Goal: Book appointment/travel/reservation

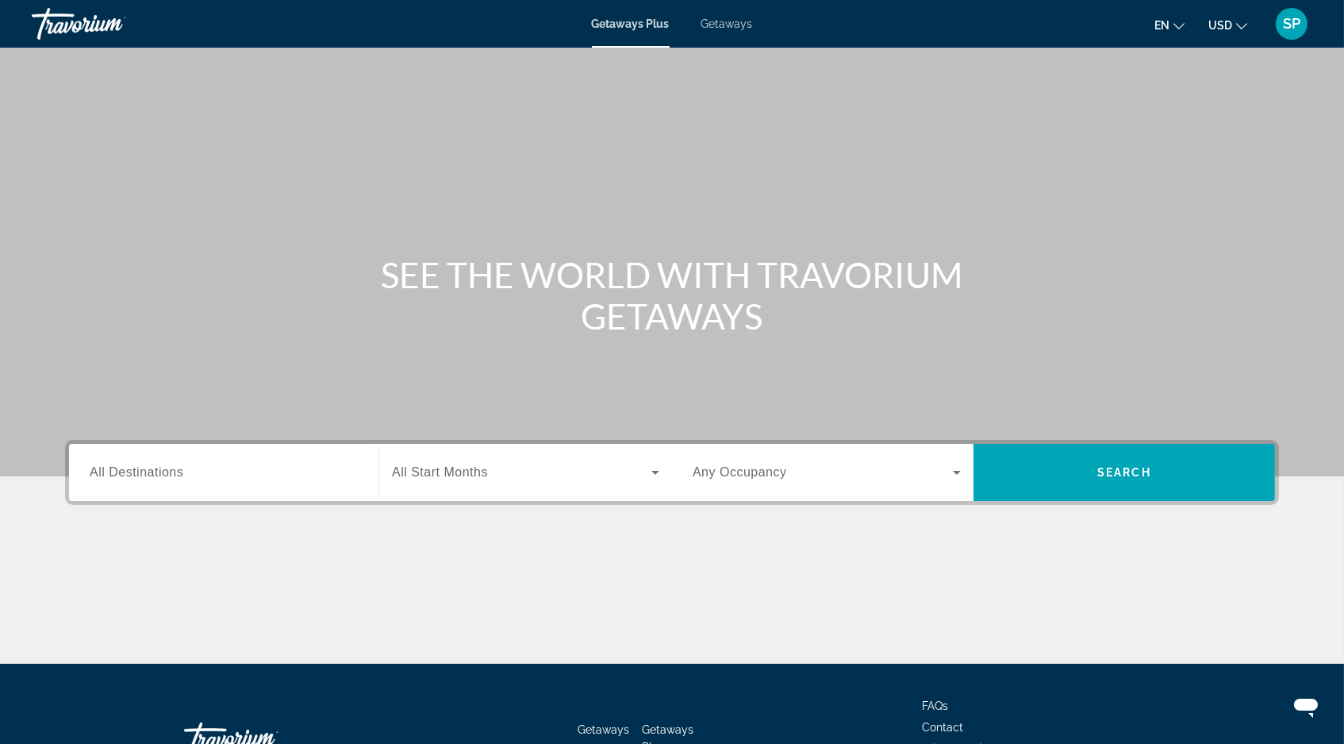
click at [738, 29] on span "Getaways" at bounding box center [728, 23] width 52 height 13
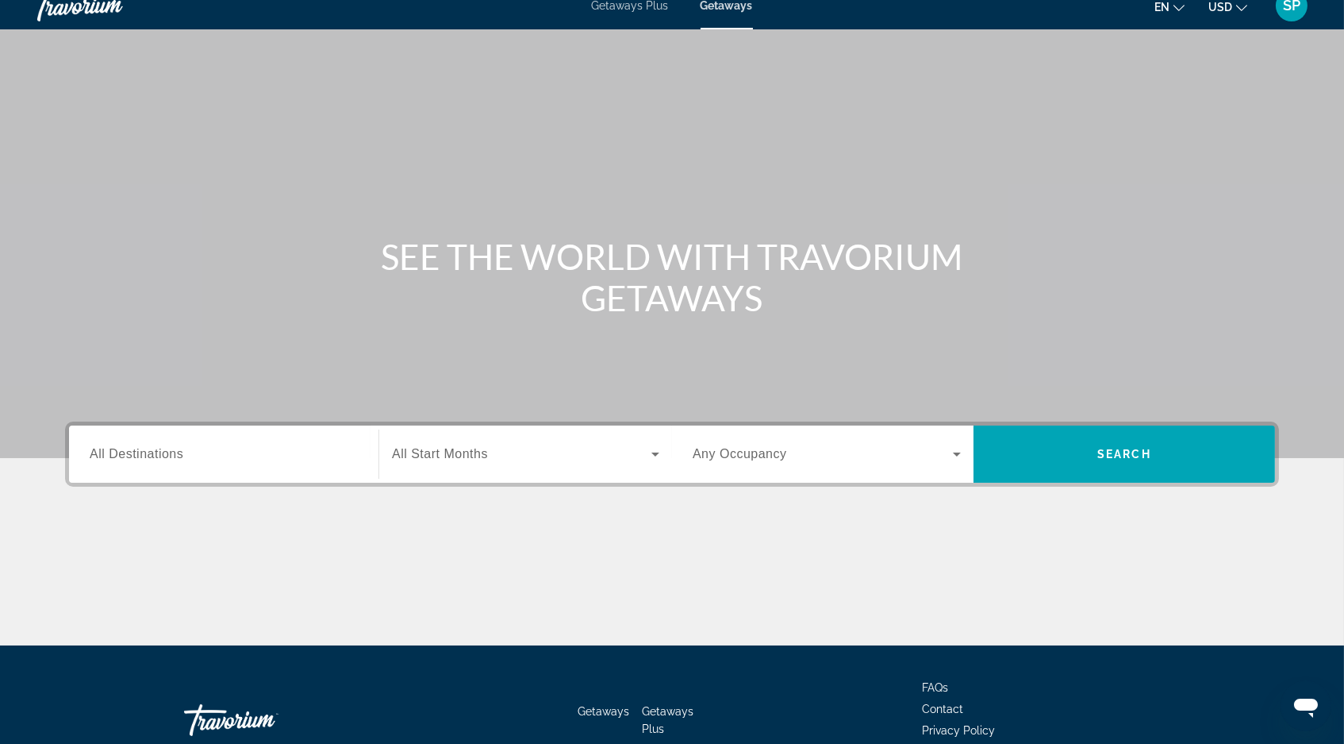
scroll to position [23, 0]
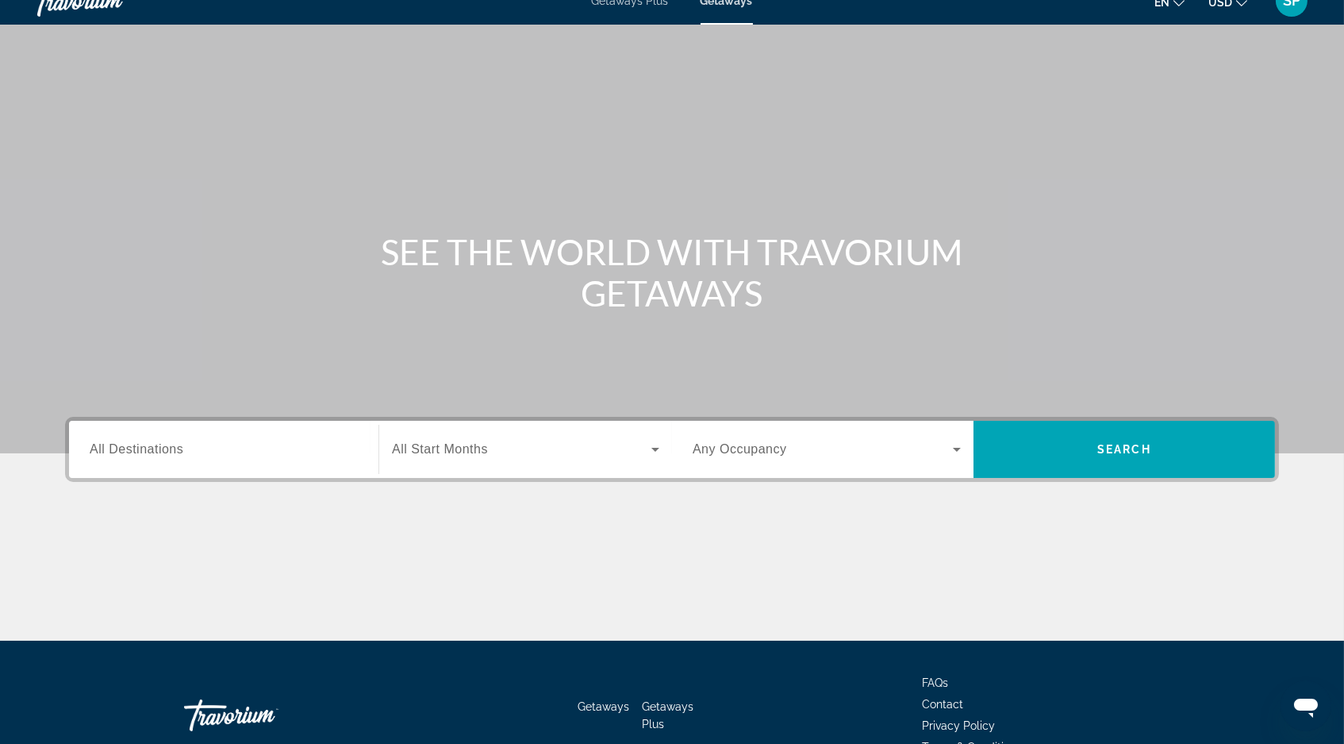
click at [92, 456] on span "All Destinations" at bounding box center [137, 448] width 94 height 13
click at [92, 460] on input "Destination All Destinations" at bounding box center [224, 449] width 268 height 19
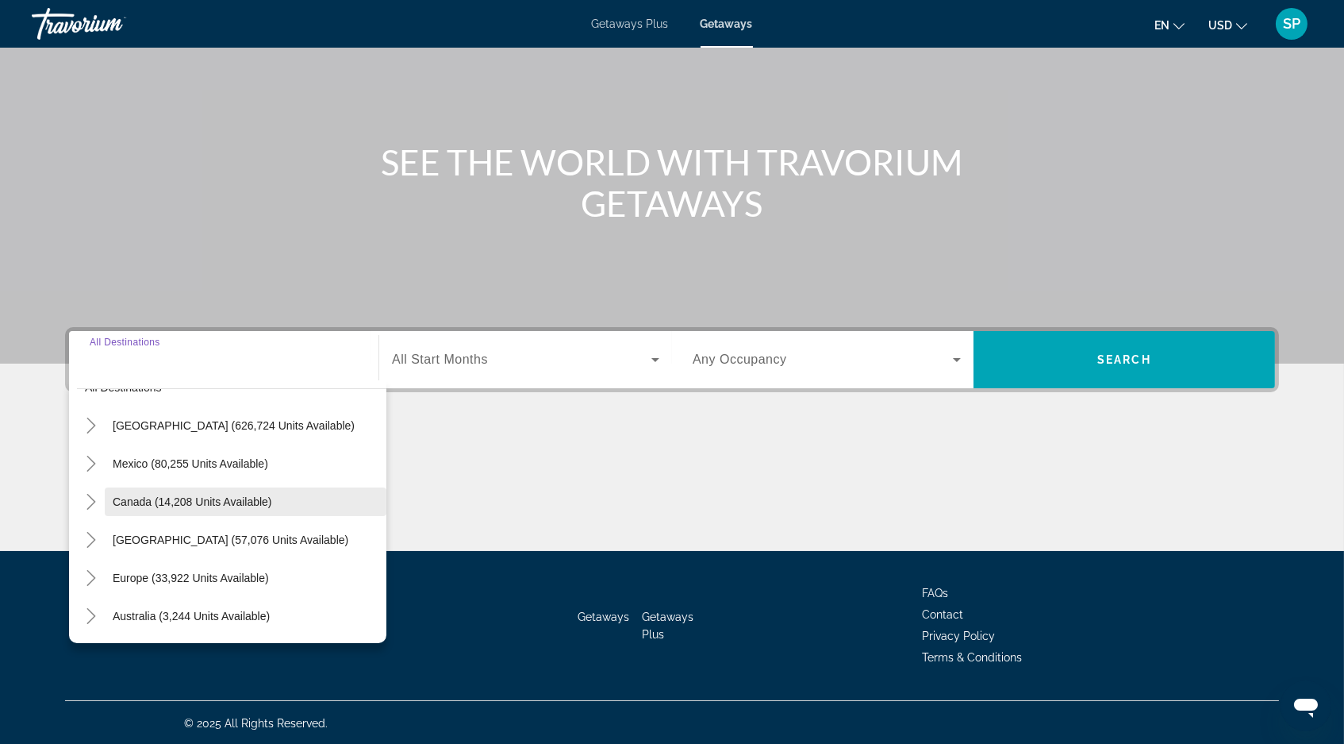
scroll to position [17, 0]
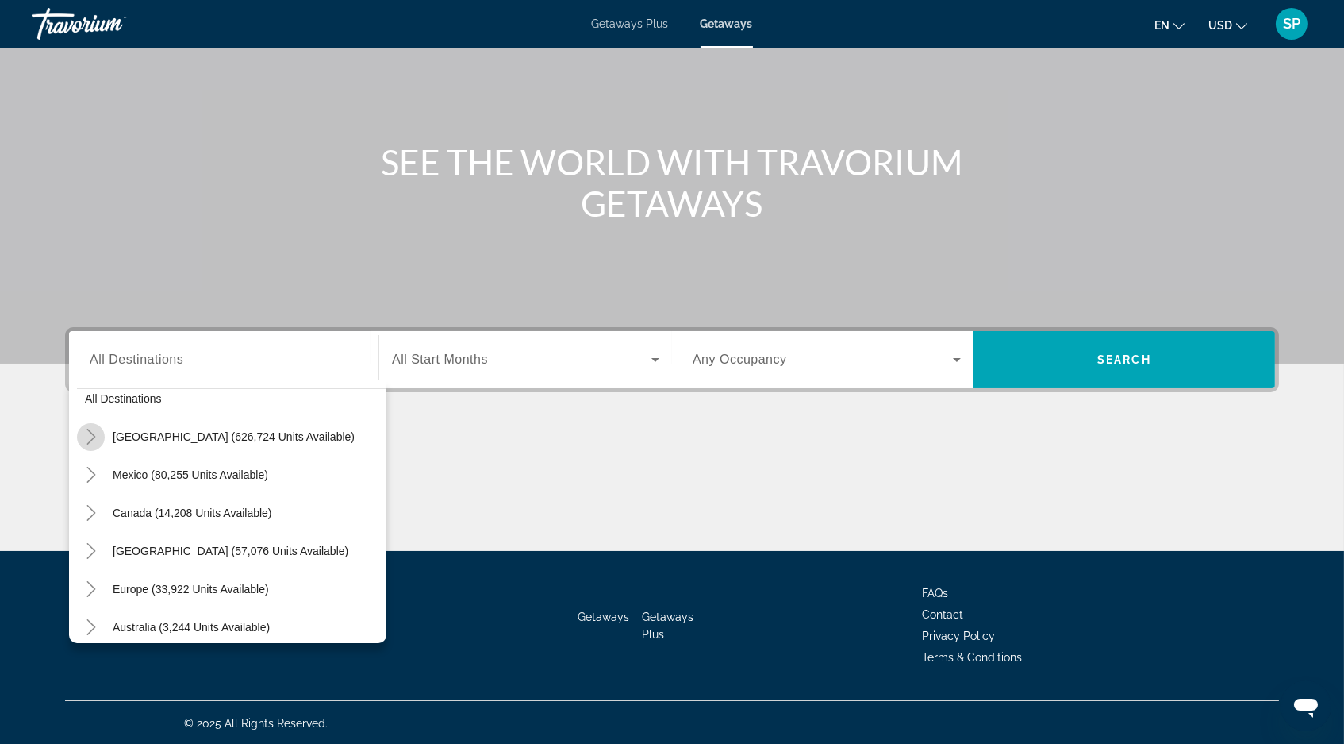
click at [83, 444] on icon "Toggle United States (626,724 units available)" at bounding box center [91, 437] width 16 height 16
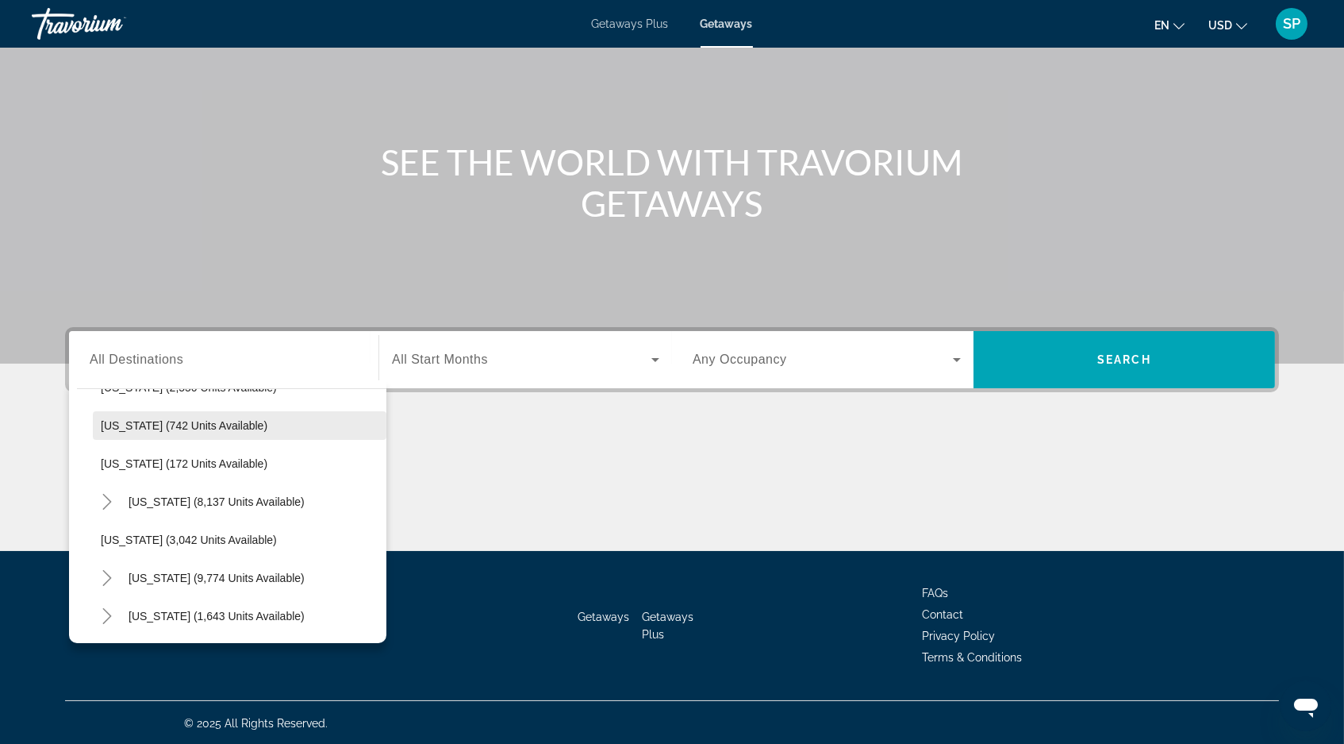
scroll to position [792, 0]
click at [102, 508] on icon "Toggle Missouri (8,137 units available)" at bounding box center [106, 500] width 9 height 16
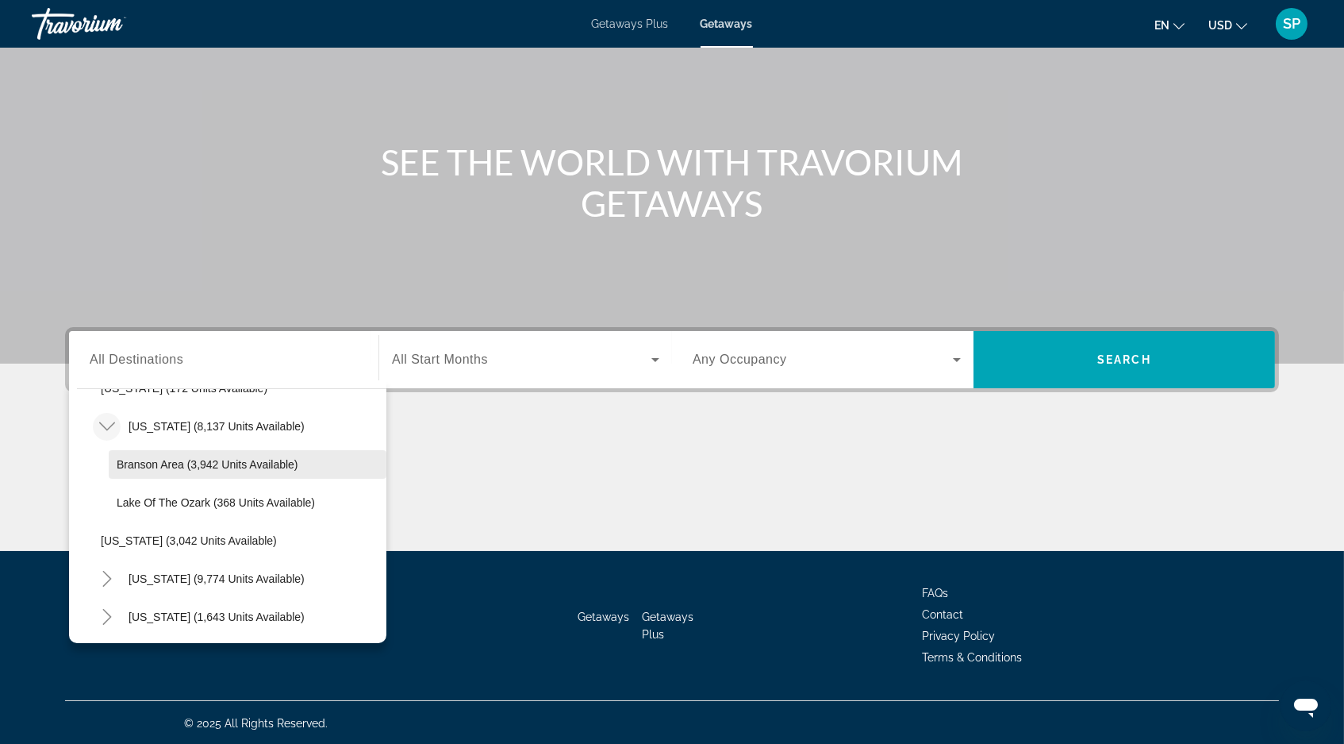
scroll to position [892, 0]
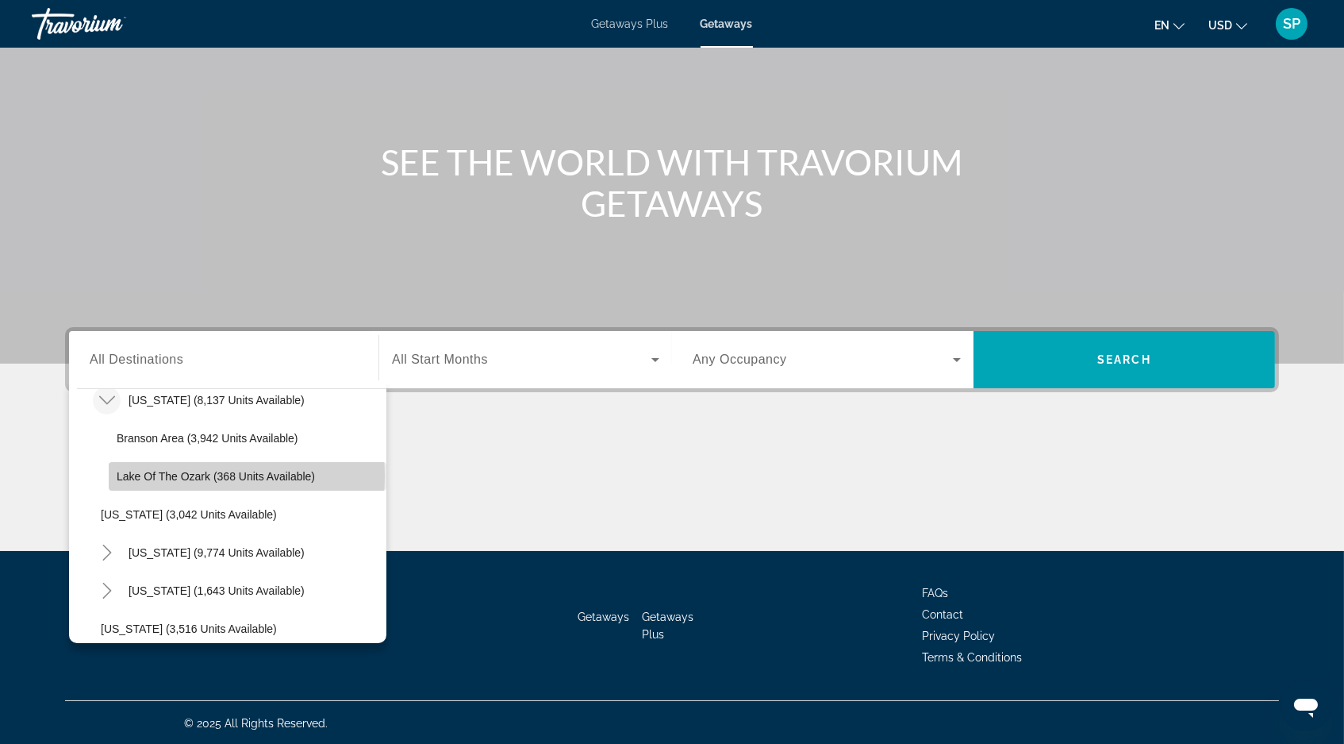
click at [173, 483] on span "Lake of the Ozark (368 units available)" at bounding box center [216, 476] width 198 height 13
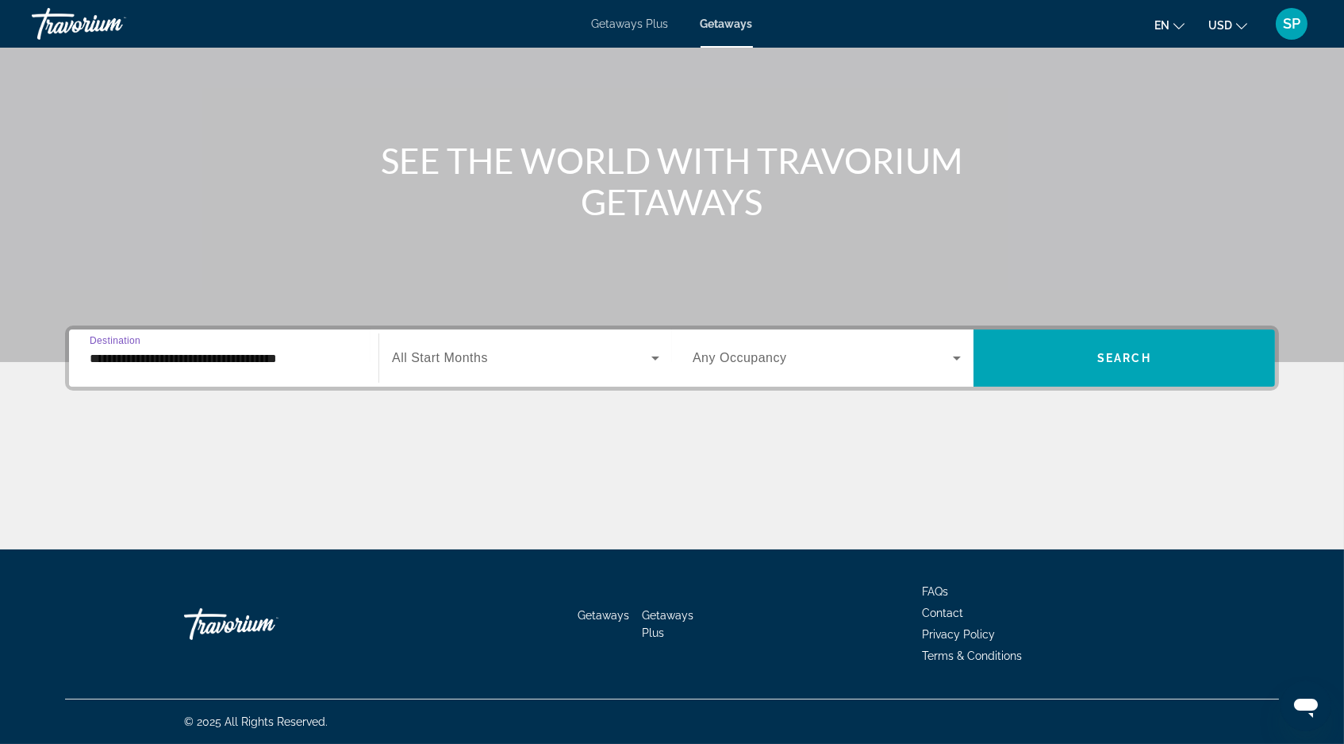
click at [165, 349] on input "**********" at bounding box center [224, 358] width 268 height 19
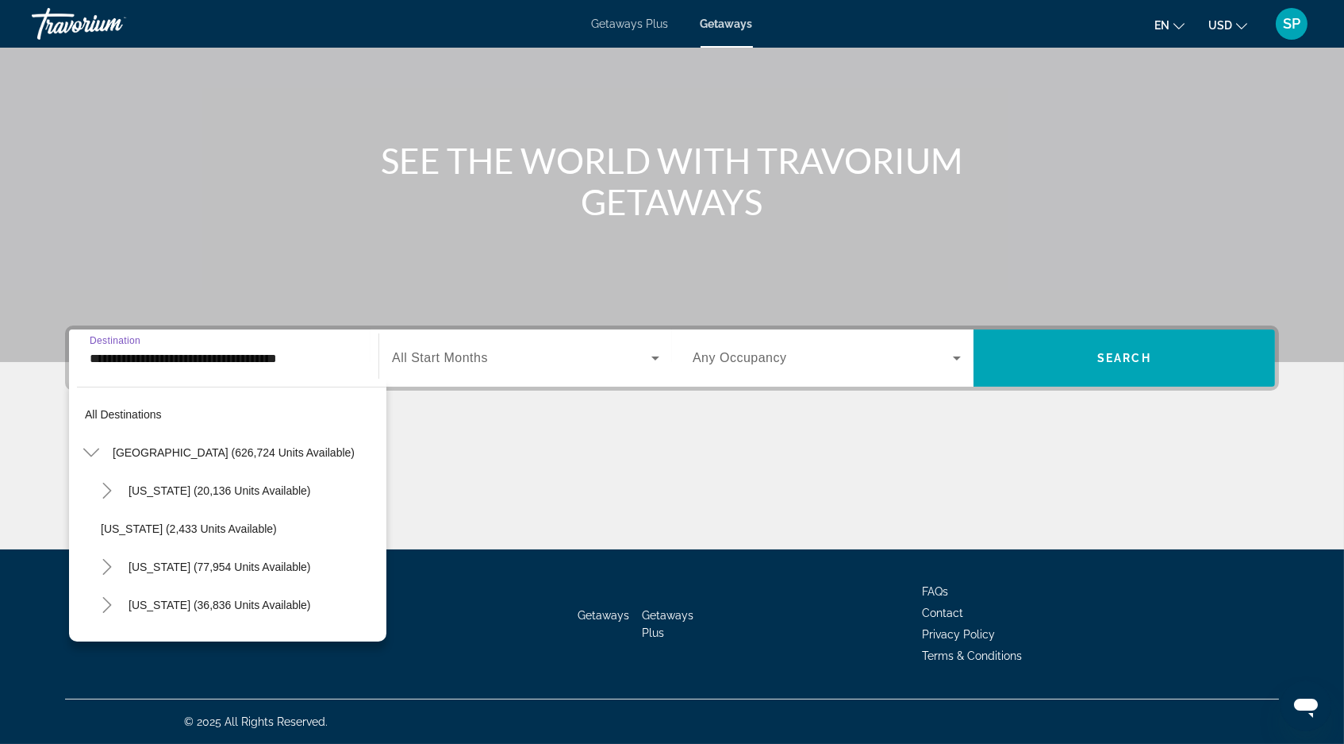
scroll to position [849, 0]
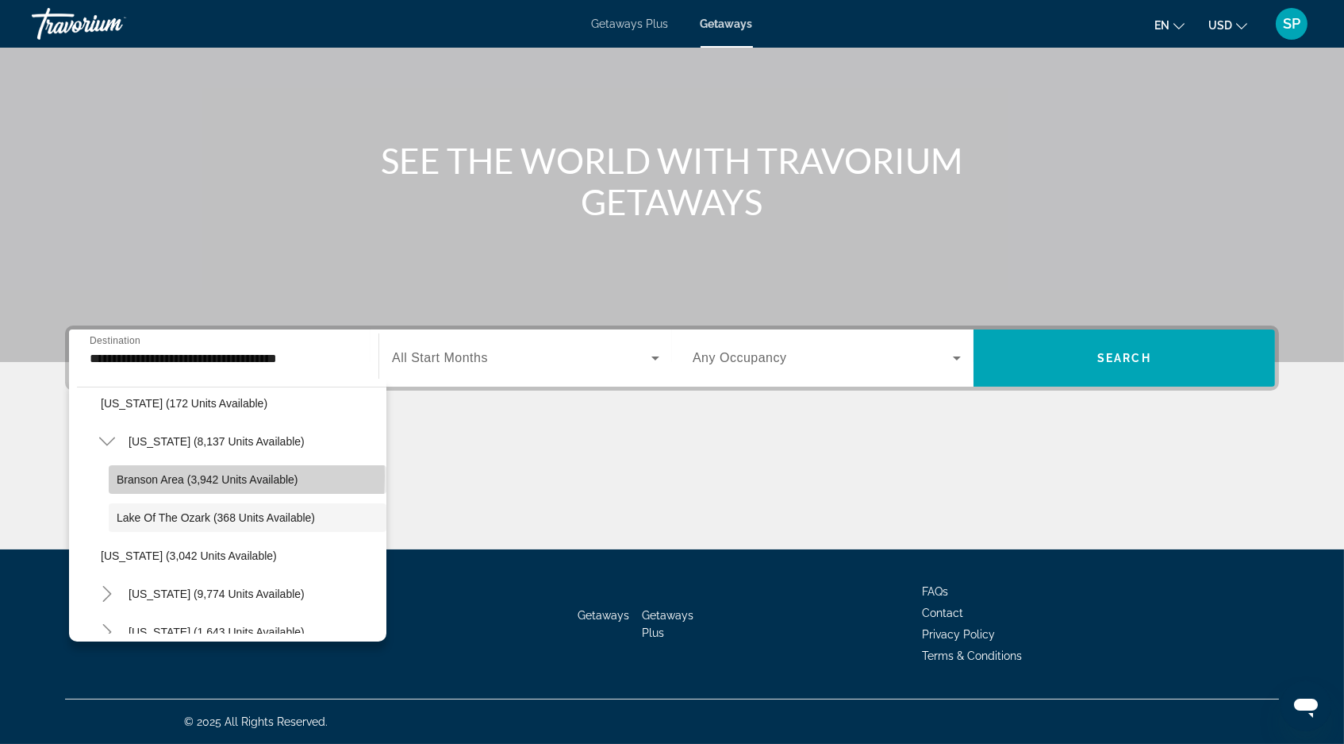
click at [117, 473] on span "Branson Area (3,942 units available)" at bounding box center [208, 479] width 182 height 13
type input "**********"
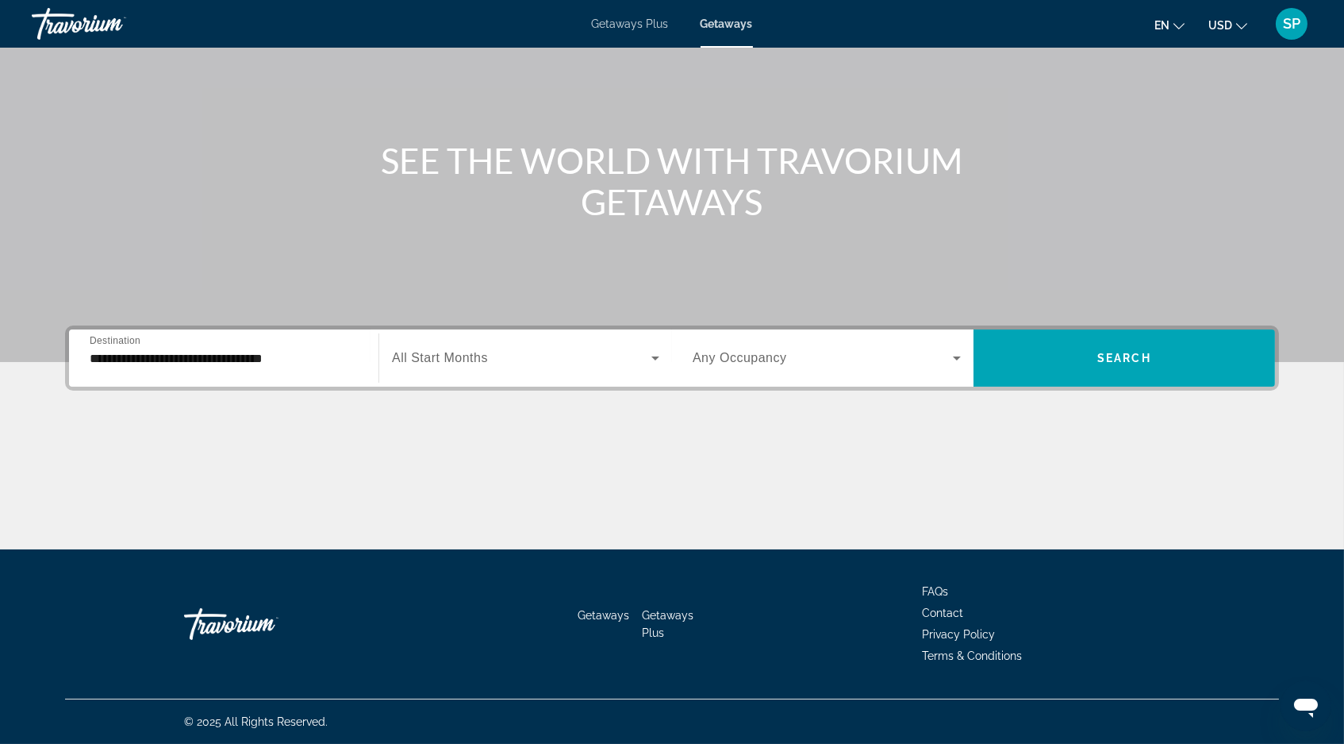
click at [448, 351] on span "All Start Months" at bounding box center [440, 357] width 96 height 13
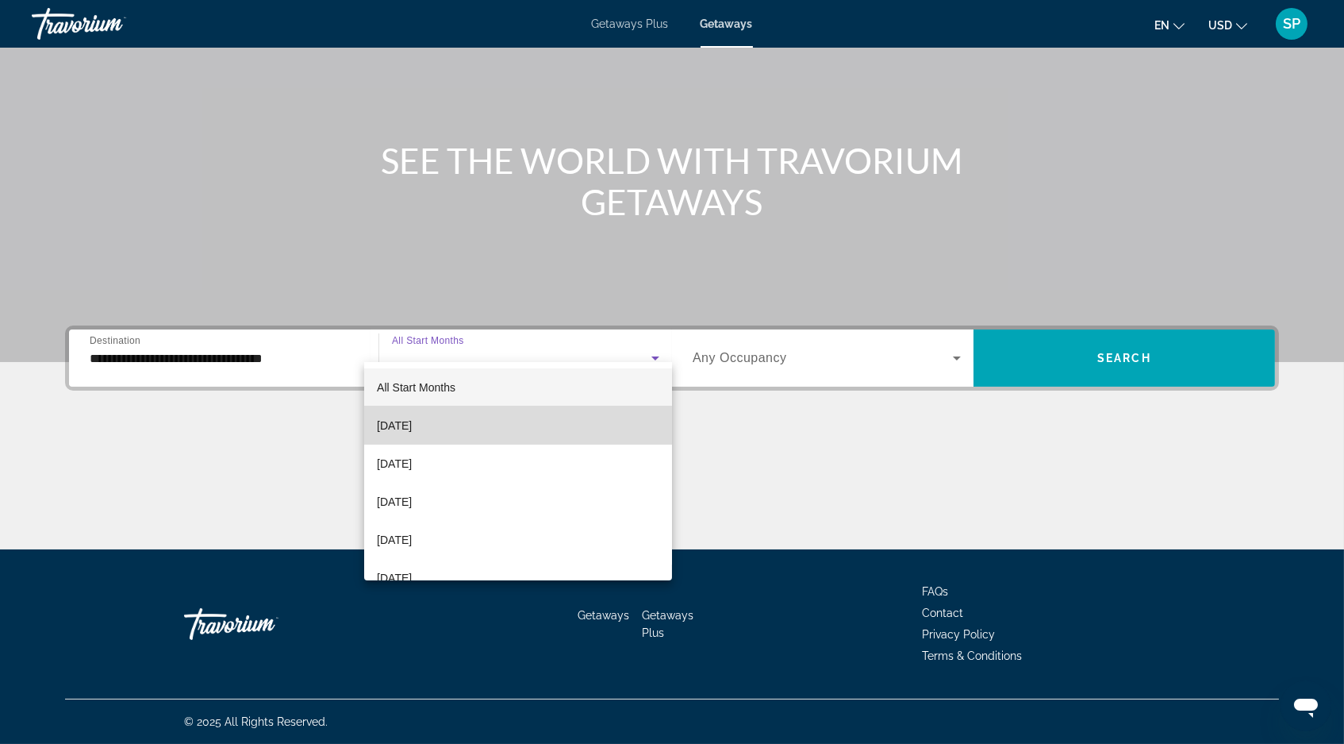
click at [412, 419] on span "[DATE]" at bounding box center [394, 425] width 35 height 19
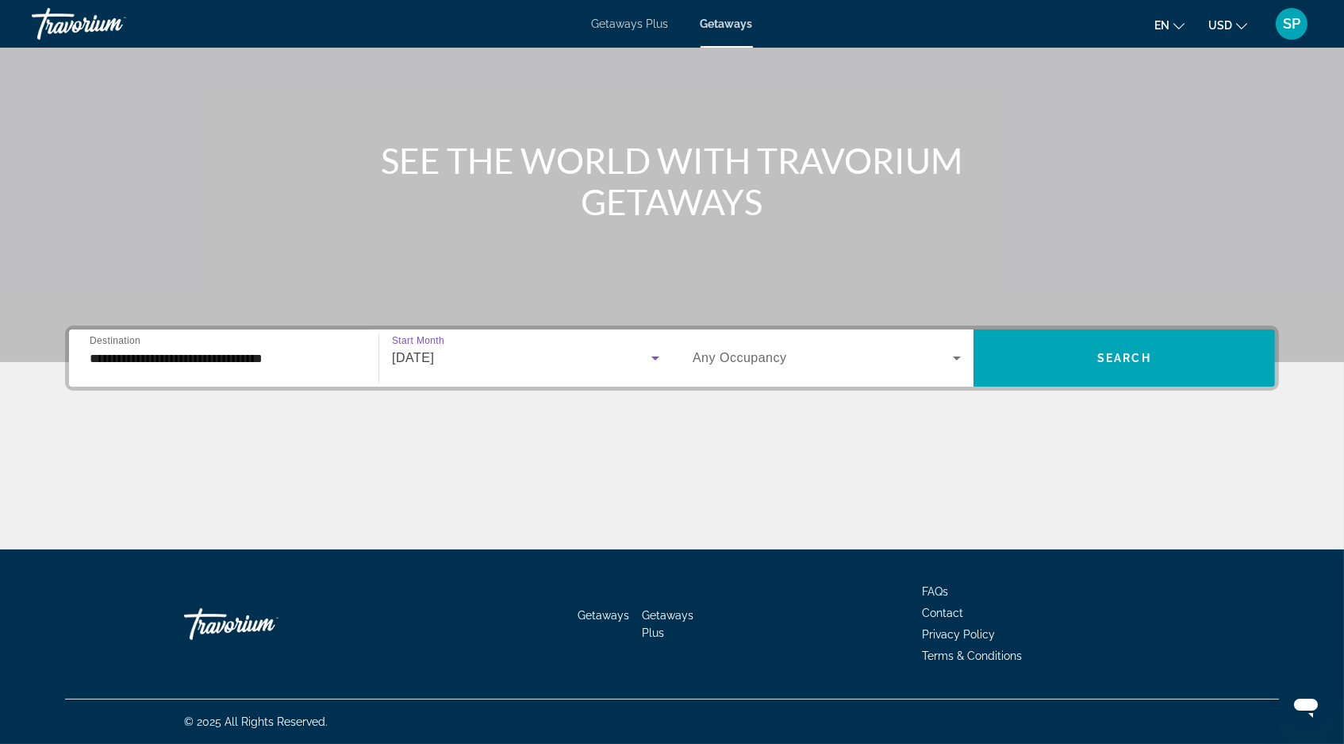
click at [966, 348] on icon "Search widget" at bounding box center [957, 357] width 19 height 19
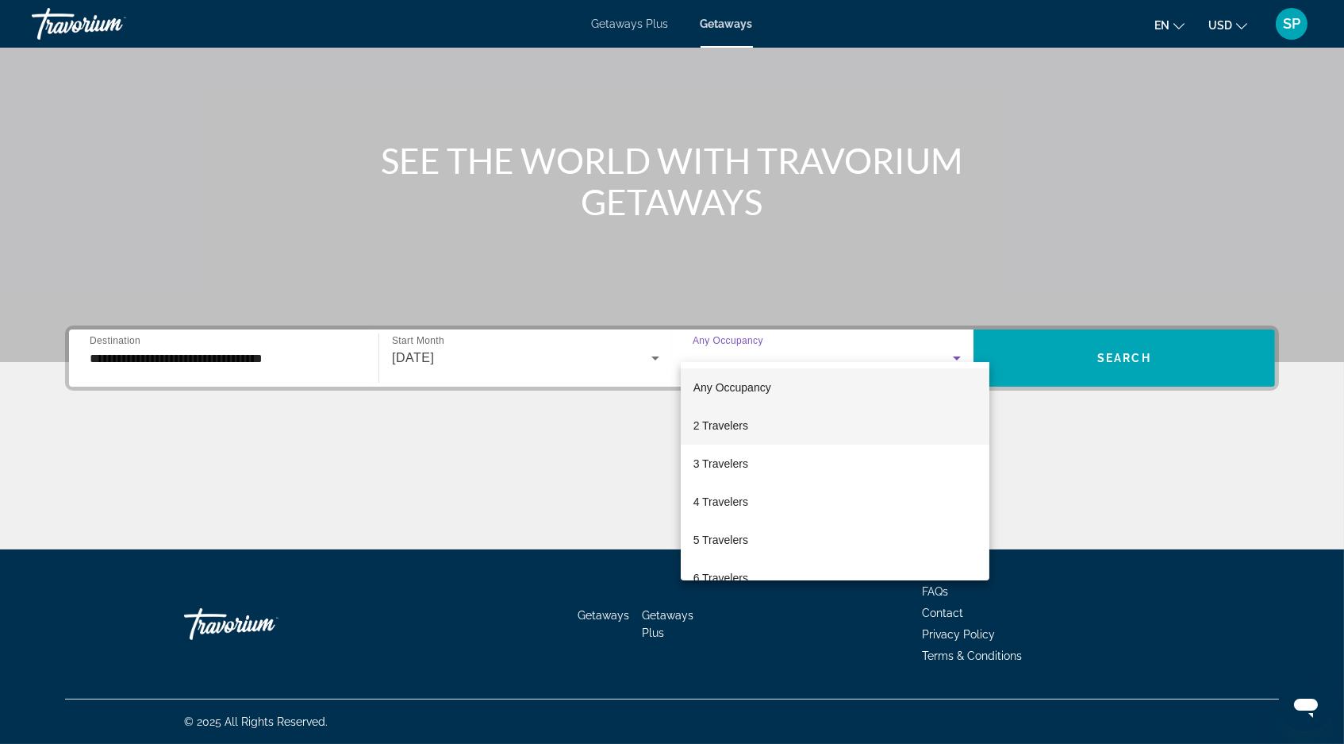
click at [776, 427] on mat-option "2 Travelers" at bounding box center [835, 425] width 309 height 38
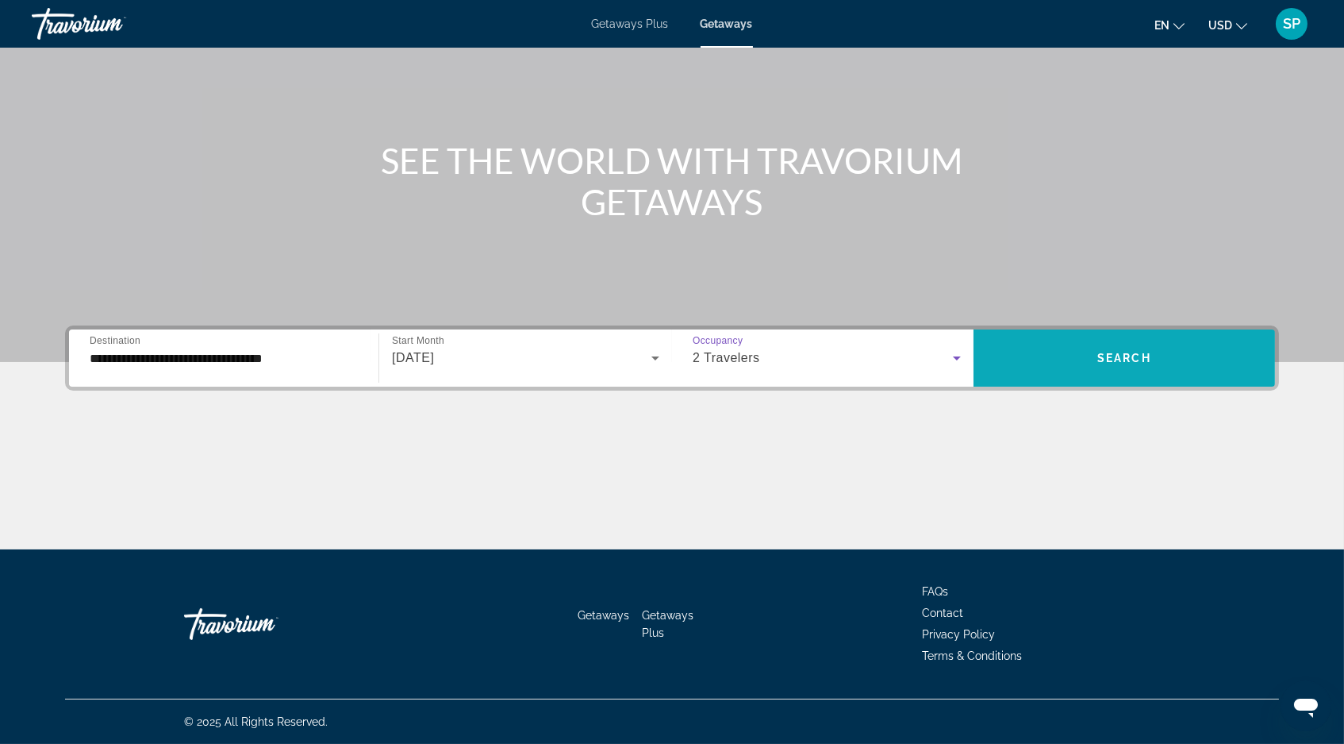
click at [1152, 352] on span "Search" at bounding box center [1125, 358] width 54 height 13
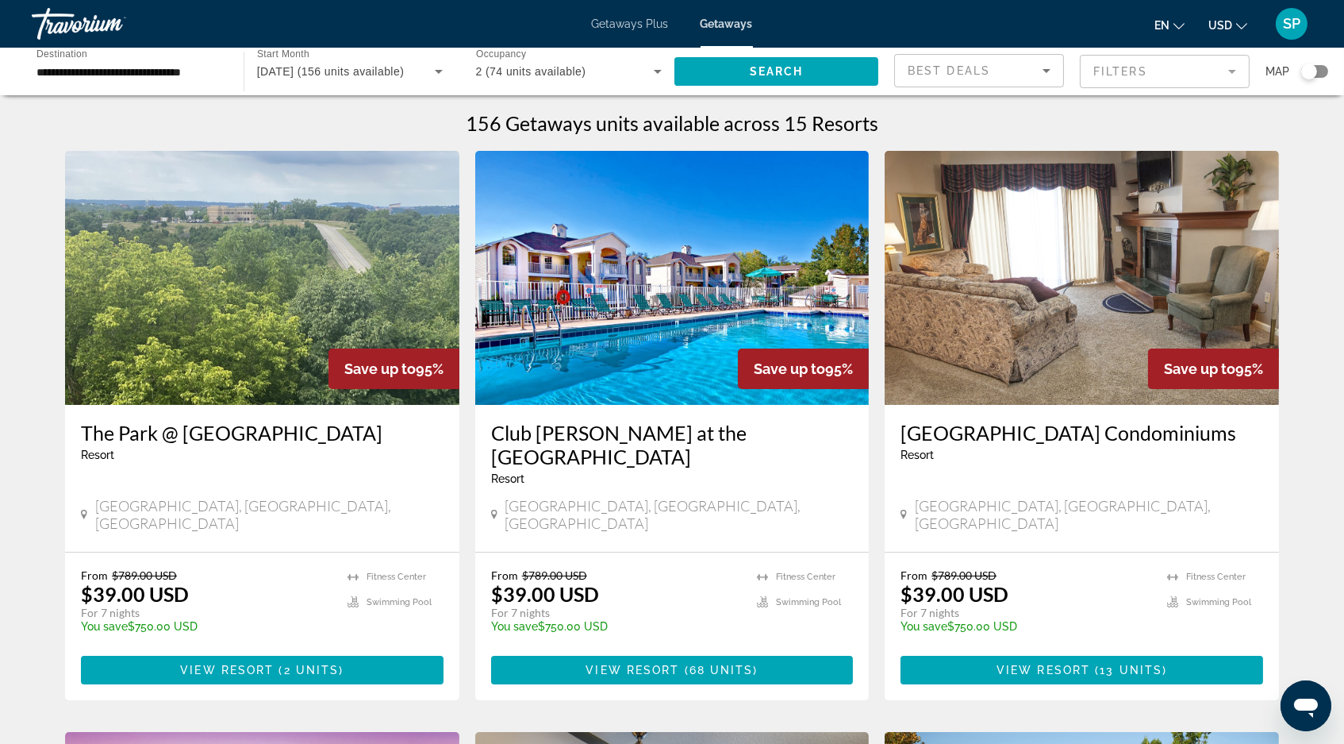
click at [1119, 71] on mat-form-field "Filters" at bounding box center [1165, 71] width 170 height 33
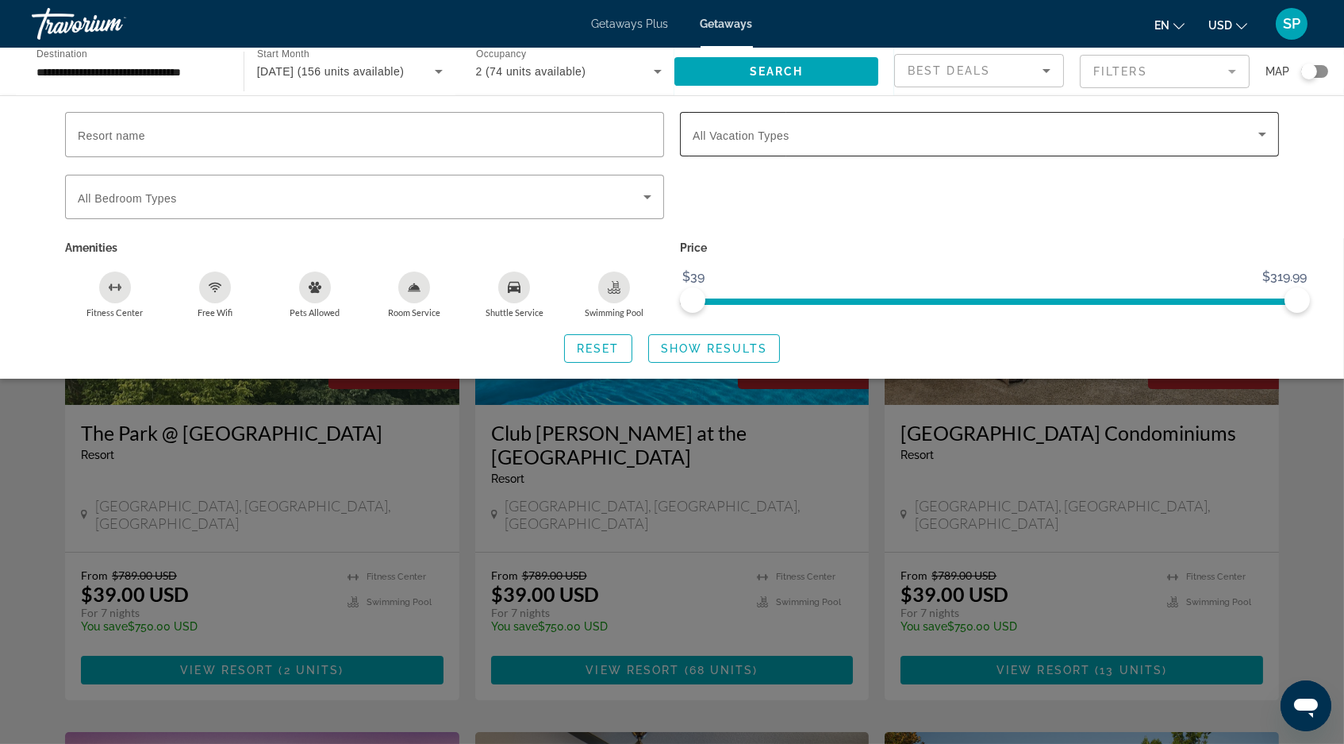
click at [1045, 125] on div "Search widget" at bounding box center [980, 134] width 574 height 44
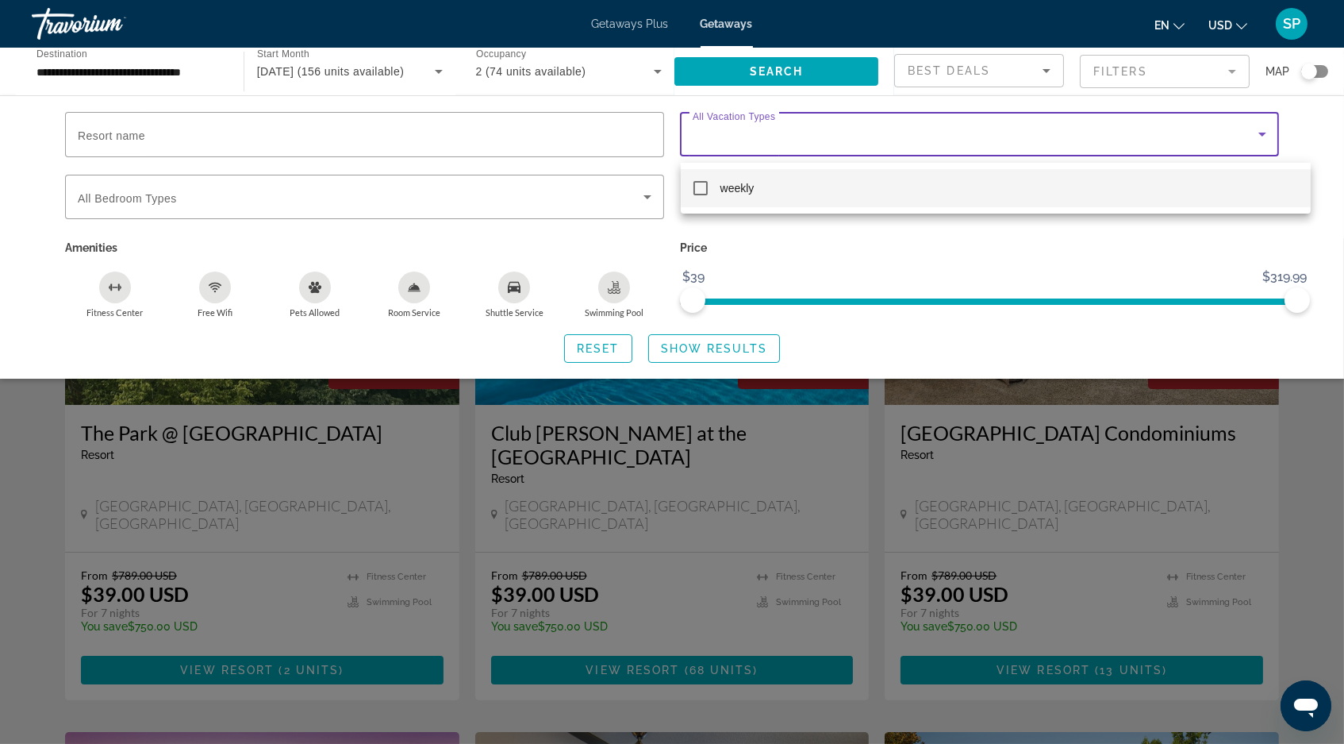
click at [700, 184] on mat-pseudo-checkbox at bounding box center [701, 188] width 14 height 14
click at [733, 362] on div at bounding box center [672, 372] width 1344 height 744
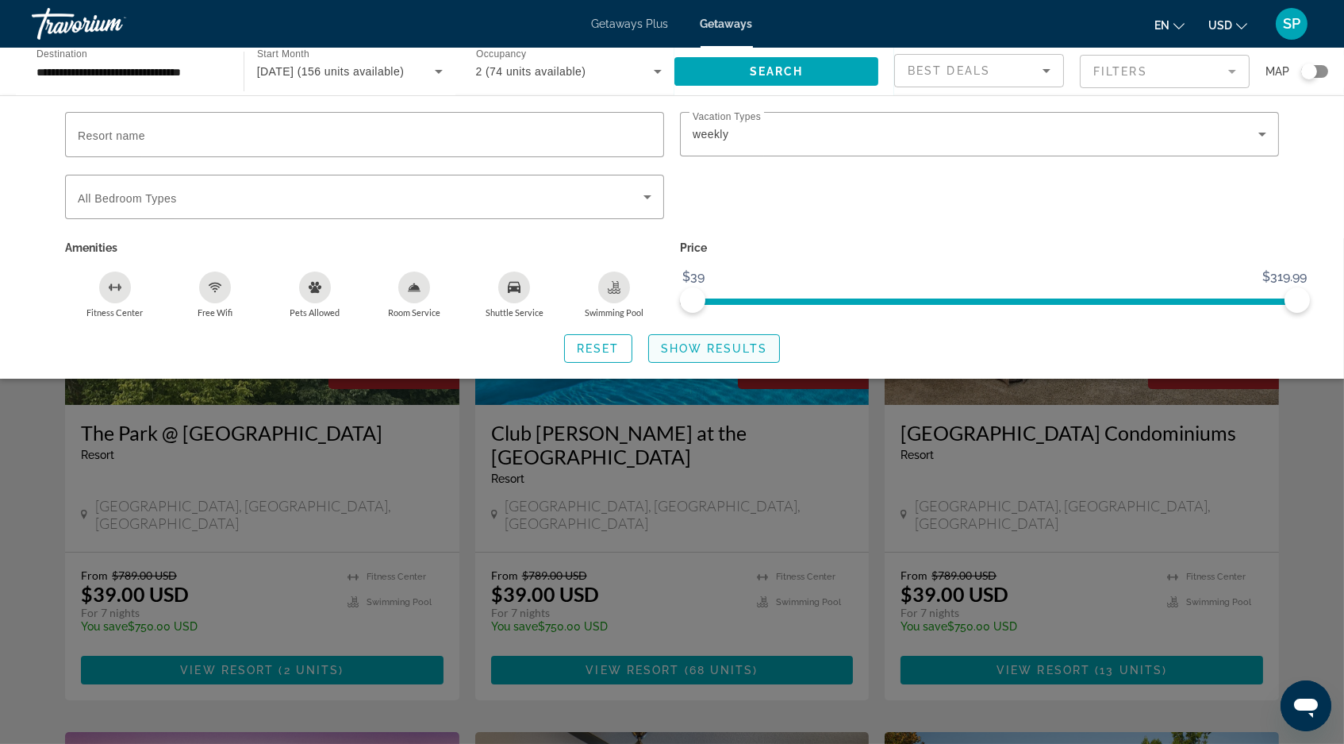
click at [736, 355] on span "Show Results" at bounding box center [714, 348] width 106 height 13
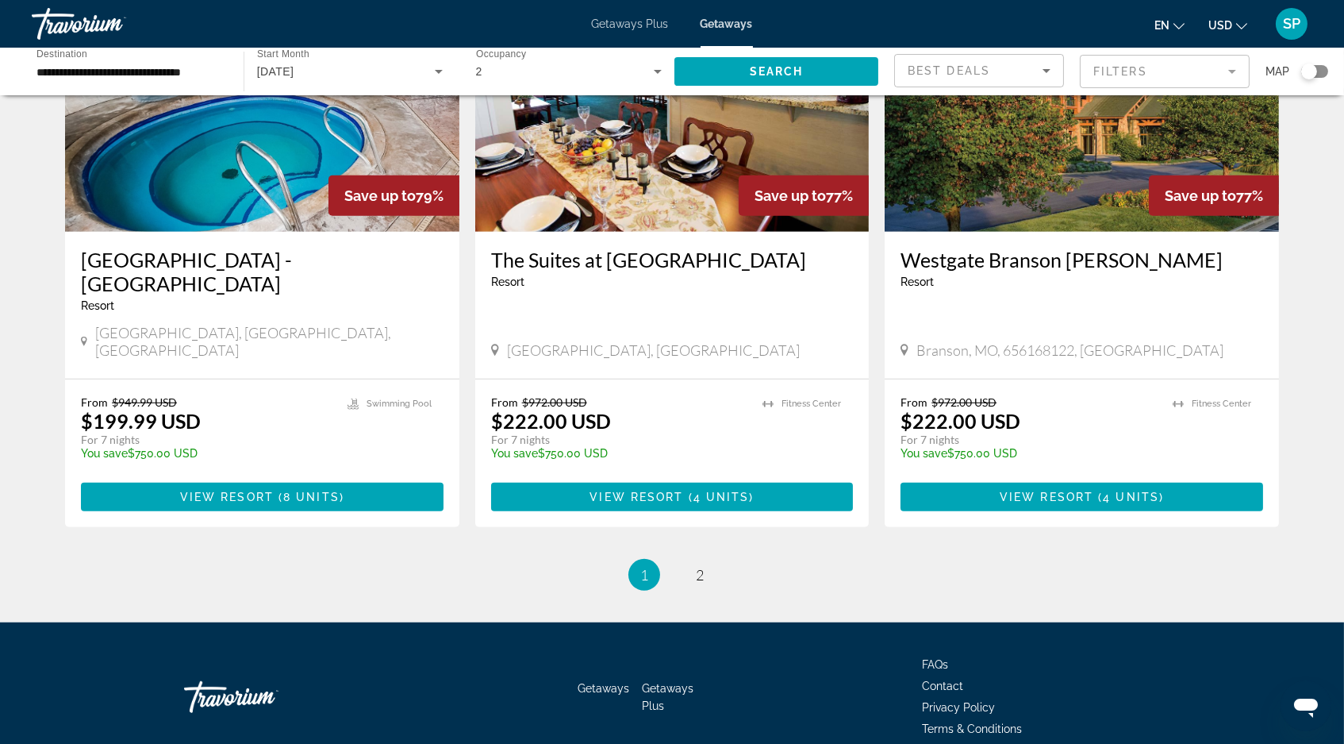
scroll to position [1921, 0]
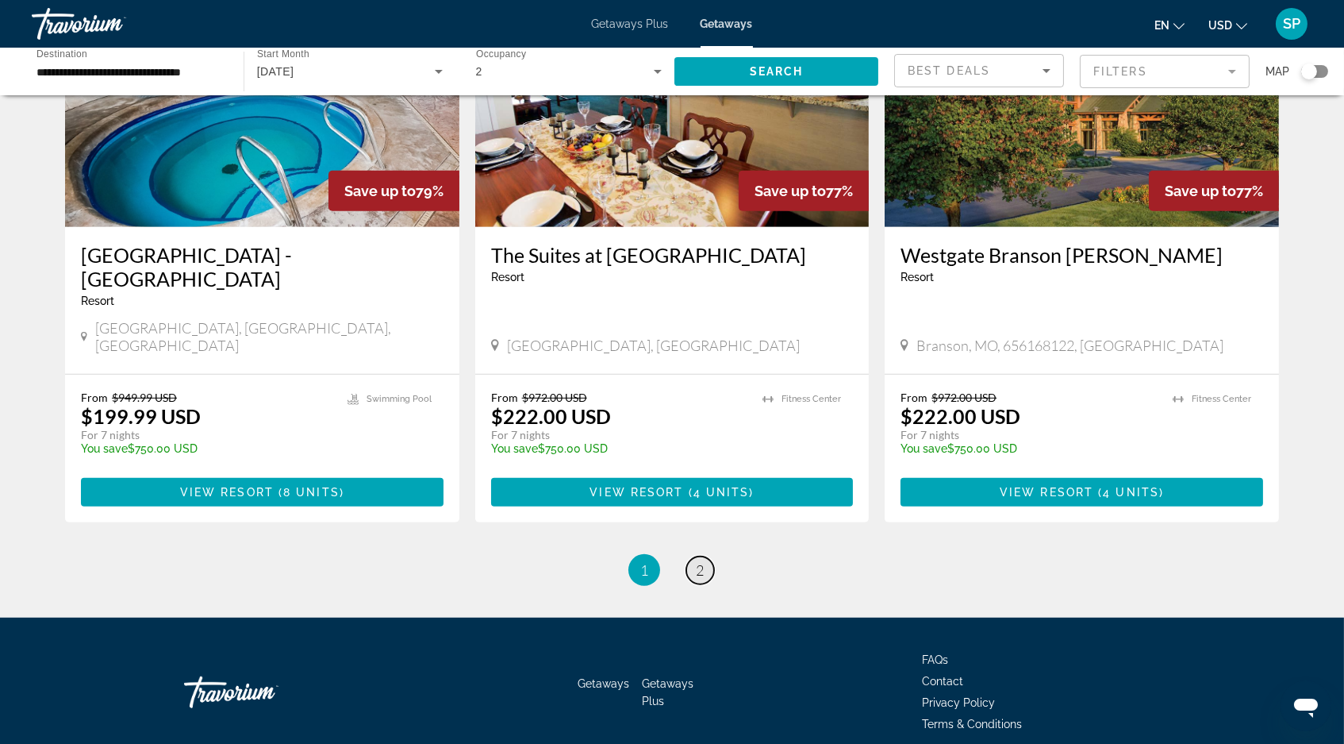
click at [699, 561] on span "2" at bounding box center [700, 569] width 8 height 17
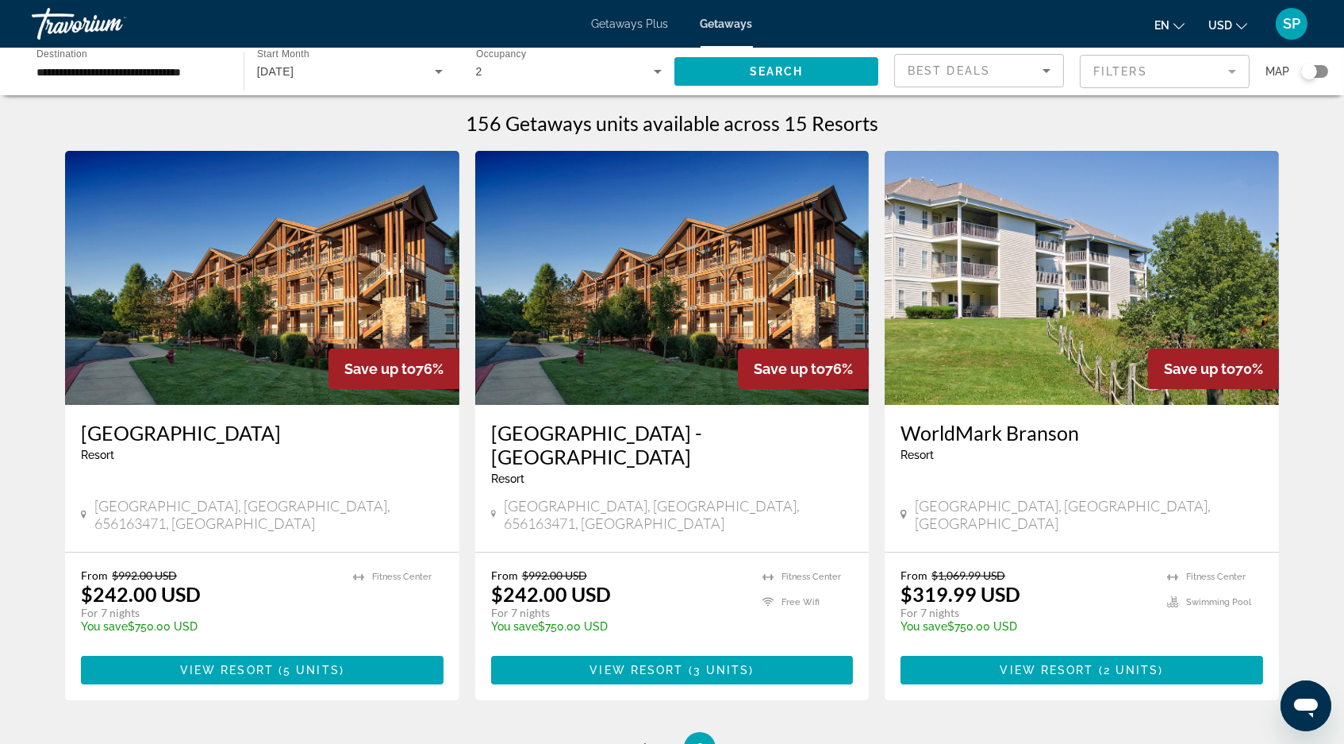
scroll to position [36, 0]
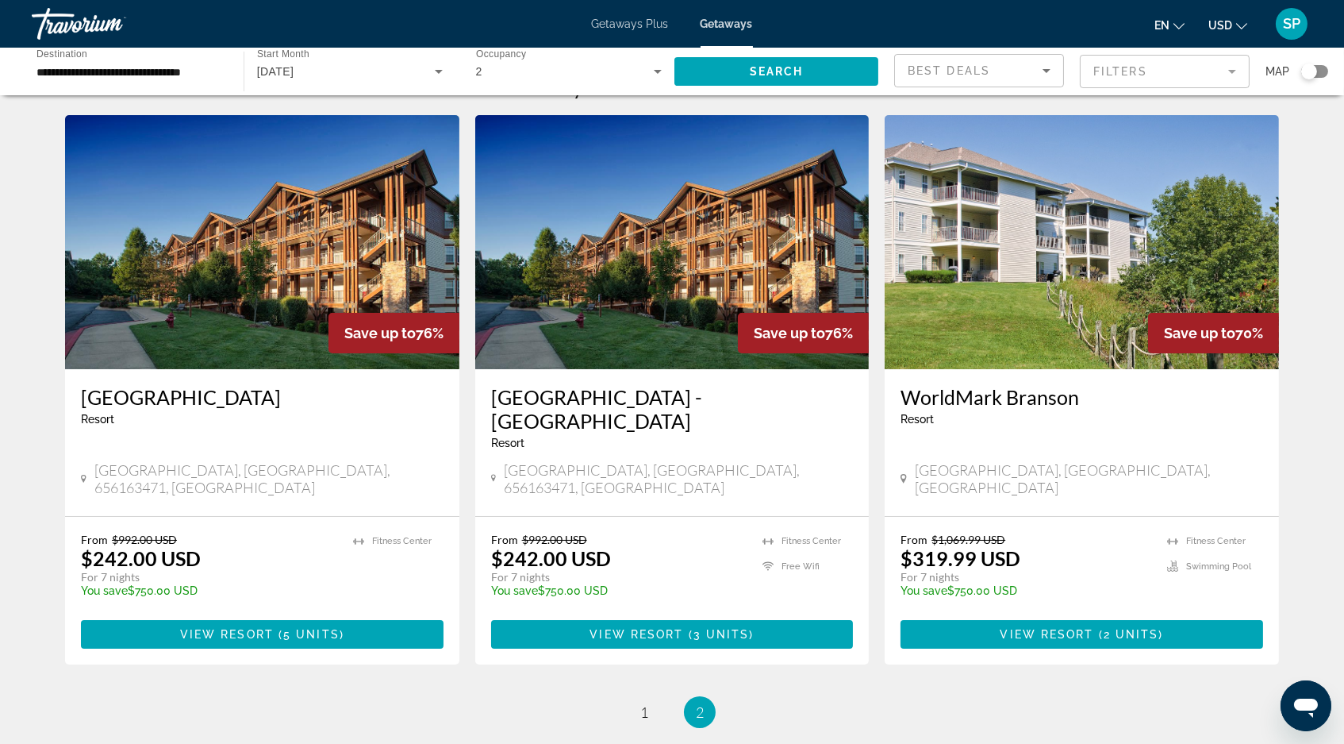
click at [117, 71] on input "**********" at bounding box center [130, 72] width 187 height 19
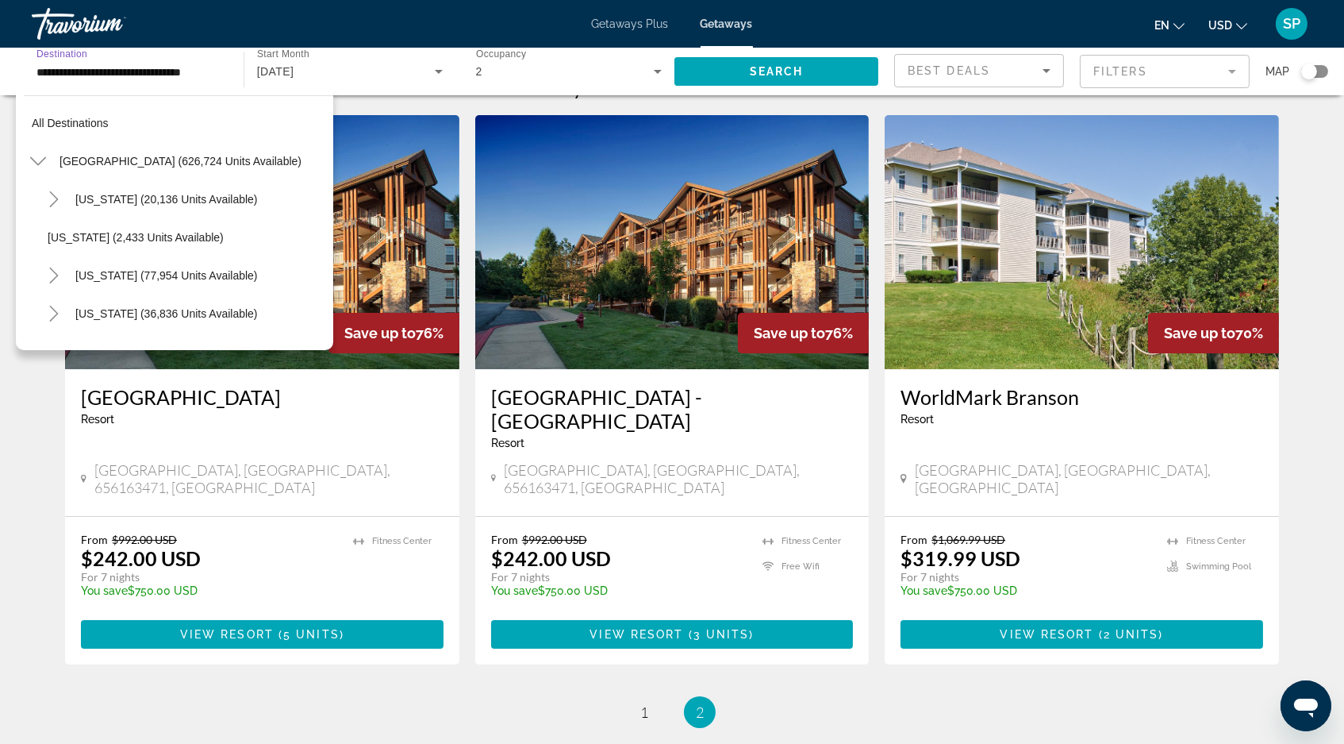
scroll to position [811, 0]
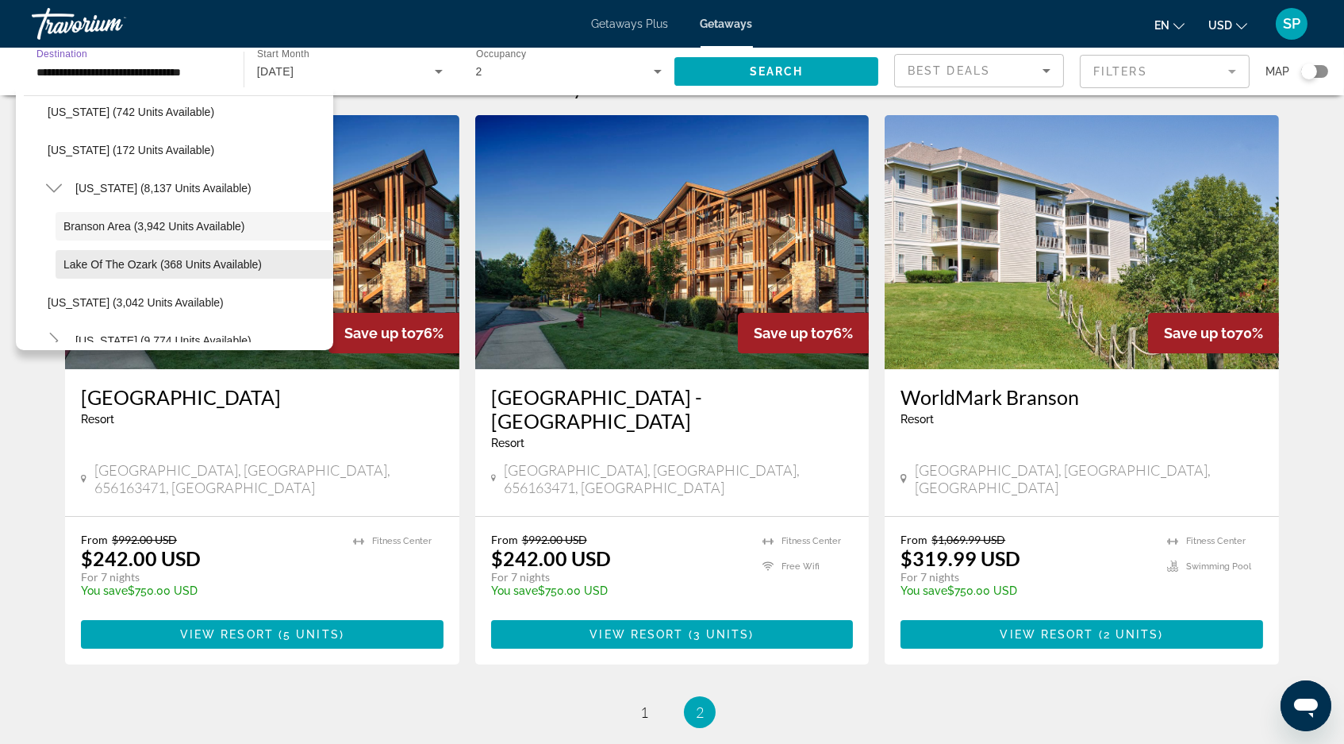
click at [83, 267] on span "Lake of the Ozark (368 units available)" at bounding box center [162, 264] width 198 height 13
type input "**********"
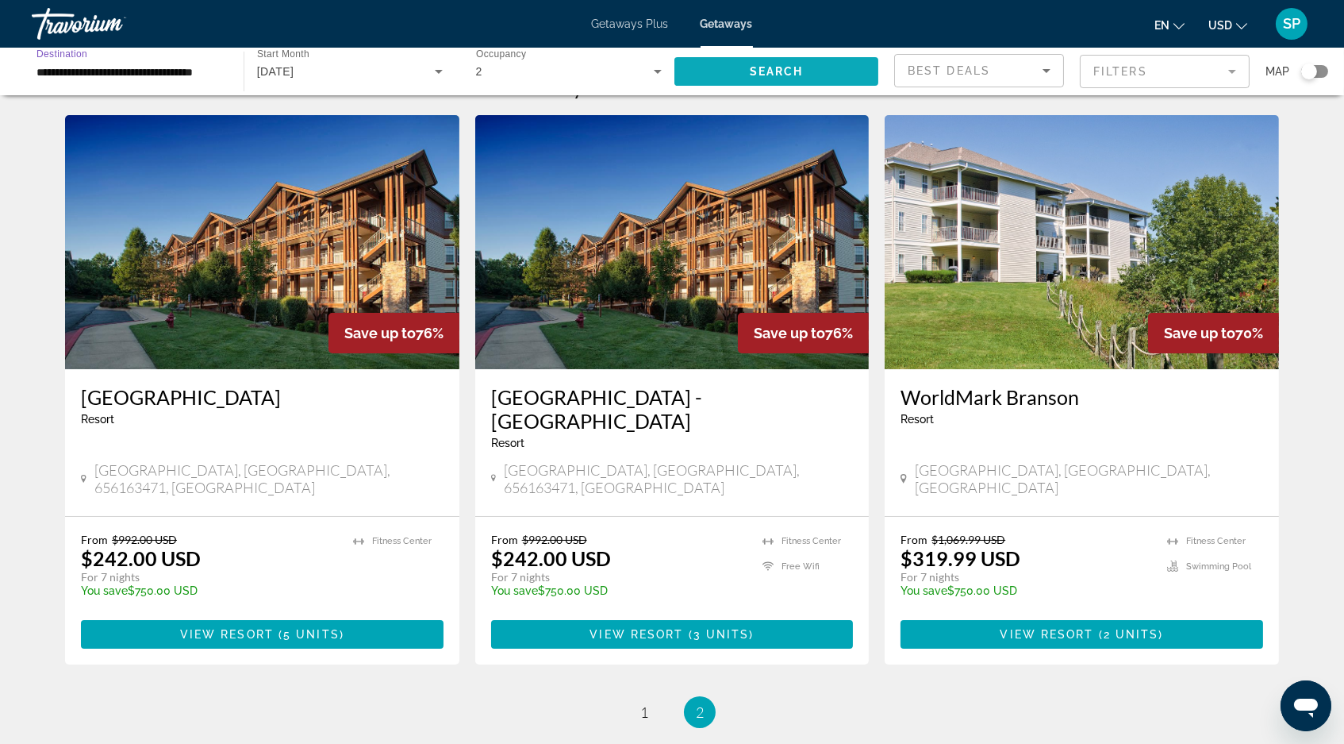
click at [734, 67] on span "Search widget" at bounding box center [777, 71] width 204 height 38
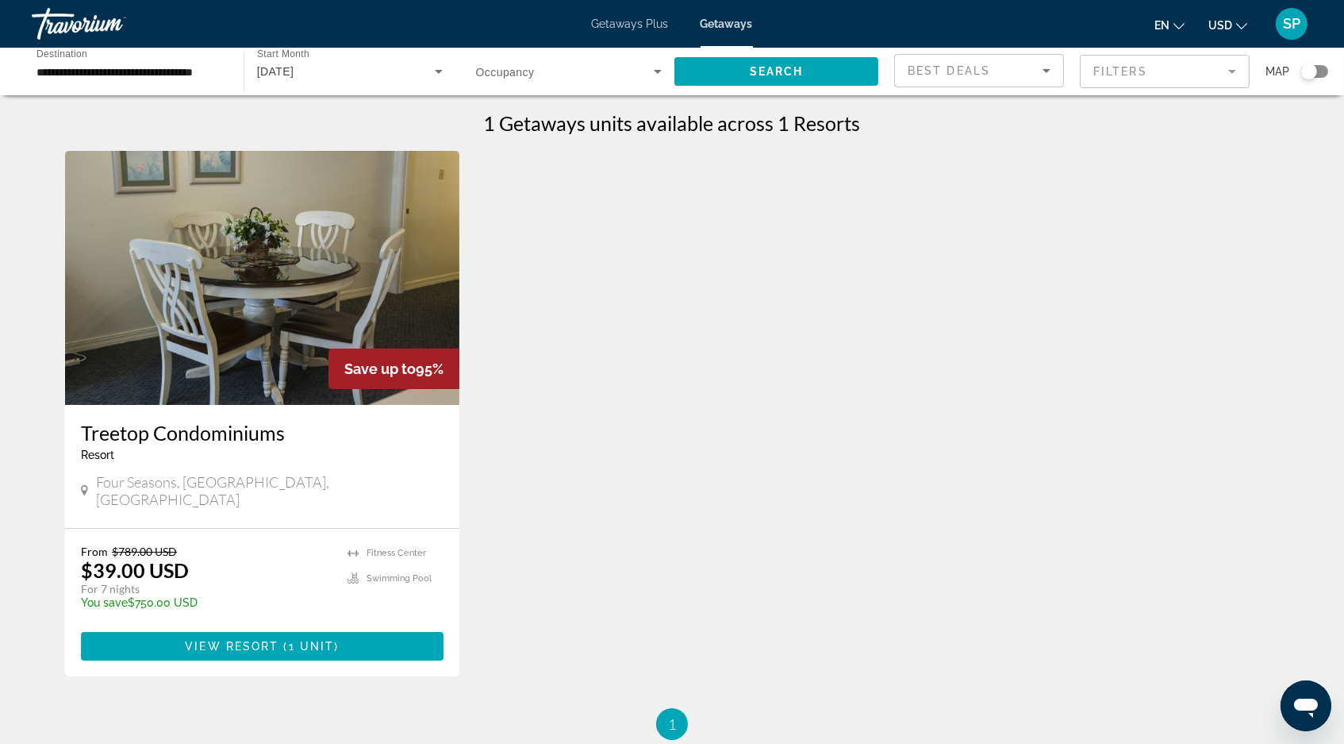
click at [235, 405] on img "Main content" at bounding box center [262, 278] width 394 height 254
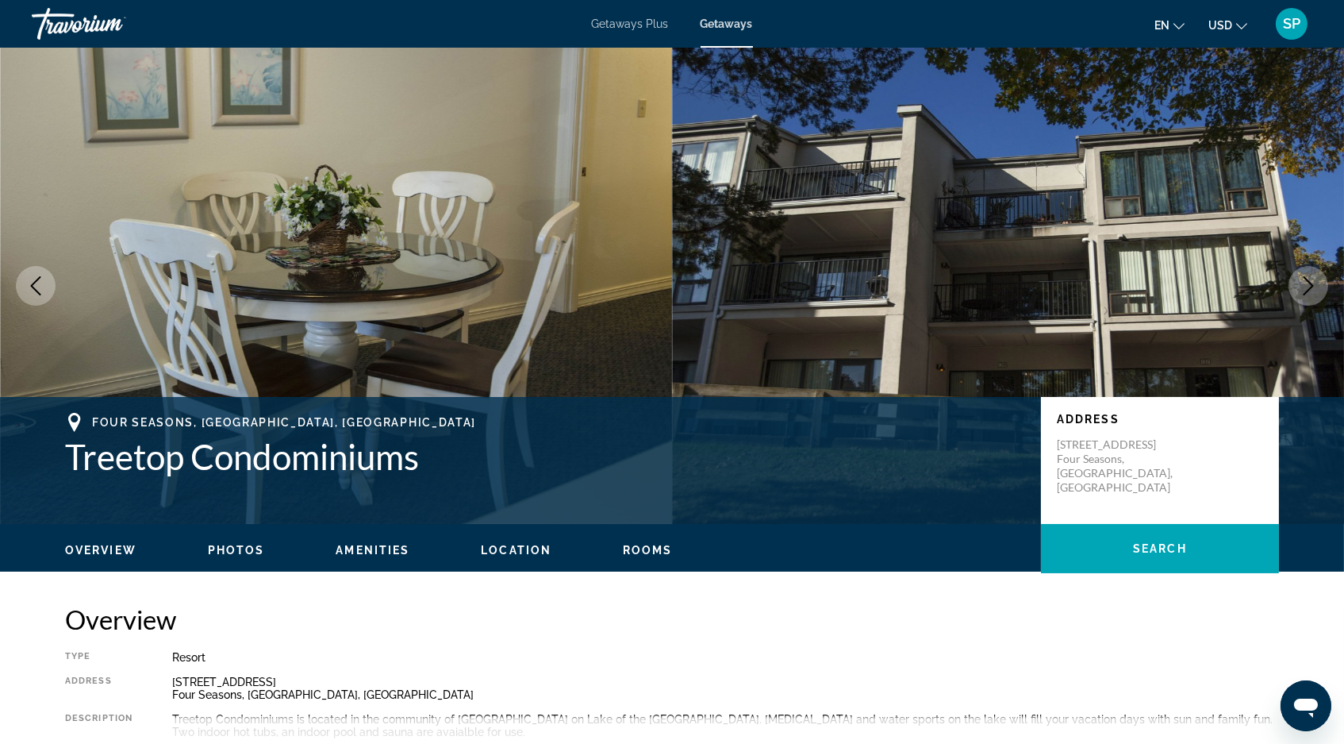
click at [1306, 295] on icon "Next image" at bounding box center [1308, 285] width 19 height 19
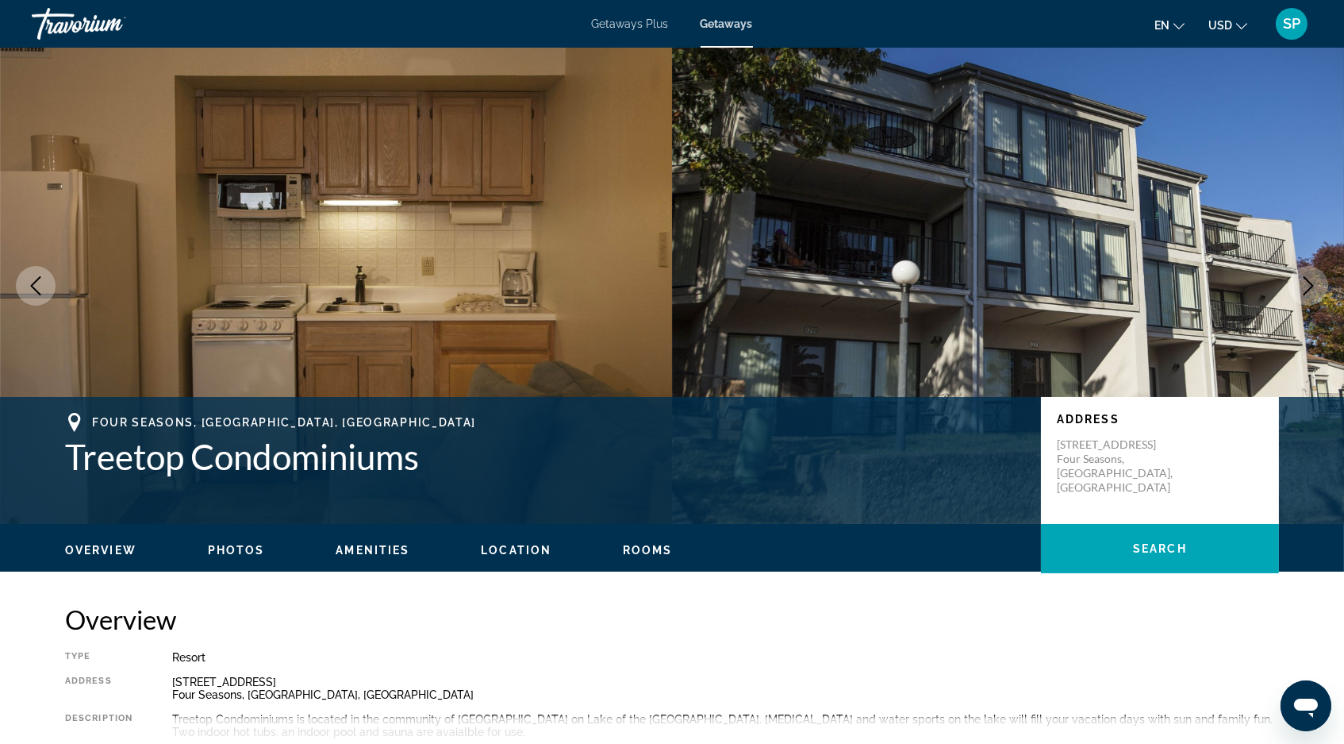
click at [1301, 295] on icon "Next image" at bounding box center [1308, 285] width 19 height 19
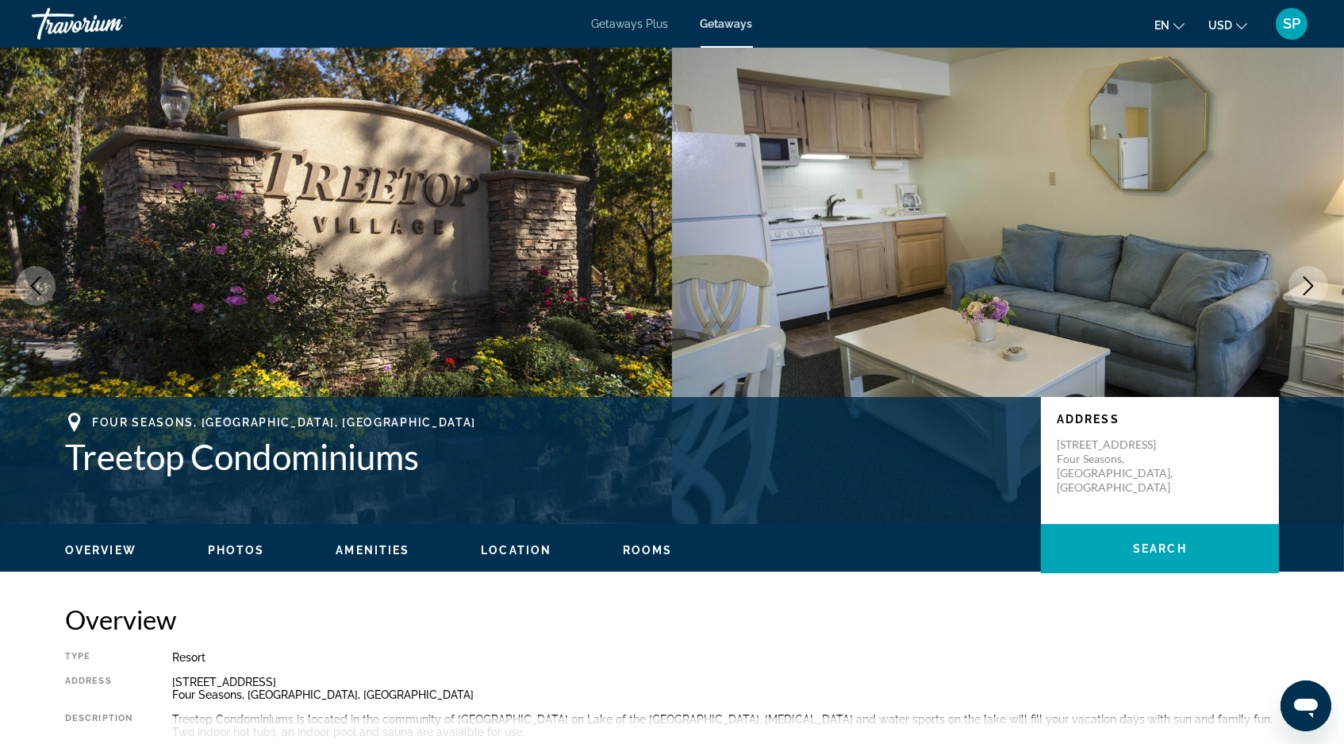
click at [1300, 295] on icon "Next image" at bounding box center [1308, 285] width 19 height 19
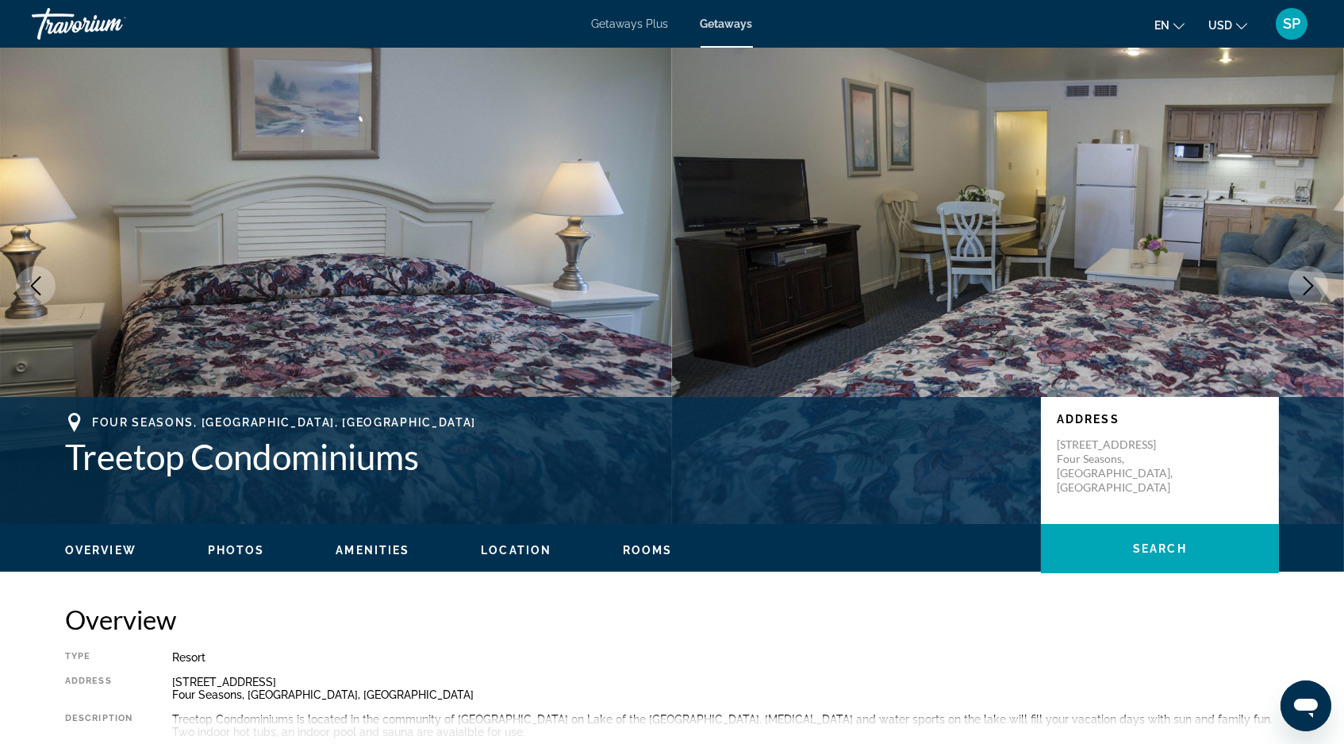
click at [1300, 295] on icon "Next image" at bounding box center [1308, 285] width 19 height 19
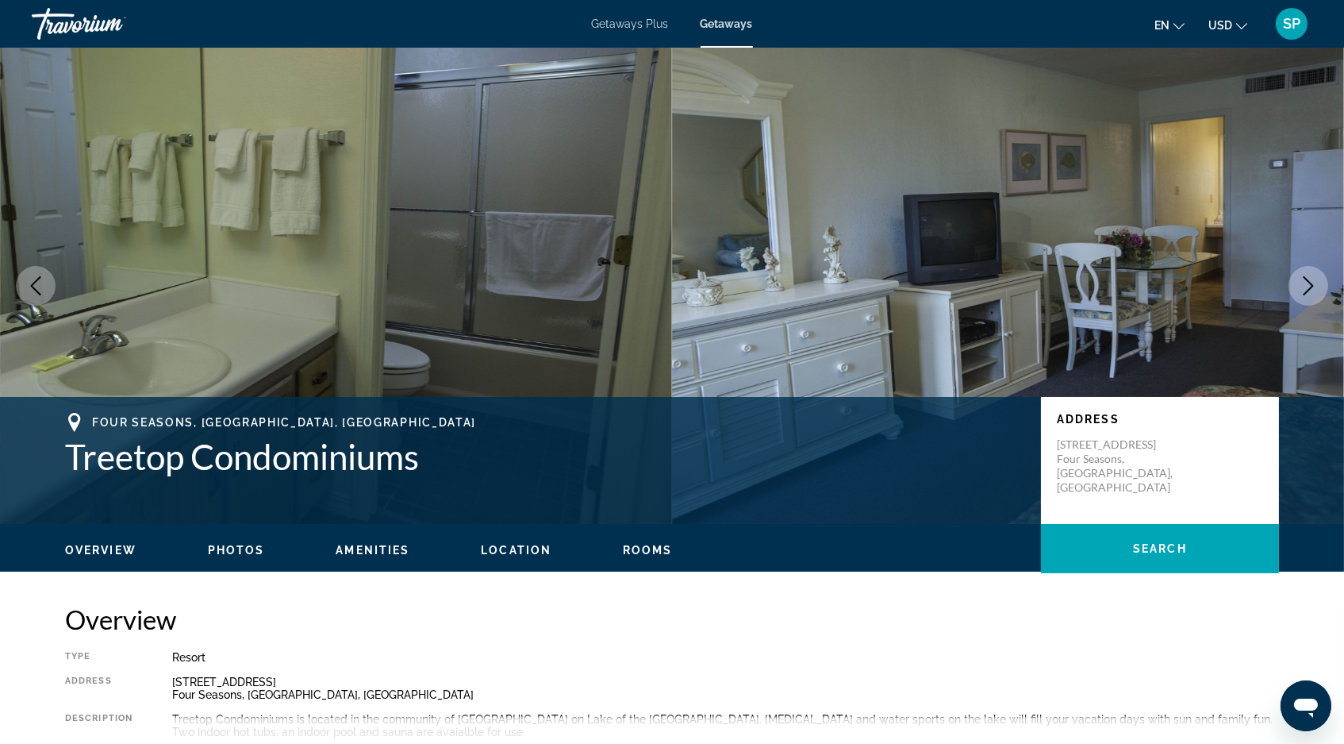
click at [1300, 295] on icon "Next image" at bounding box center [1308, 285] width 19 height 19
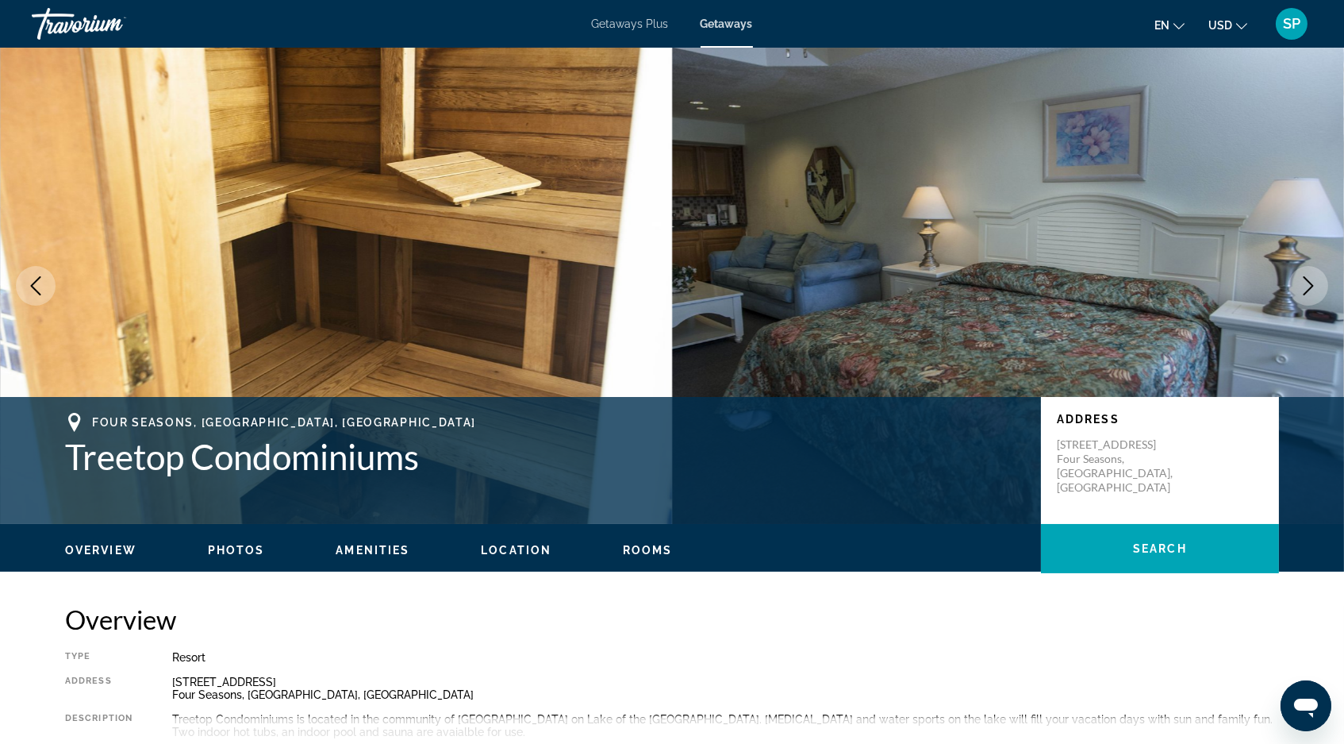
click at [1300, 295] on icon "Next image" at bounding box center [1308, 285] width 19 height 19
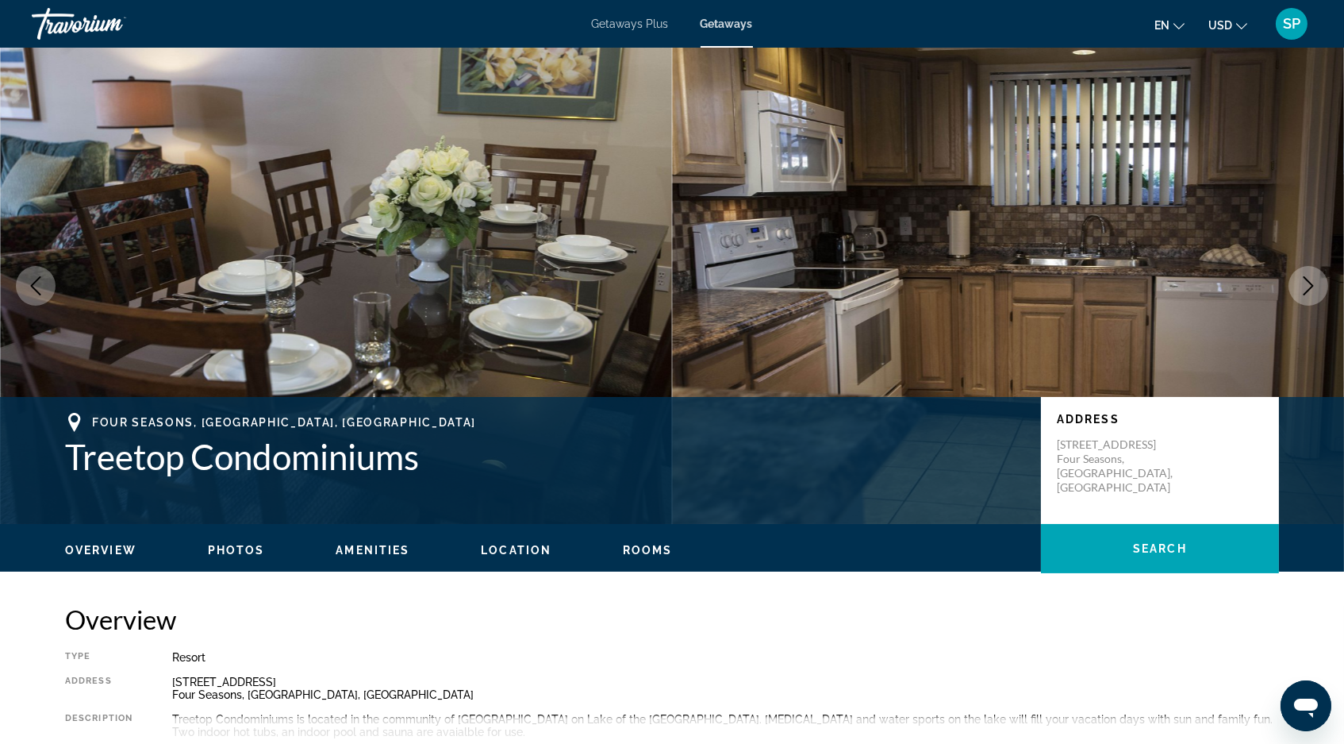
click at [1300, 295] on icon "Next image" at bounding box center [1308, 285] width 19 height 19
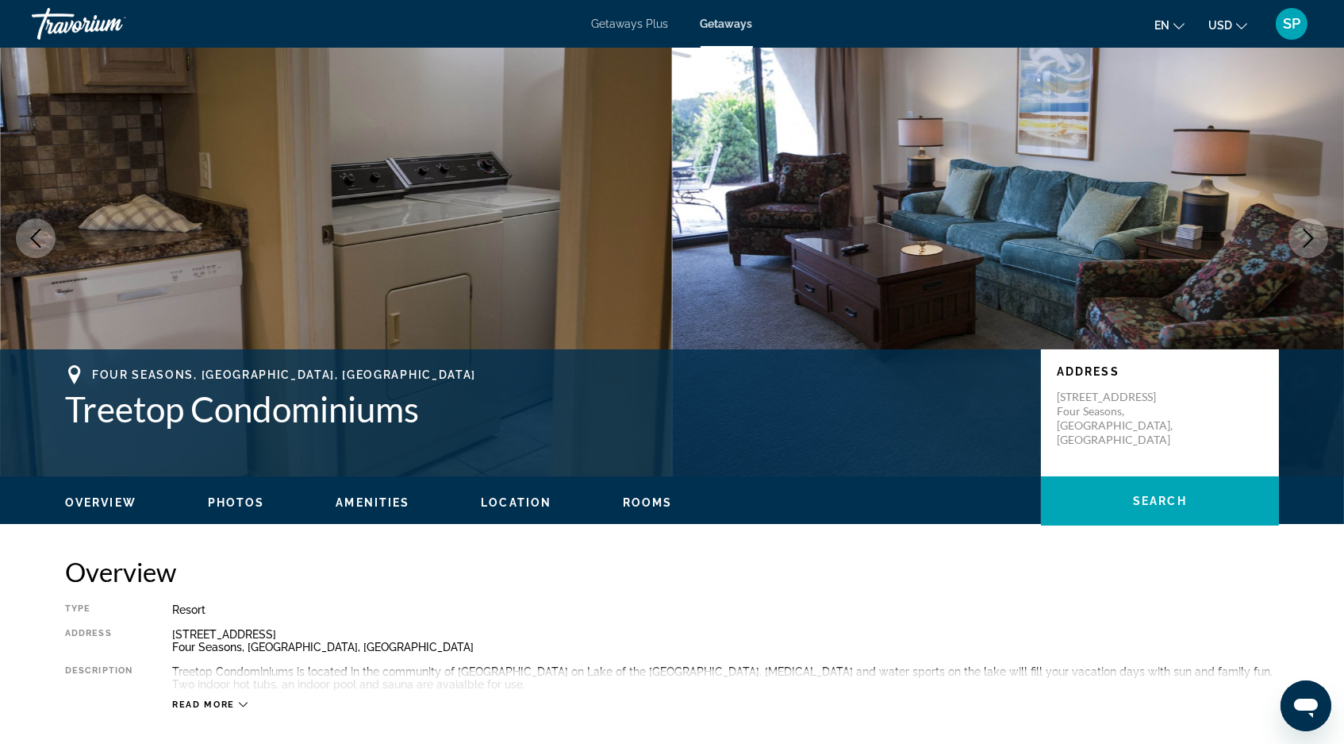
scroll to position [44, 0]
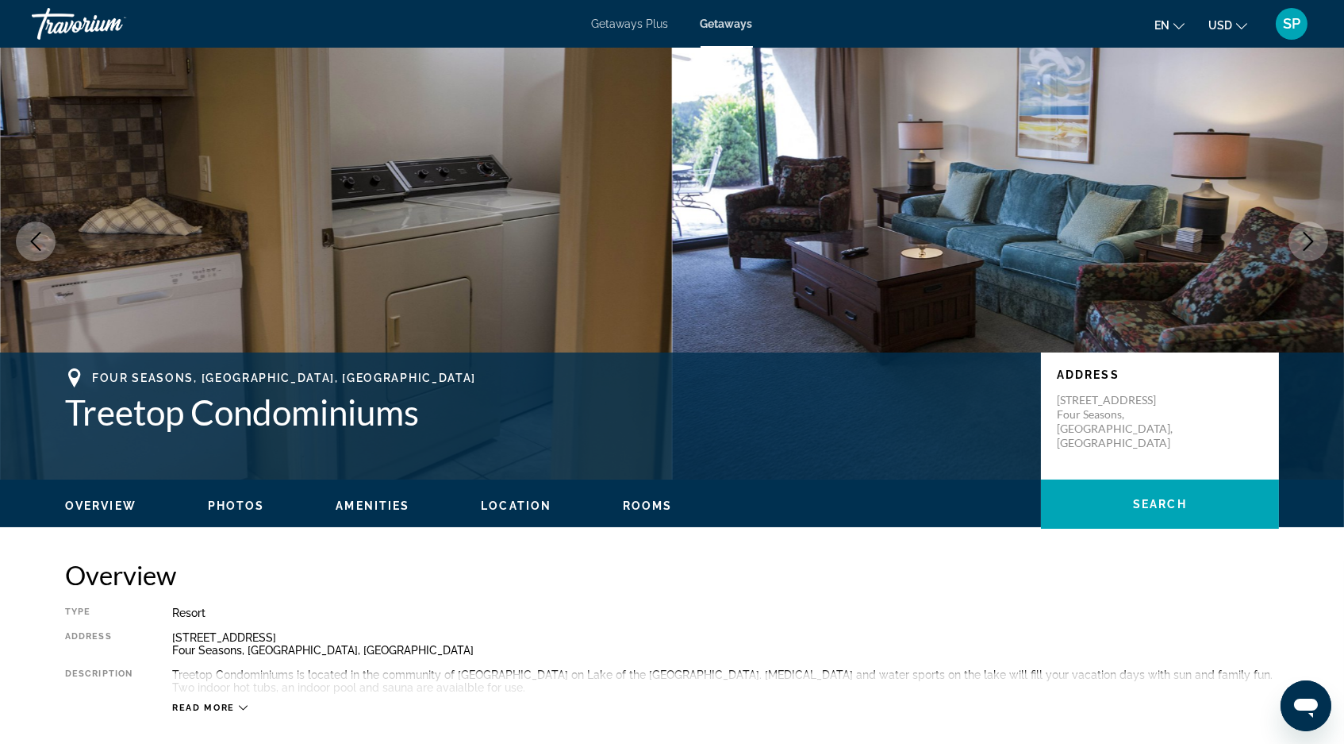
click at [1290, 29] on span "SP" at bounding box center [1291, 24] width 17 height 16
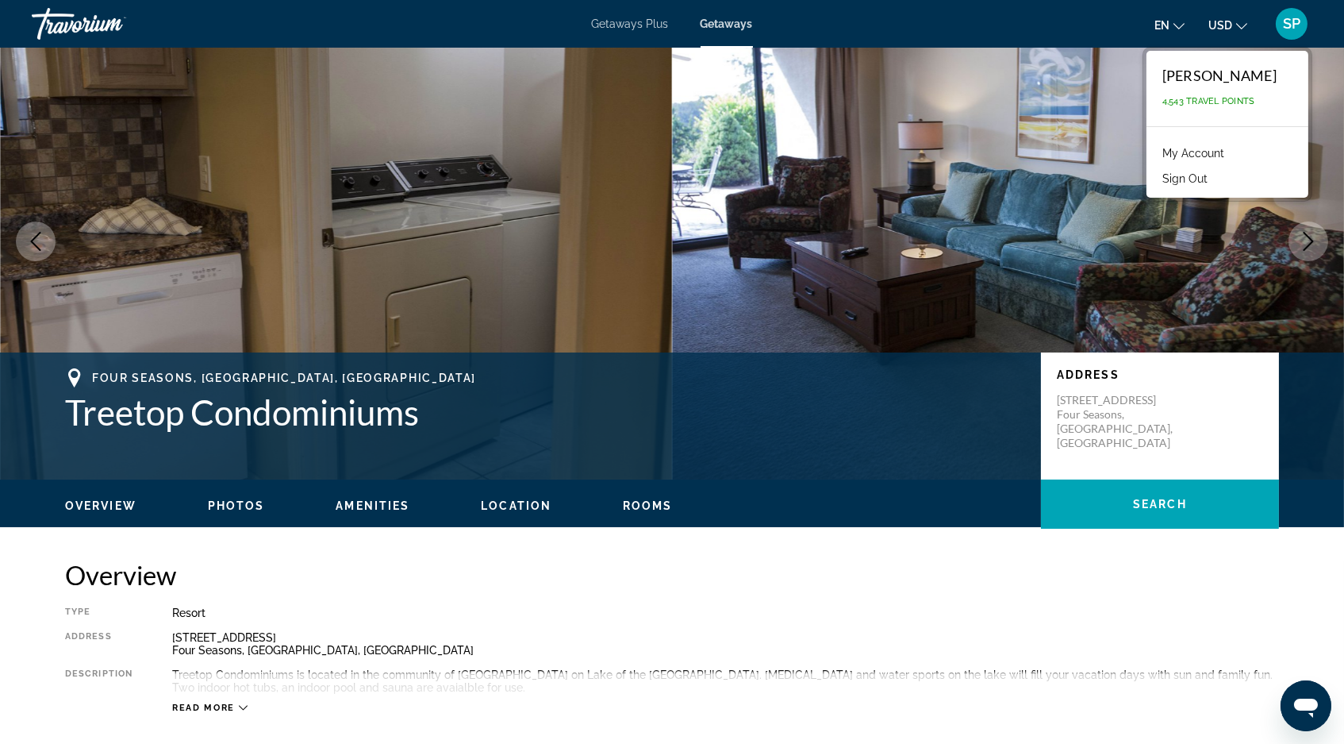
click at [978, 160] on img "Main content" at bounding box center [1008, 241] width 672 height 476
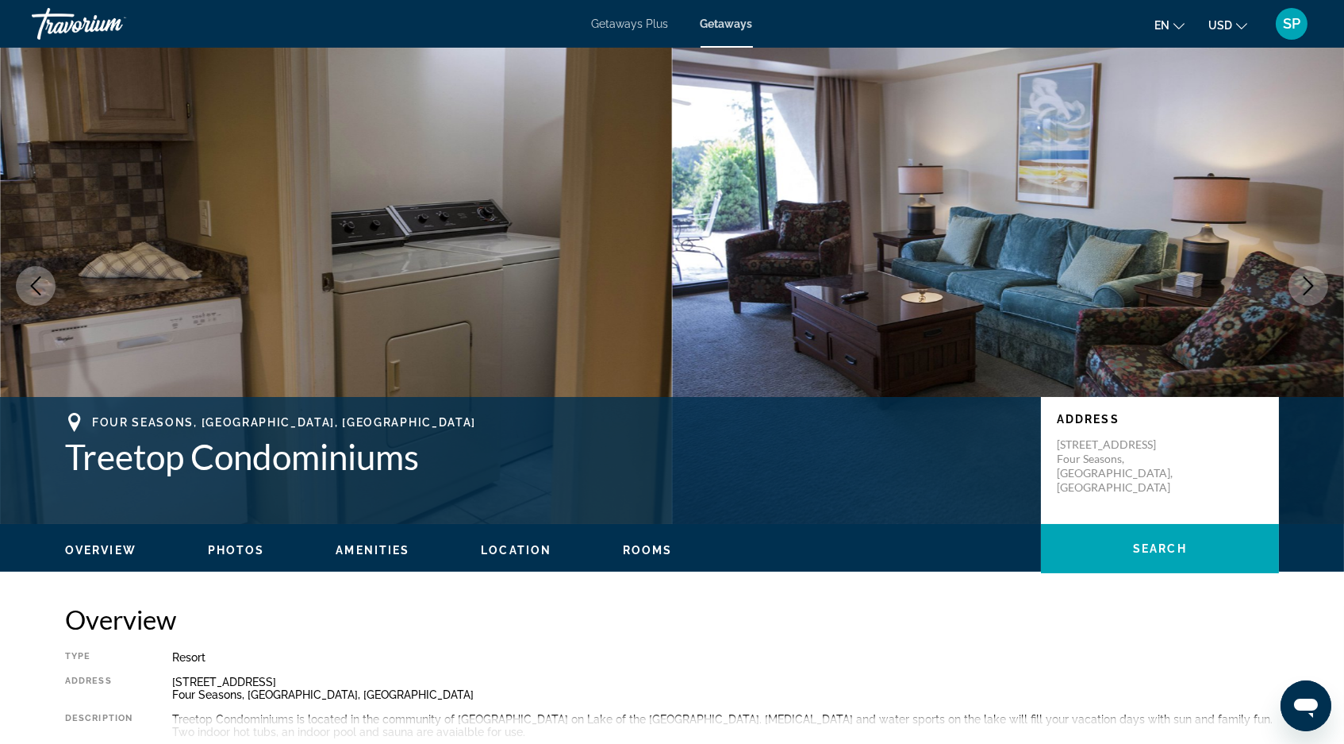
scroll to position [0, 0]
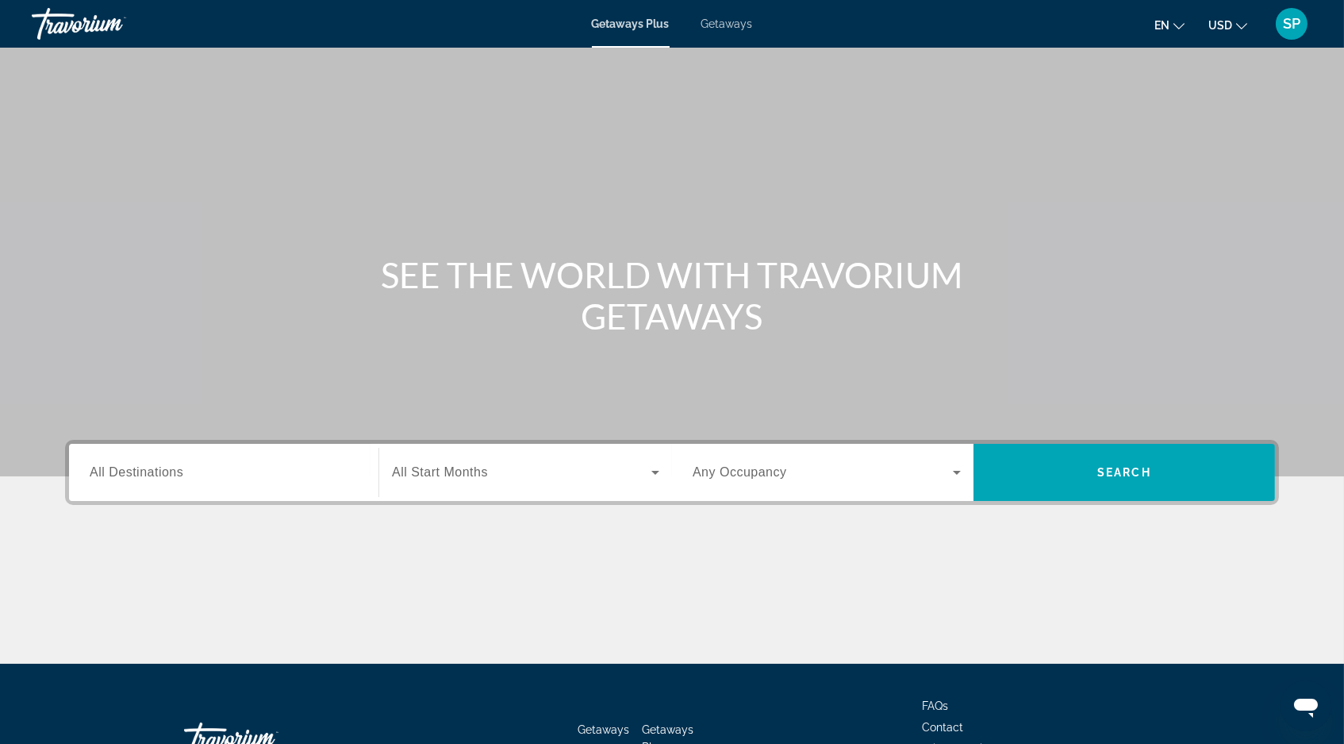
click at [142, 479] on span "All Destinations" at bounding box center [137, 471] width 94 height 13
click at [142, 483] on input "Destination All Destinations" at bounding box center [224, 472] width 268 height 19
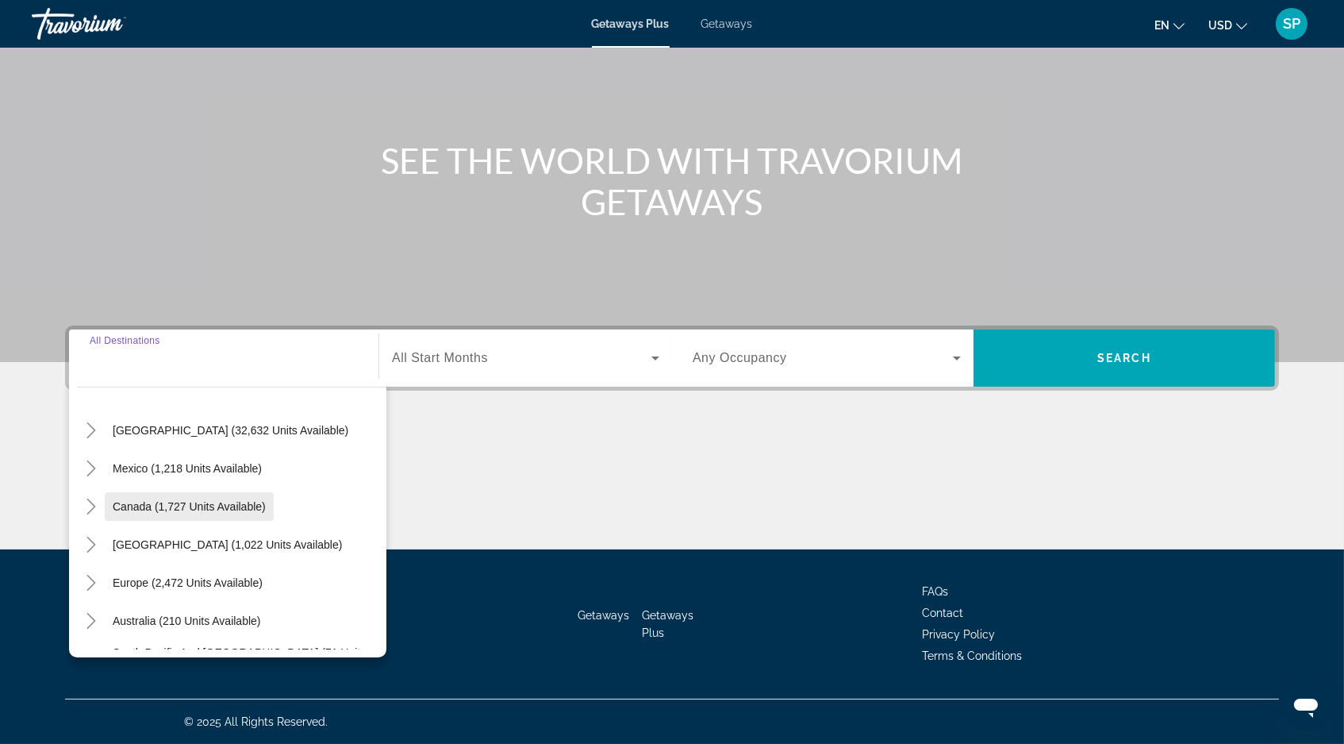
scroll to position [24, 0]
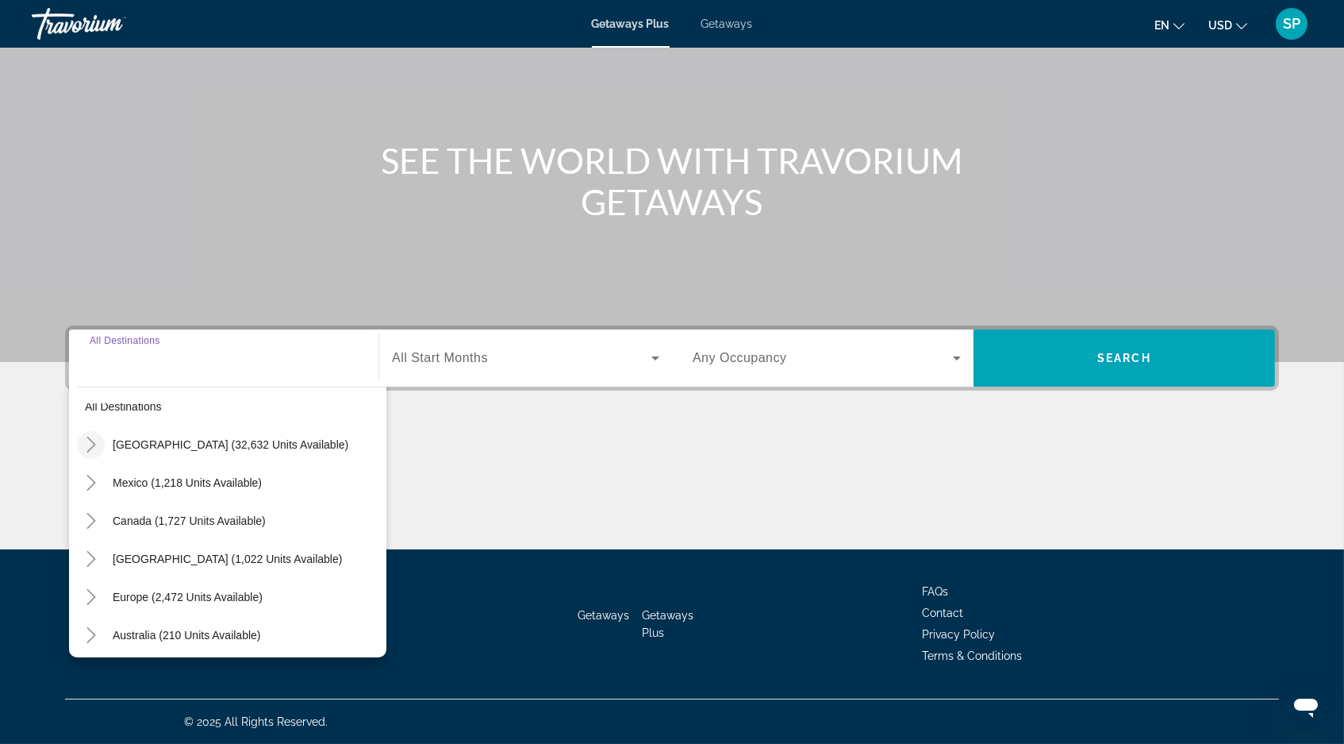
click at [83, 436] on icon "Toggle United States (32,632 units available)" at bounding box center [91, 444] width 16 height 16
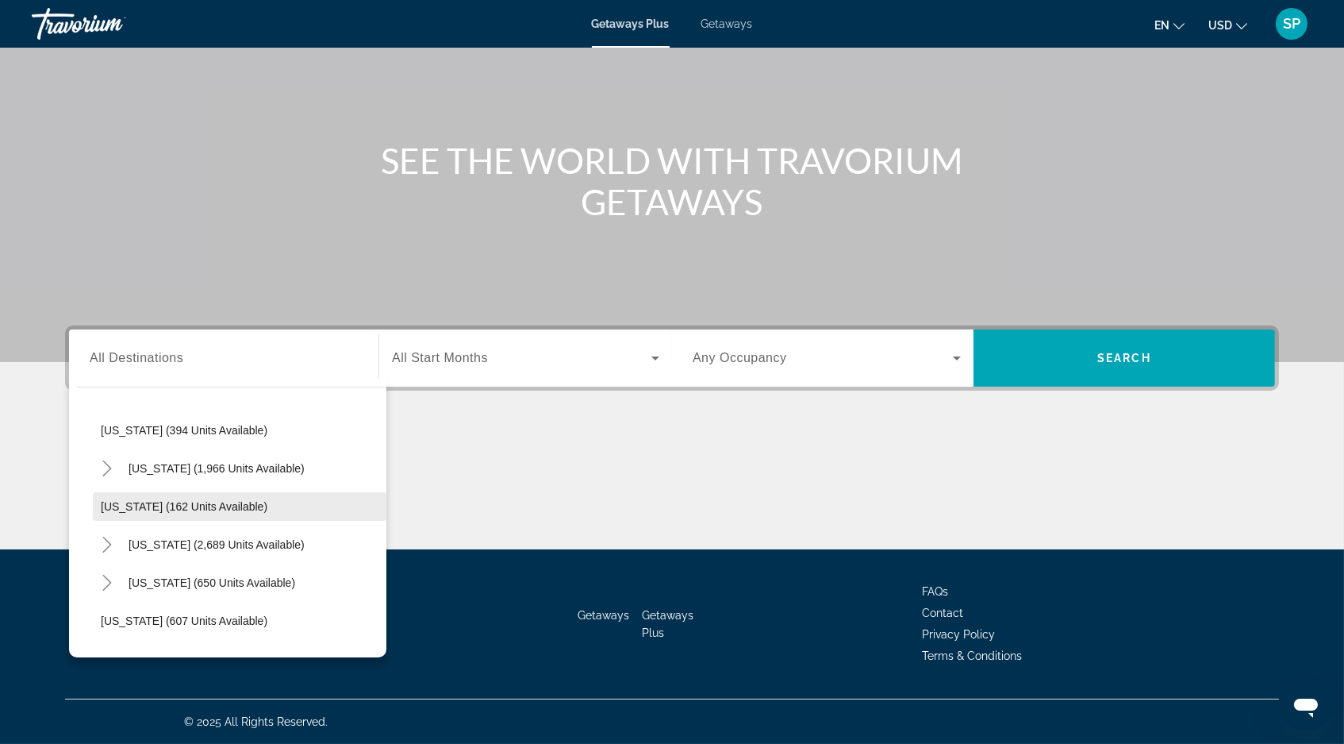
scroll to position [765, 0]
click at [156, 446] on span "Search widget" at bounding box center [217, 465] width 192 height 38
type input "**********"
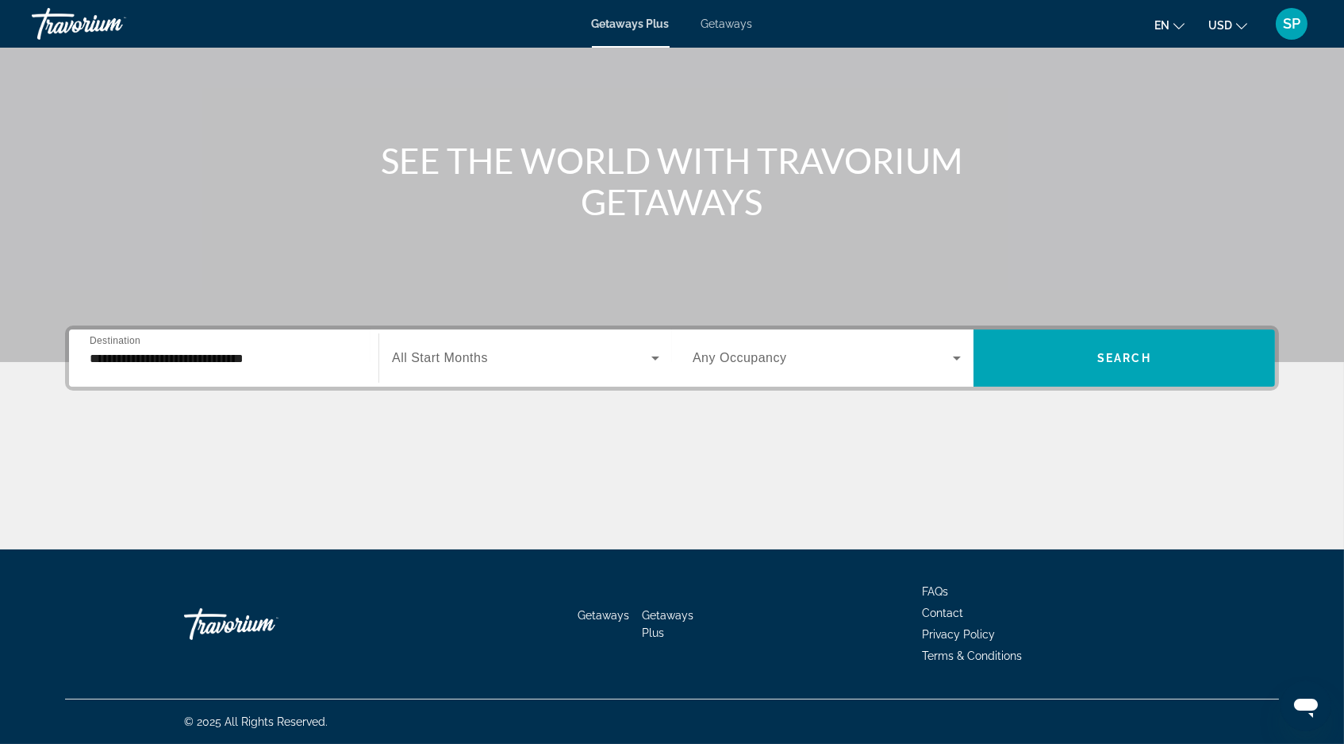
click at [462, 336] on div "Search widget" at bounding box center [525, 358] width 267 height 44
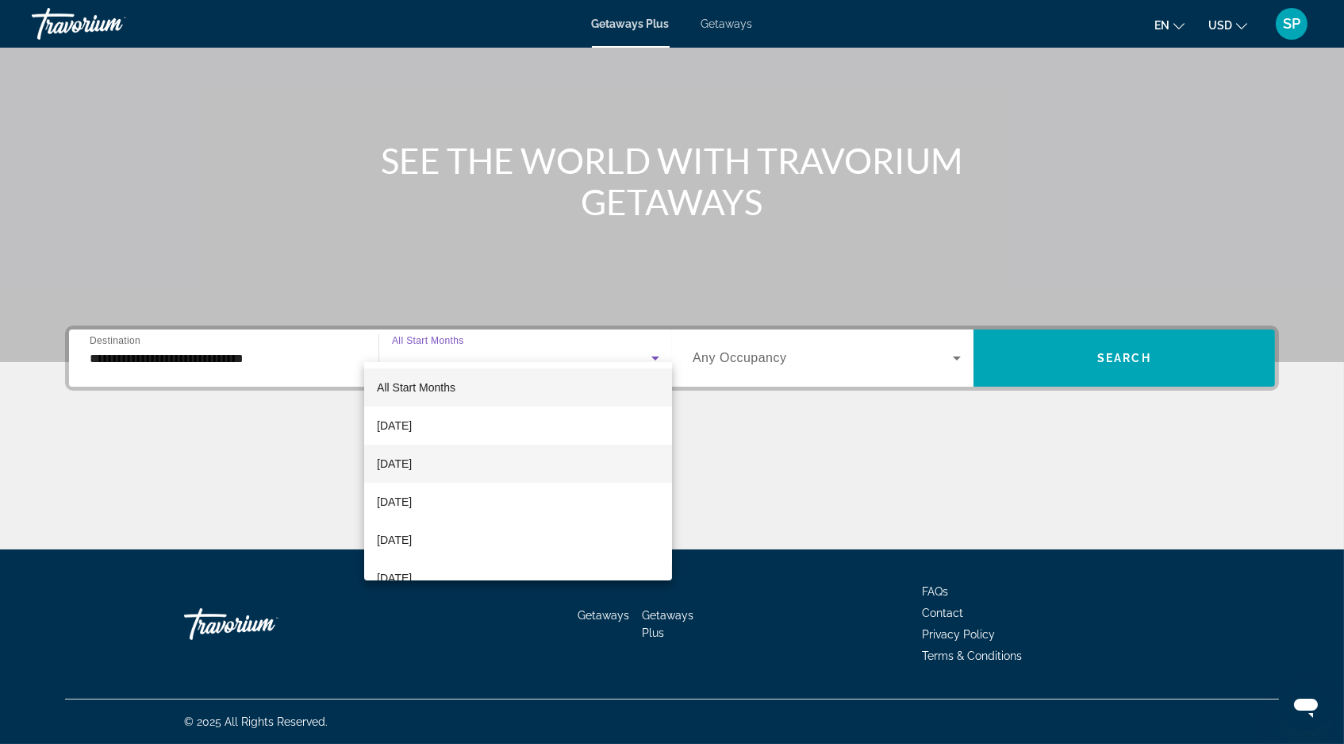
click at [421, 452] on mat-option "[DATE]" at bounding box center [518, 463] width 308 height 38
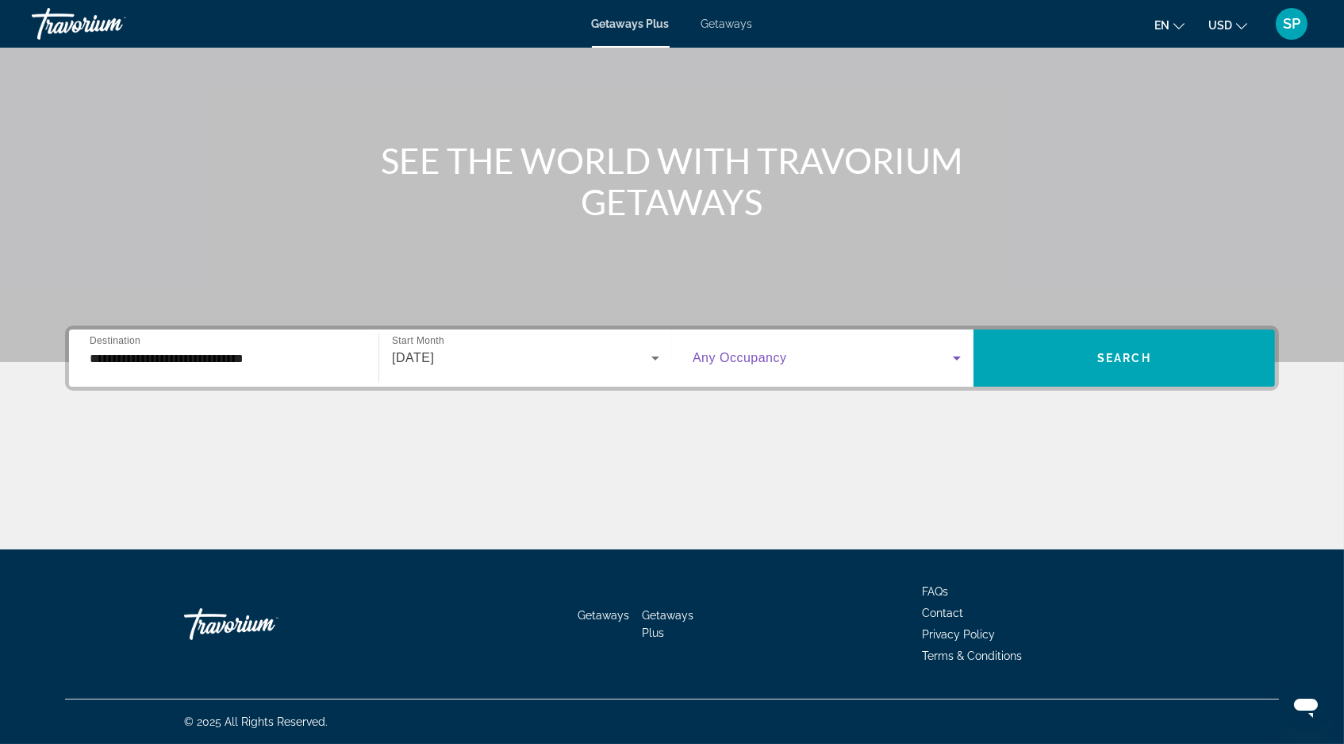
click at [764, 348] on span "Search widget" at bounding box center [823, 357] width 260 height 19
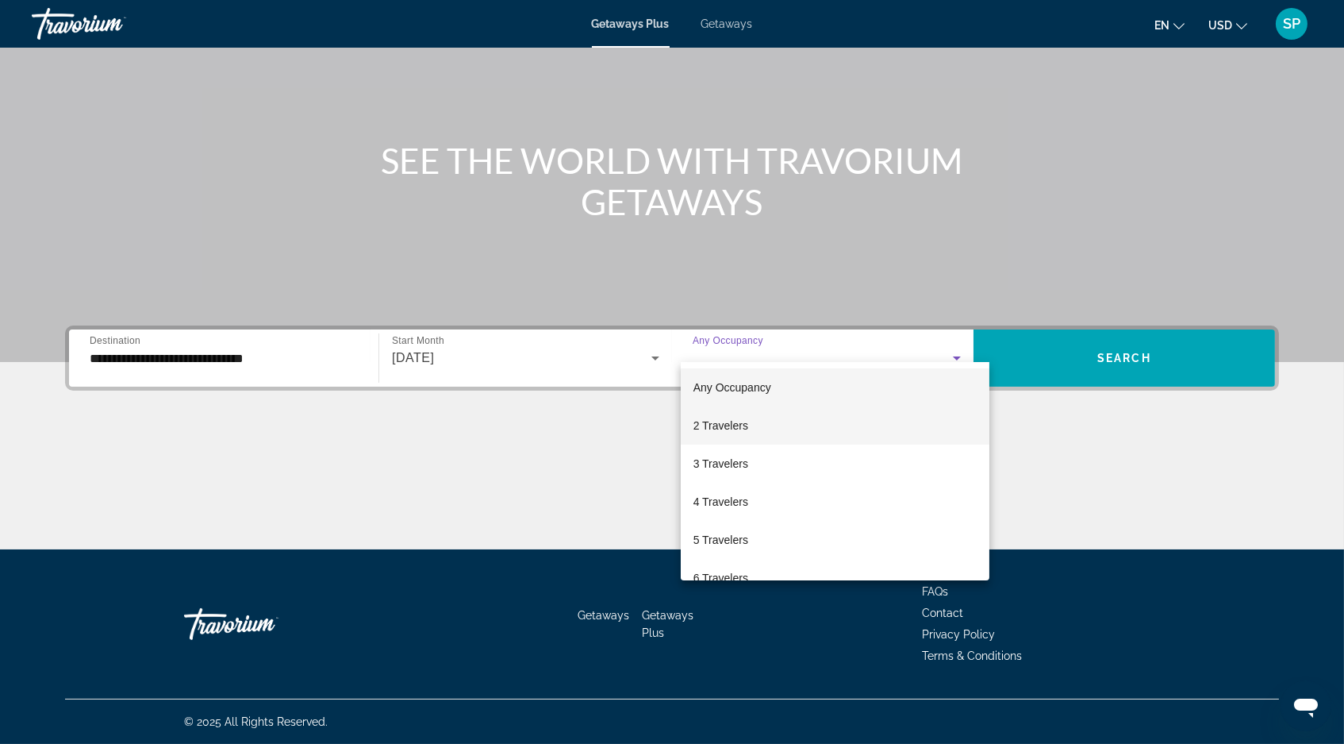
click at [741, 425] on span "2 Travelers" at bounding box center [721, 425] width 55 height 19
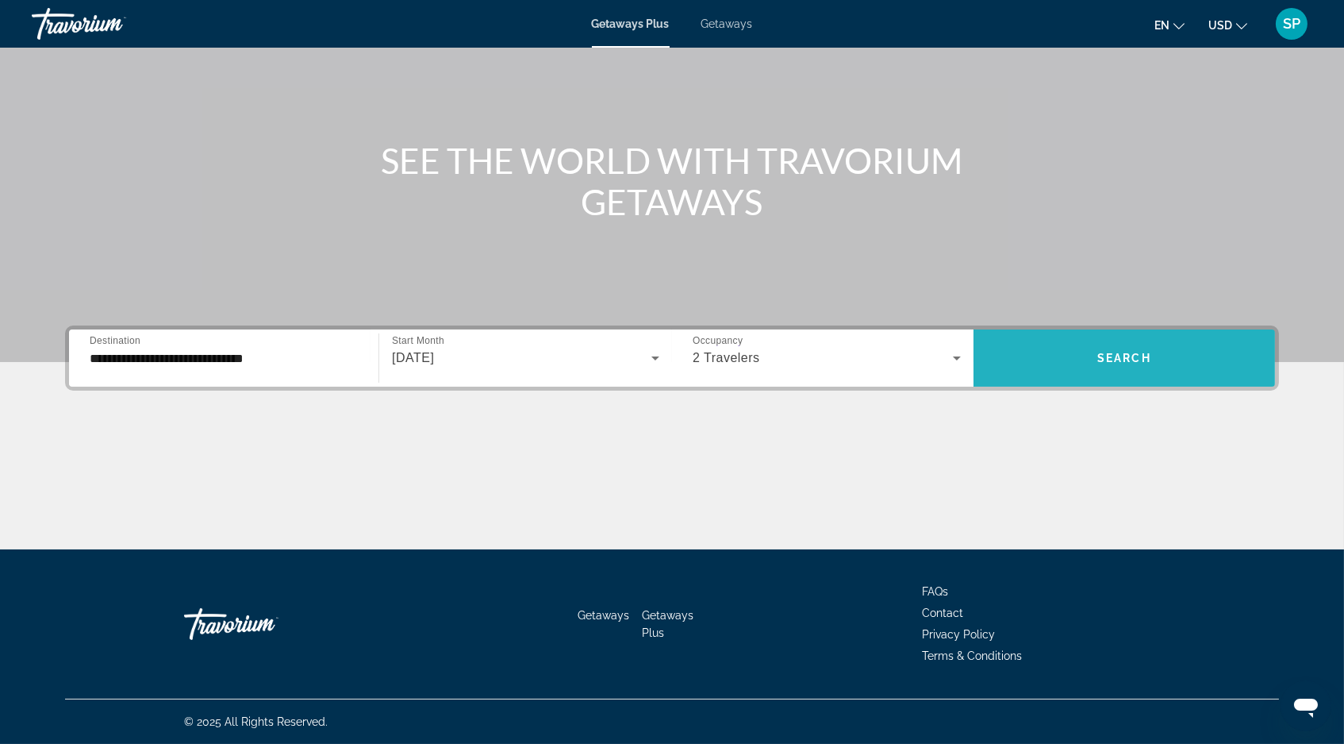
click at [1123, 339] on span "Search widget" at bounding box center [1125, 358] width 302 height 38
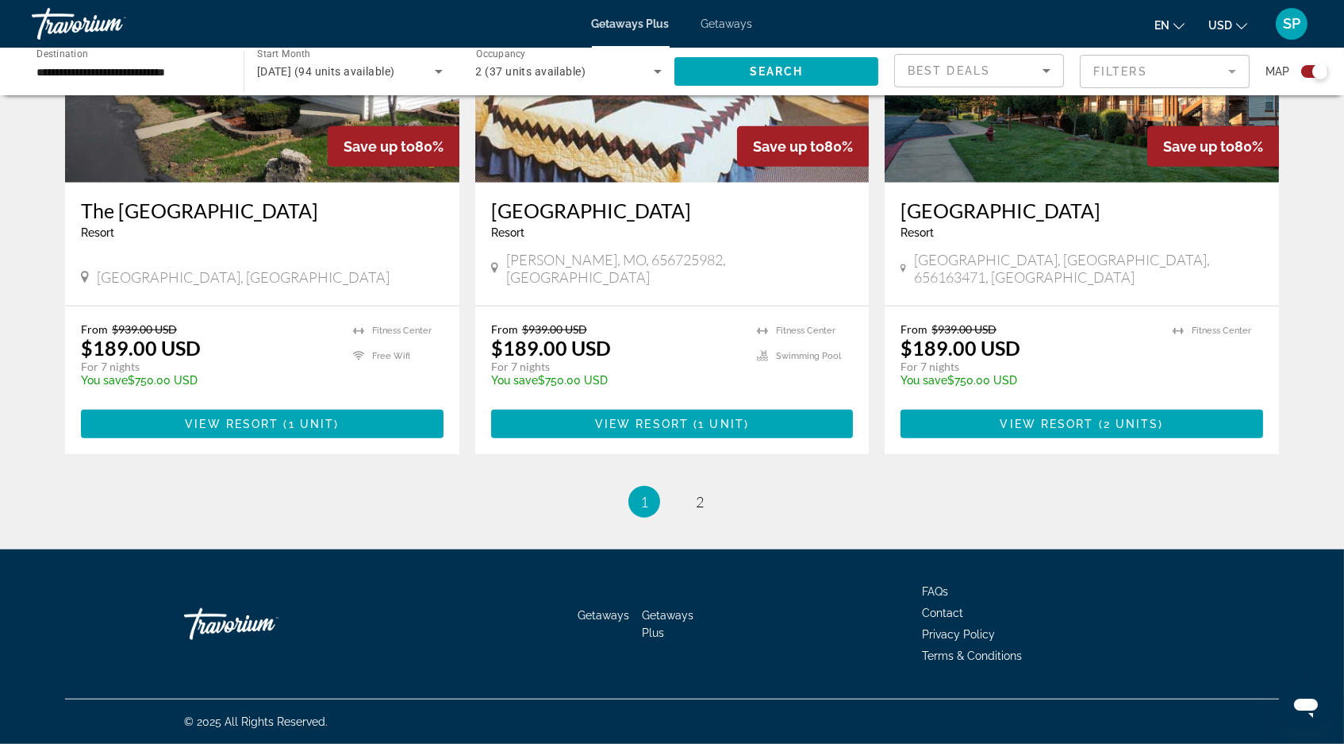
scroll to position [2450, 0]
click at [702, 493] on span "2" at bounding box center [700, 501] width 8 height 17
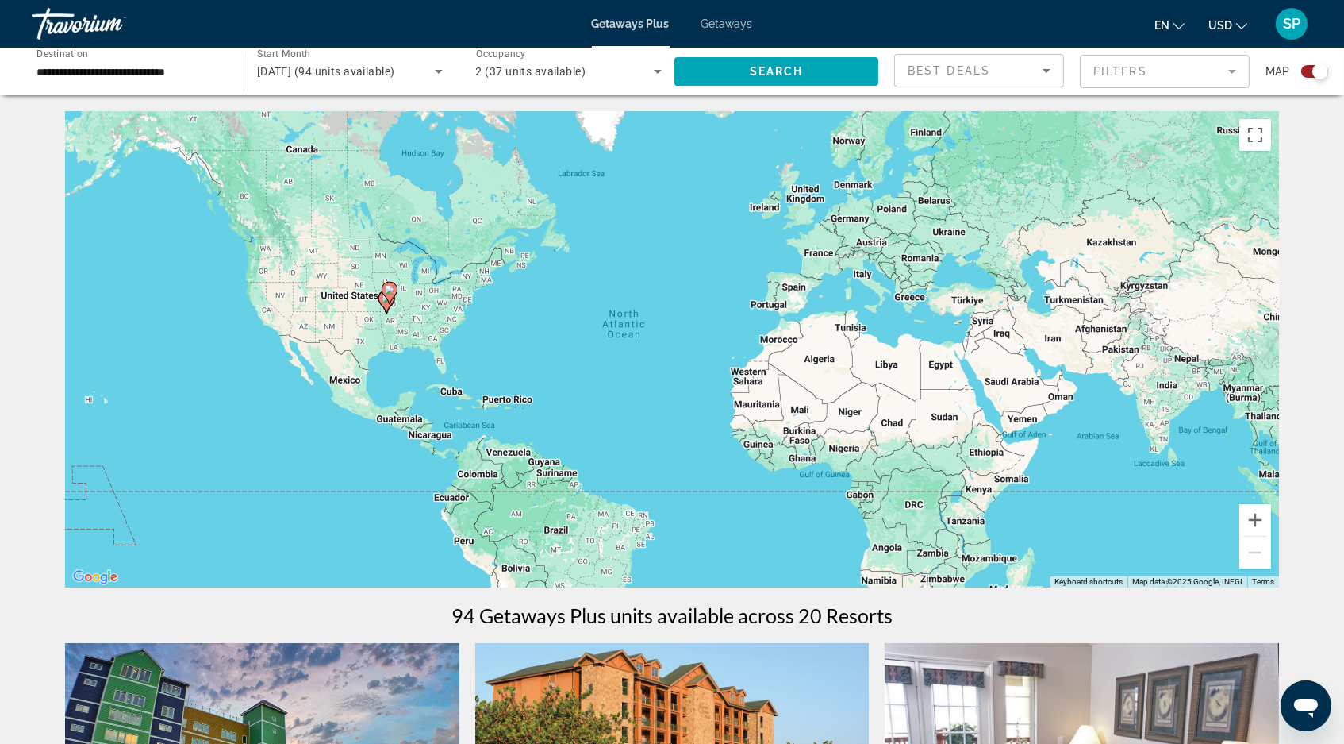
click at [732, 25] on span "Getaways" at bounding box center [728, 23] width 52 height 13
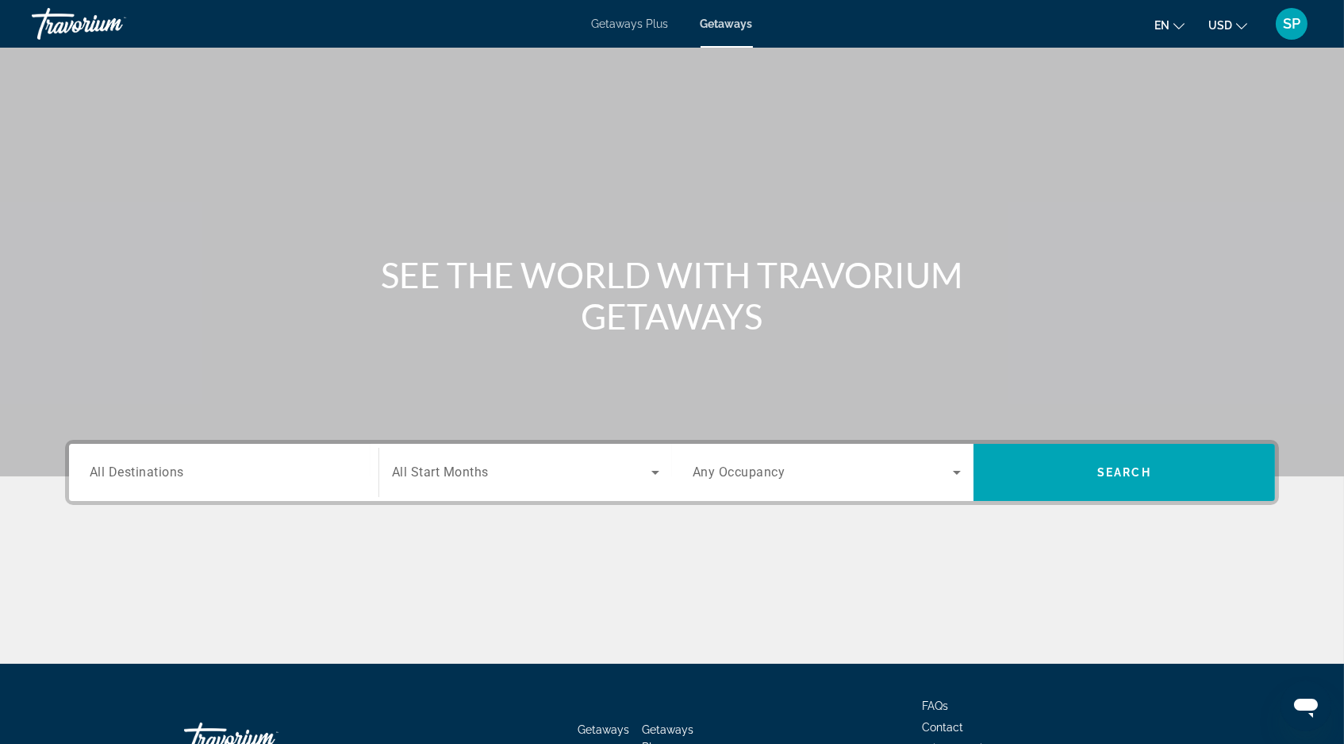
click at [125, 489] on div "Search widget" at bounding box center [224, 472] width 268 height 45
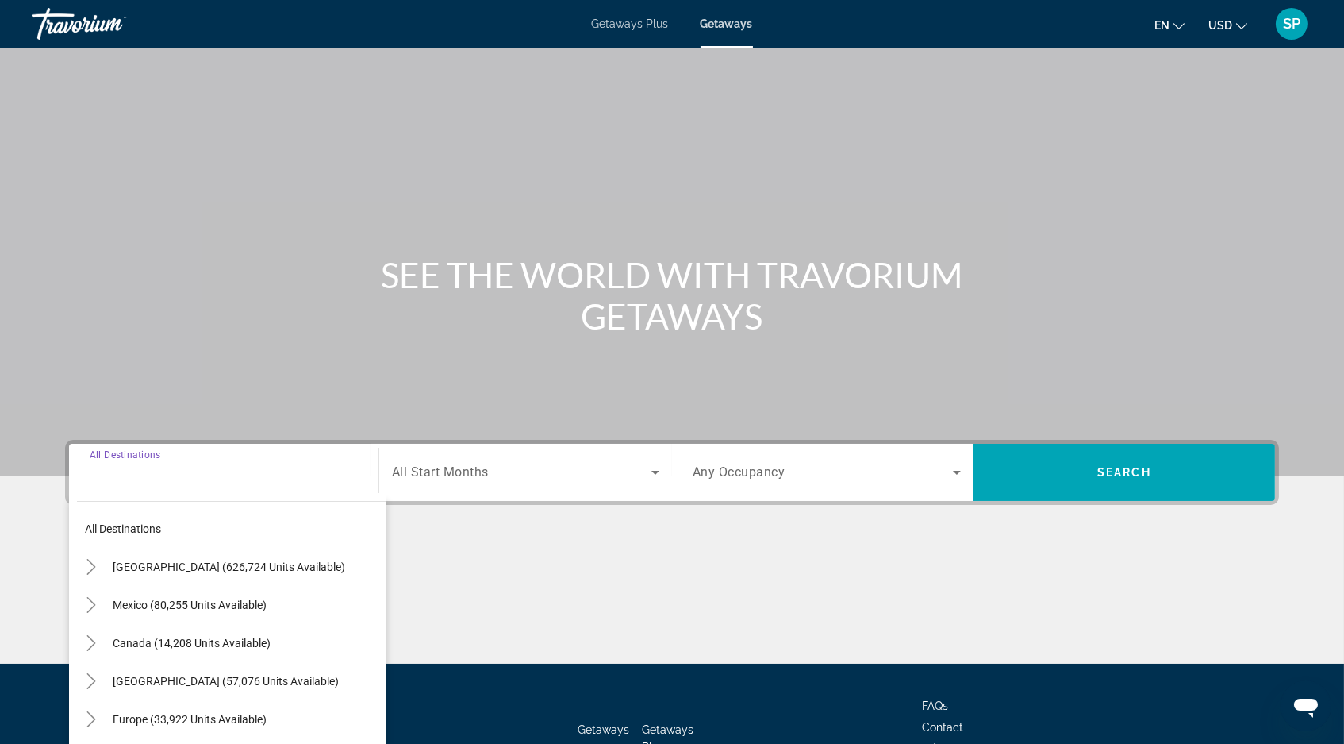
scroll to position [160, 0]
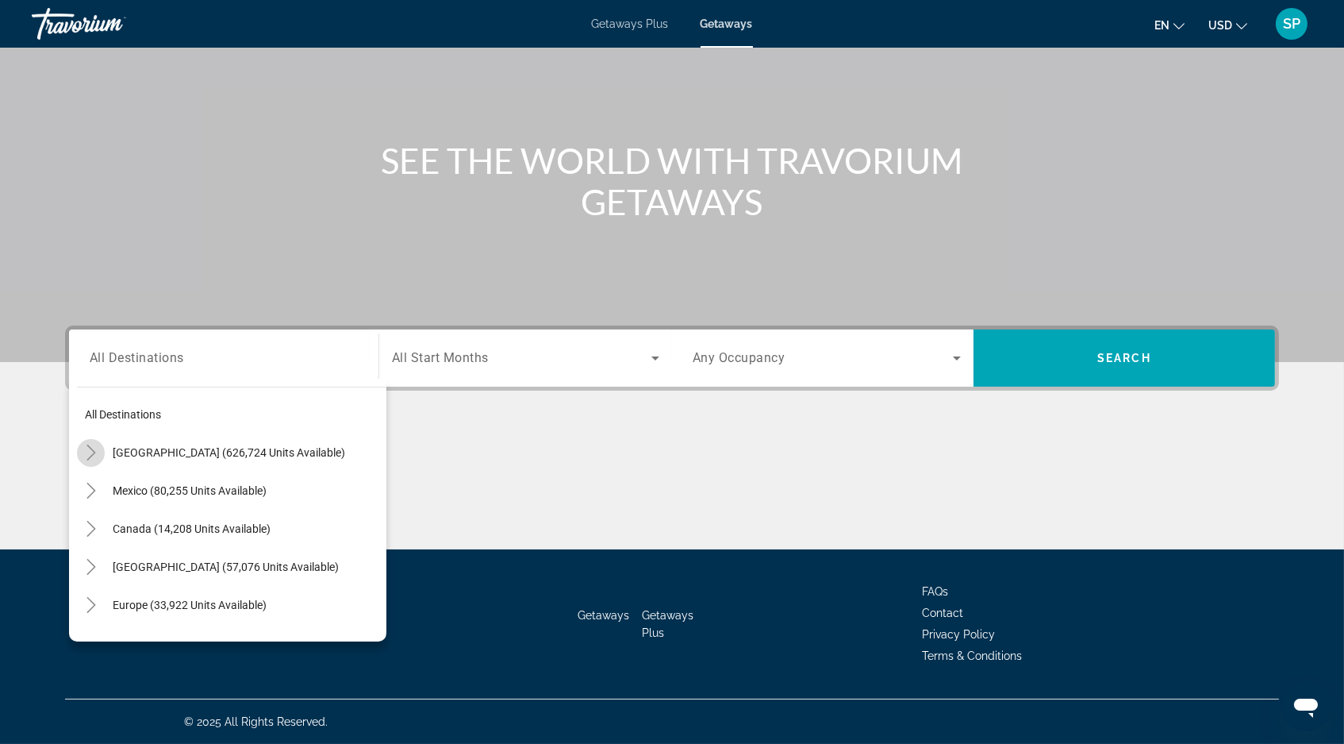
click at [83, 444] on icon "Toggle United States (626,724 units available)" at bounding box center [91, 452] width 16 height 16
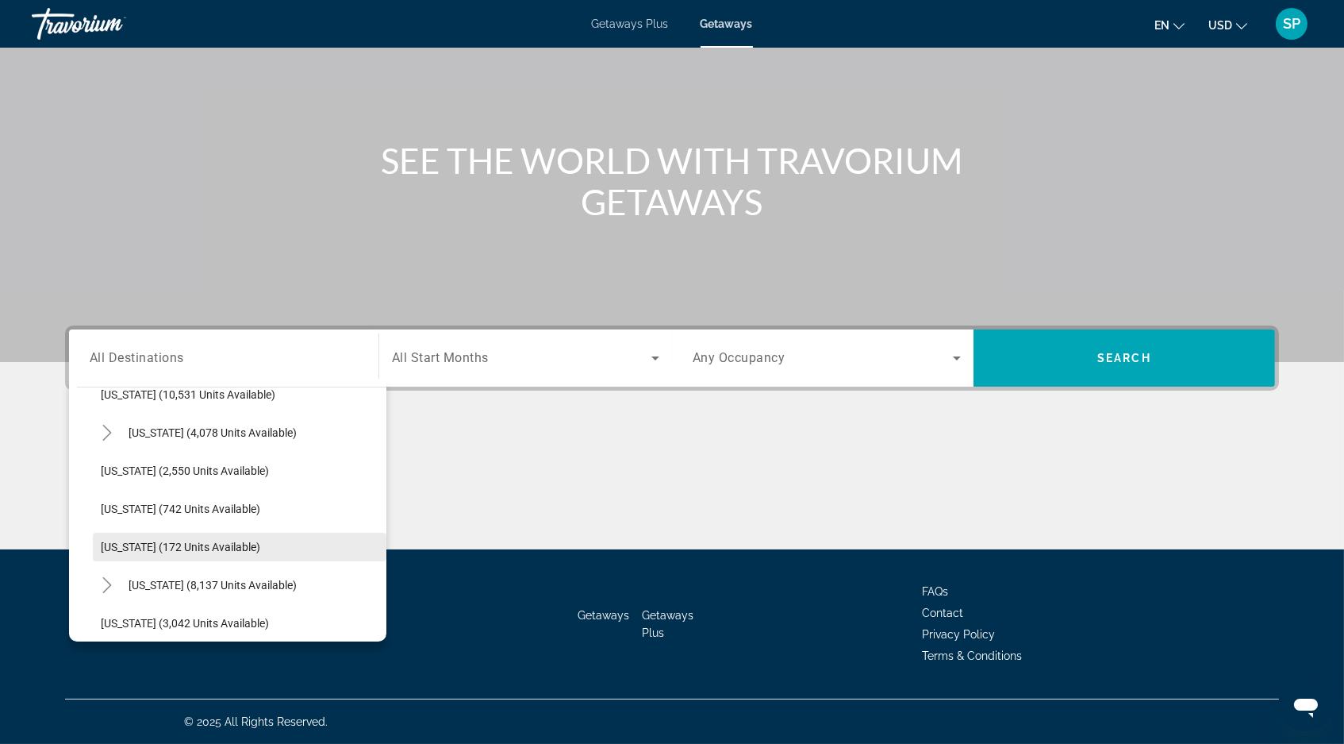
scroll to position [722, 0]
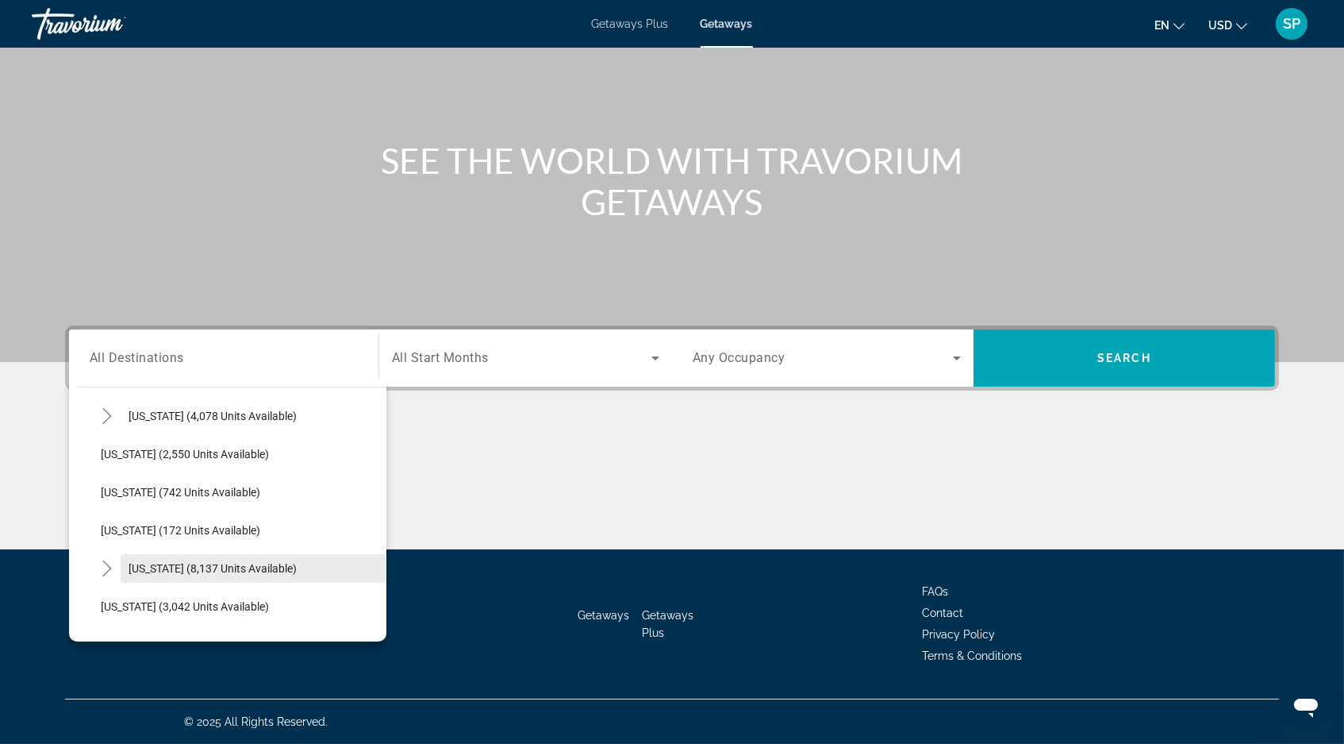
click at [121, 549] on span "Search widget" at bounding box center [254, 568] width 266 height 38
type input "**********"
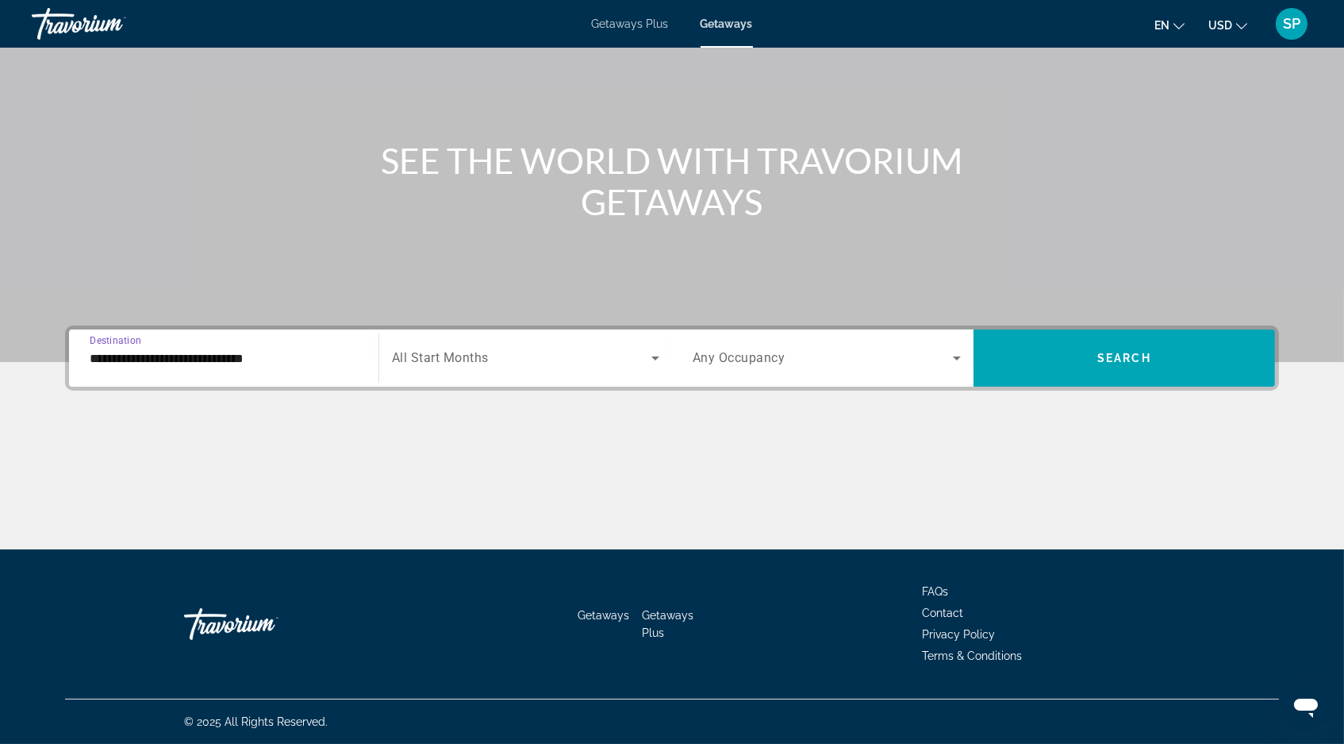
click at [469, 351] on span "All Start Months" at bounding box center [440, 358] width 97 height 15
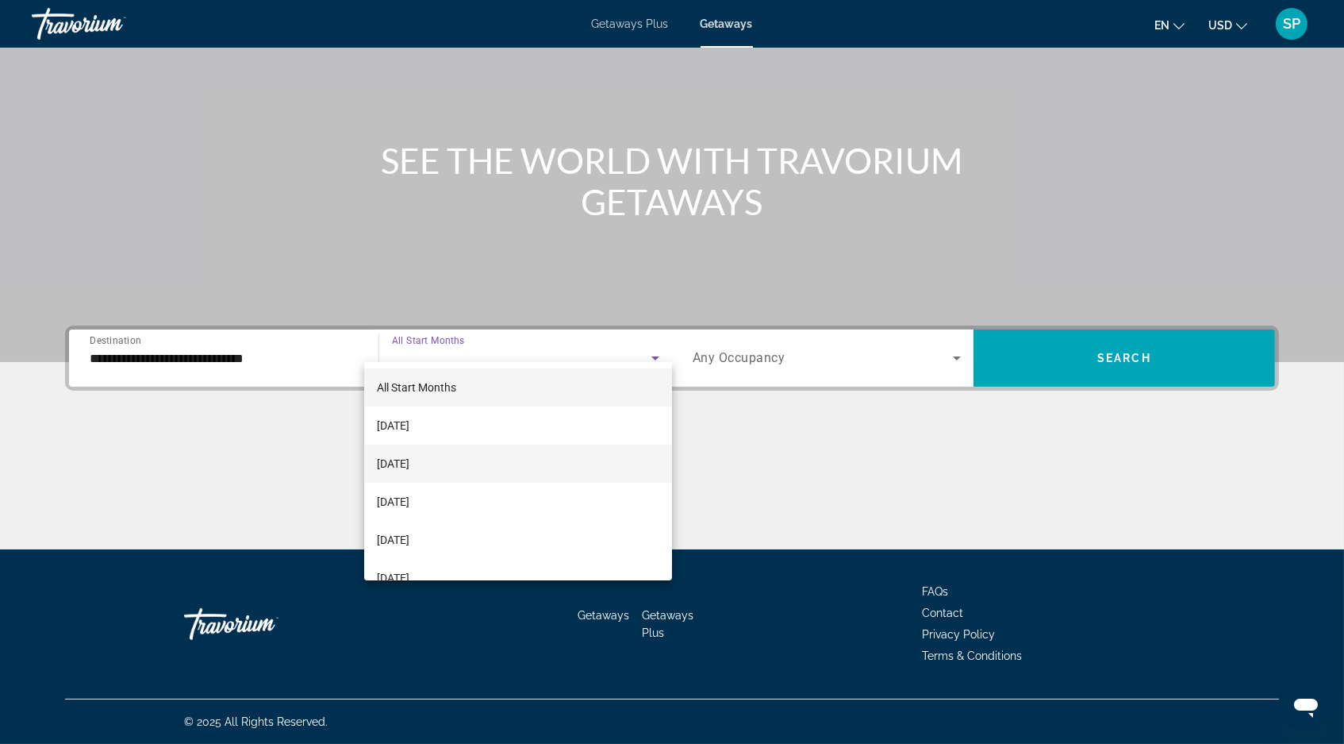
click at [410, 463] on span "[DATE]" at bounding box center [393, 463] width 33 height 19
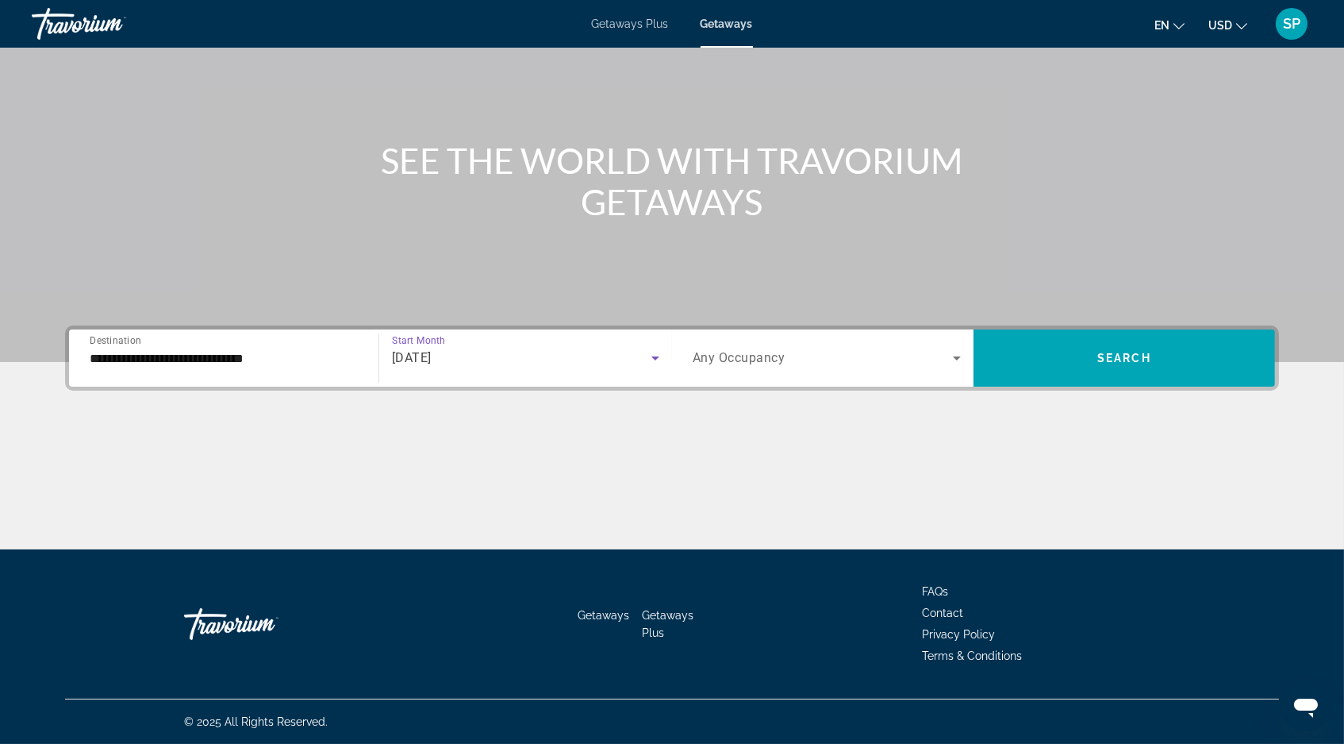
click at [780, 351] on span "Any Occupancy" at bounding box center [739, 358] width 93 height 15
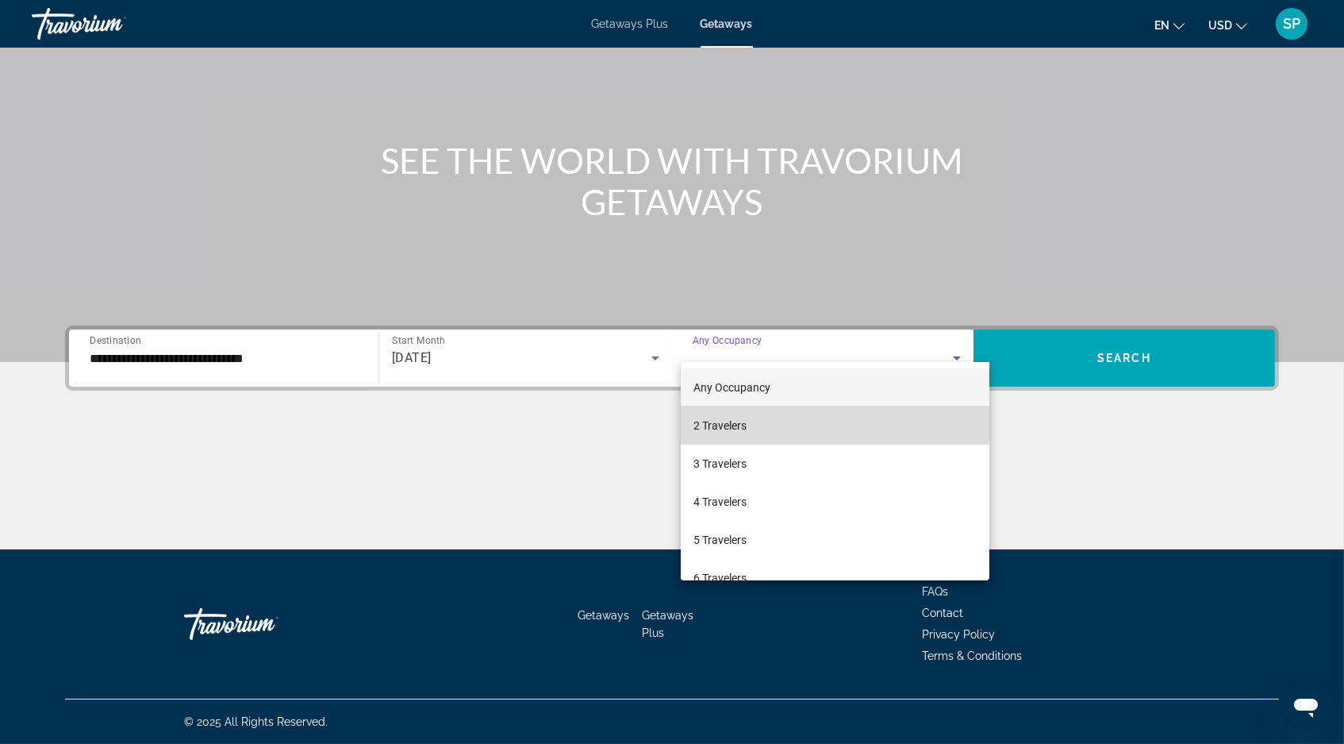
click at [764, 421] on mat-option "2 Travelers" at bounding box center [835, 425] width 309 height 38
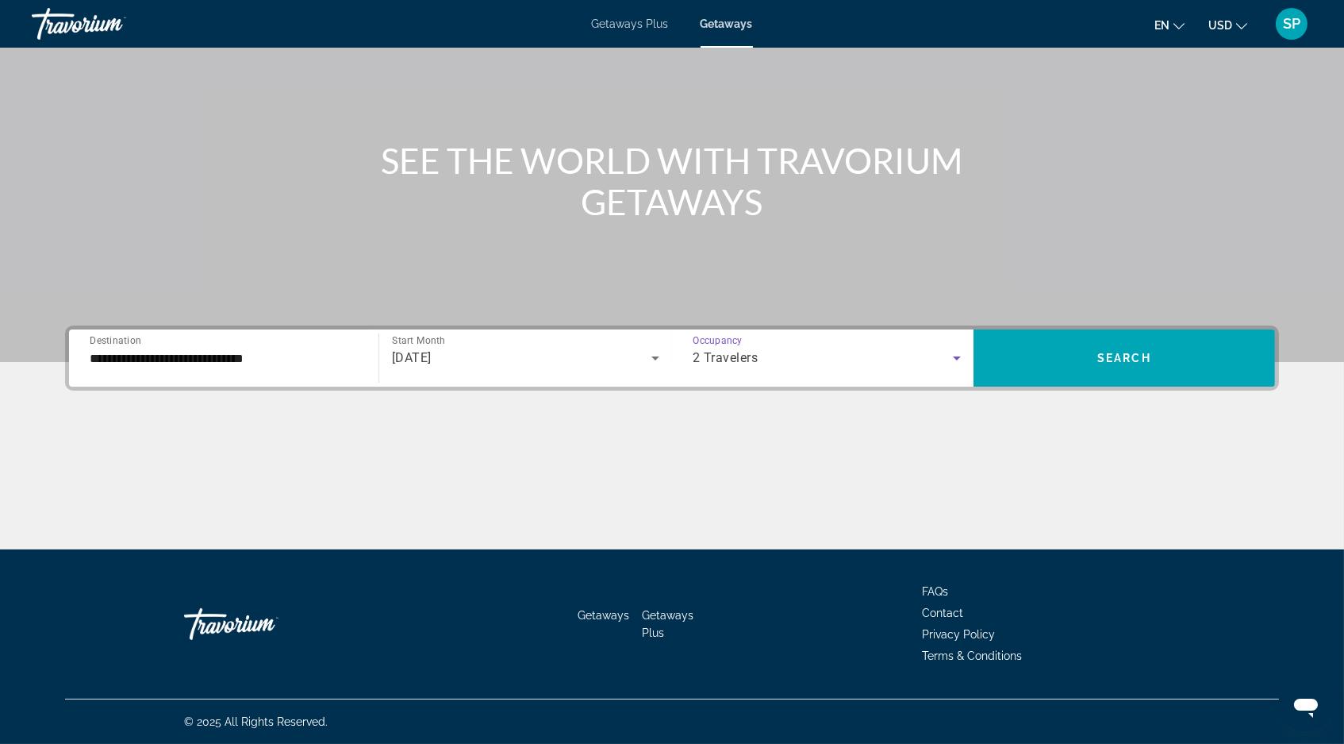
click at [647, 348] on icon "Search widget" at bounding box center [655, 357] width 19 height 19
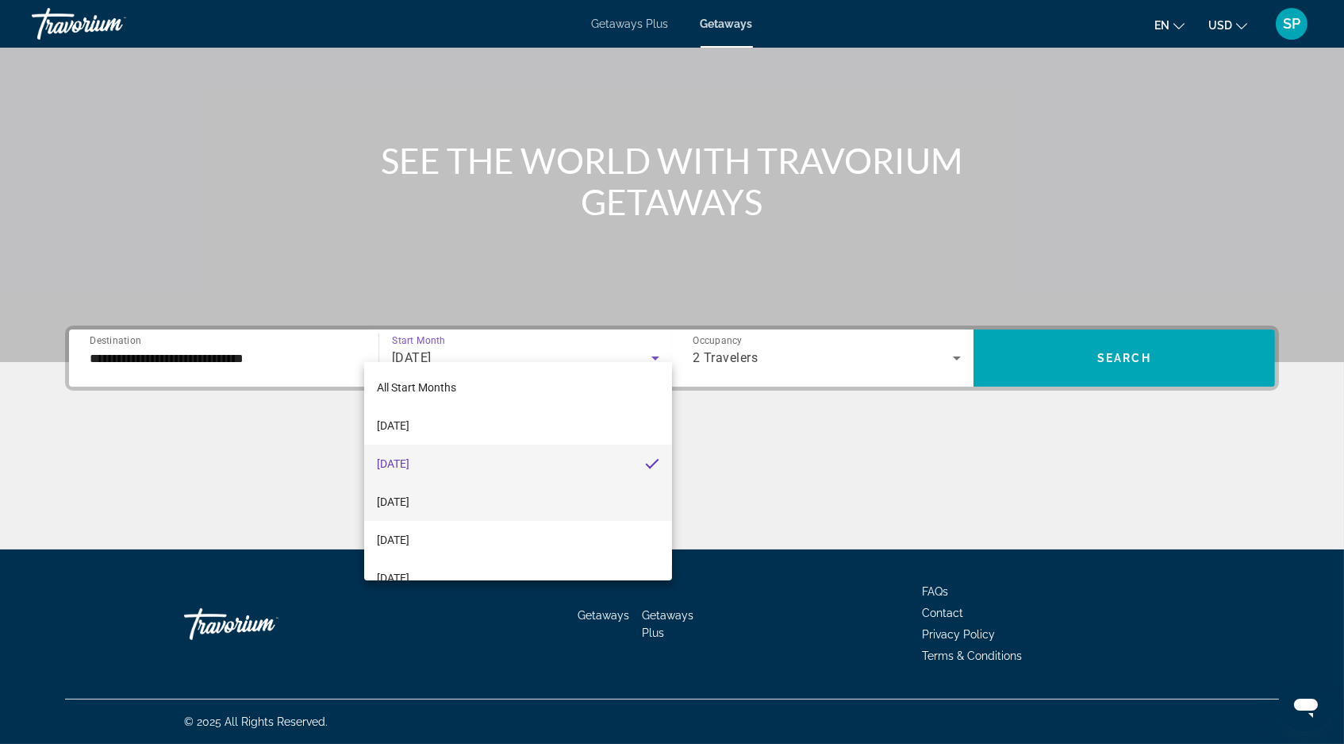
click at [499, 501] on mat-option "[DATE]" at bounding box center [518, 502] width 308 height 38
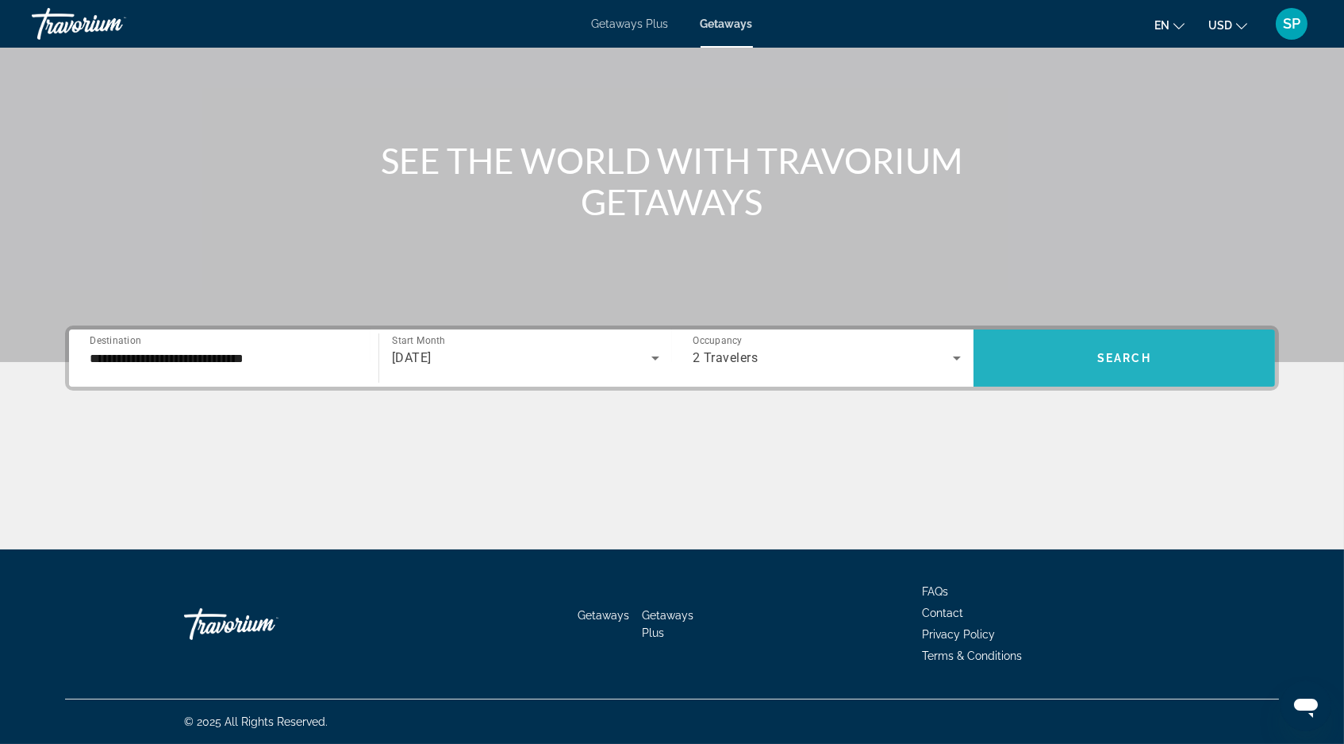
click at [1152, 352] on span "Search" at bounding box center [1125, 358] width 54 height 13
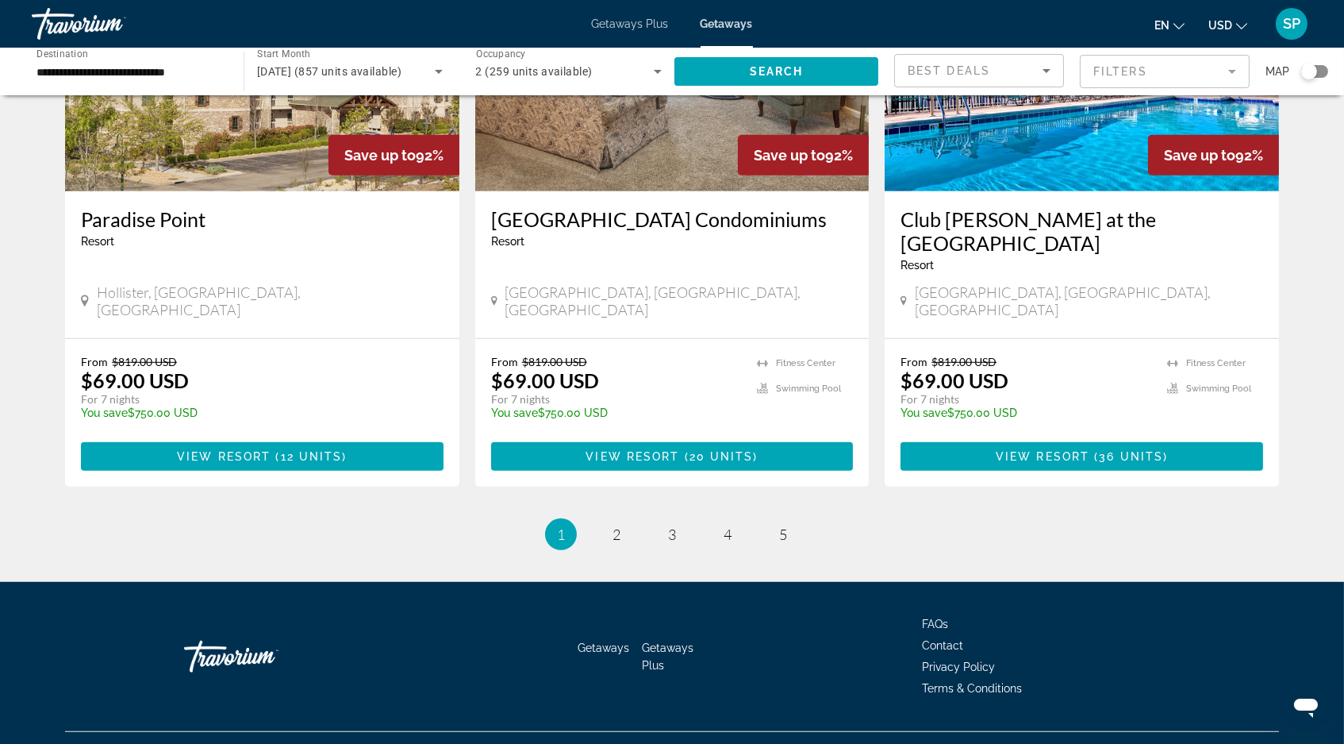
scroll to position [1953, 0]
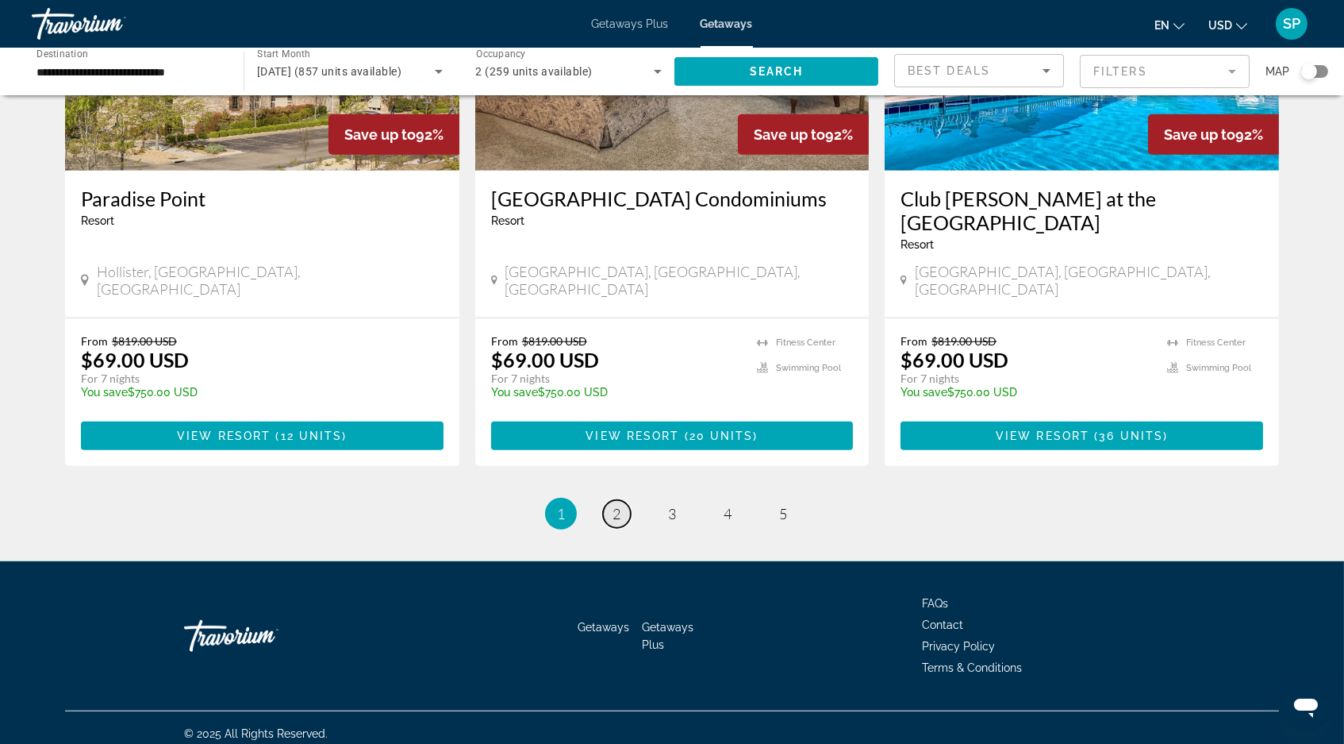
click at [613, 522] on span "2" at bounding box center [617, 513] width 8 height 17
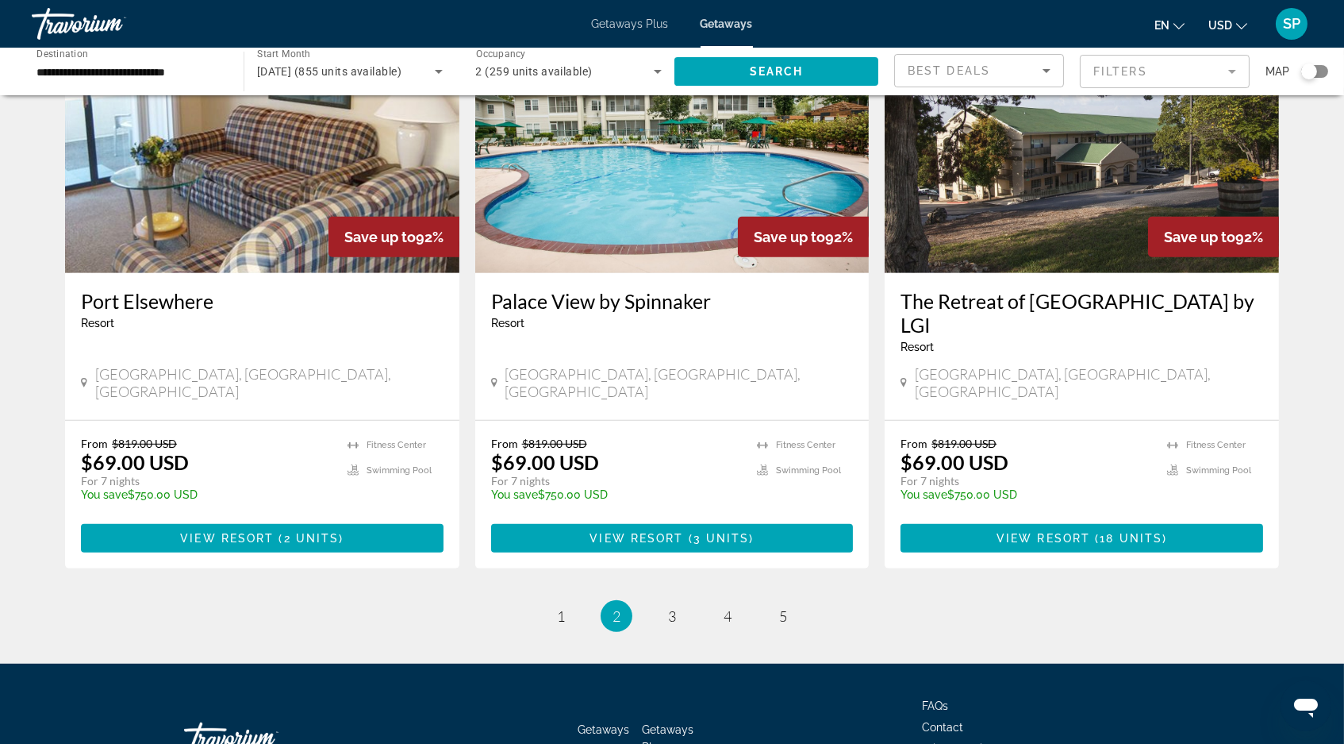
scroll to position [1838, 0]
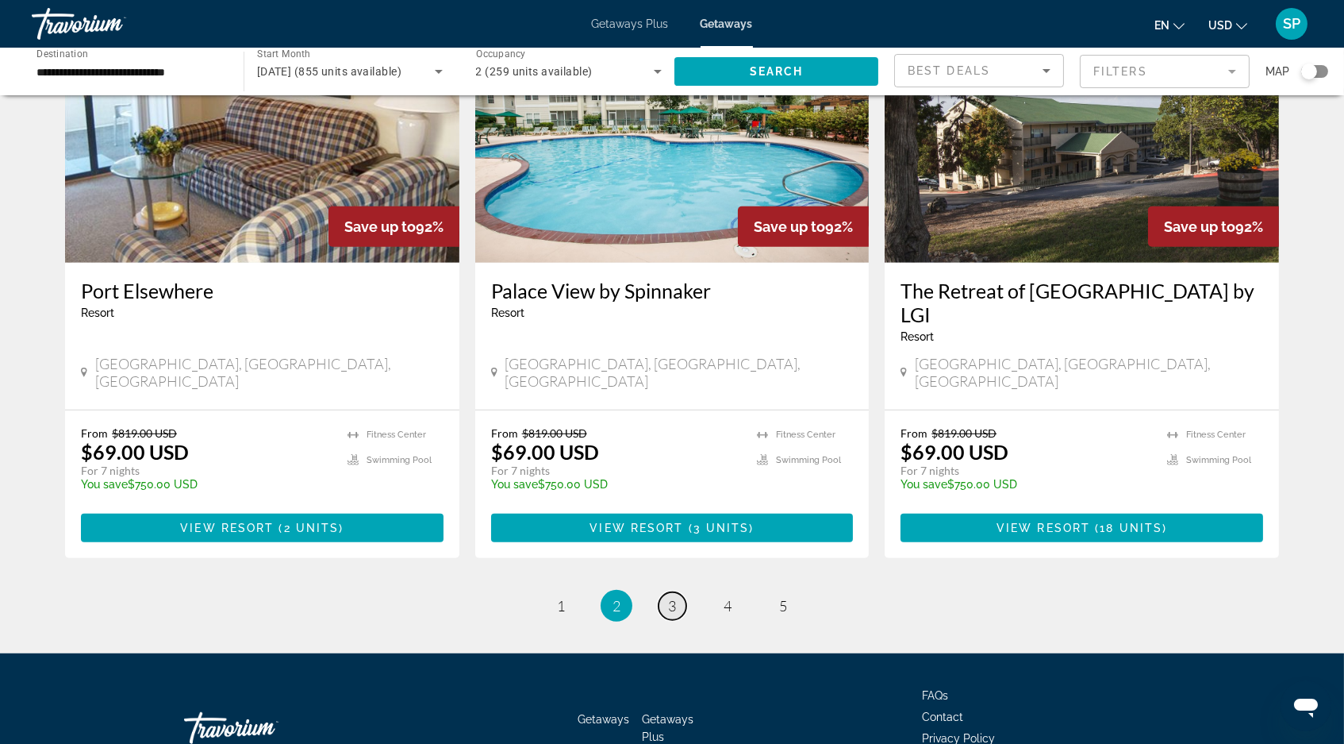
click at [675, 607] on span "3" at bounding box center [672, 605] width 8 height 17
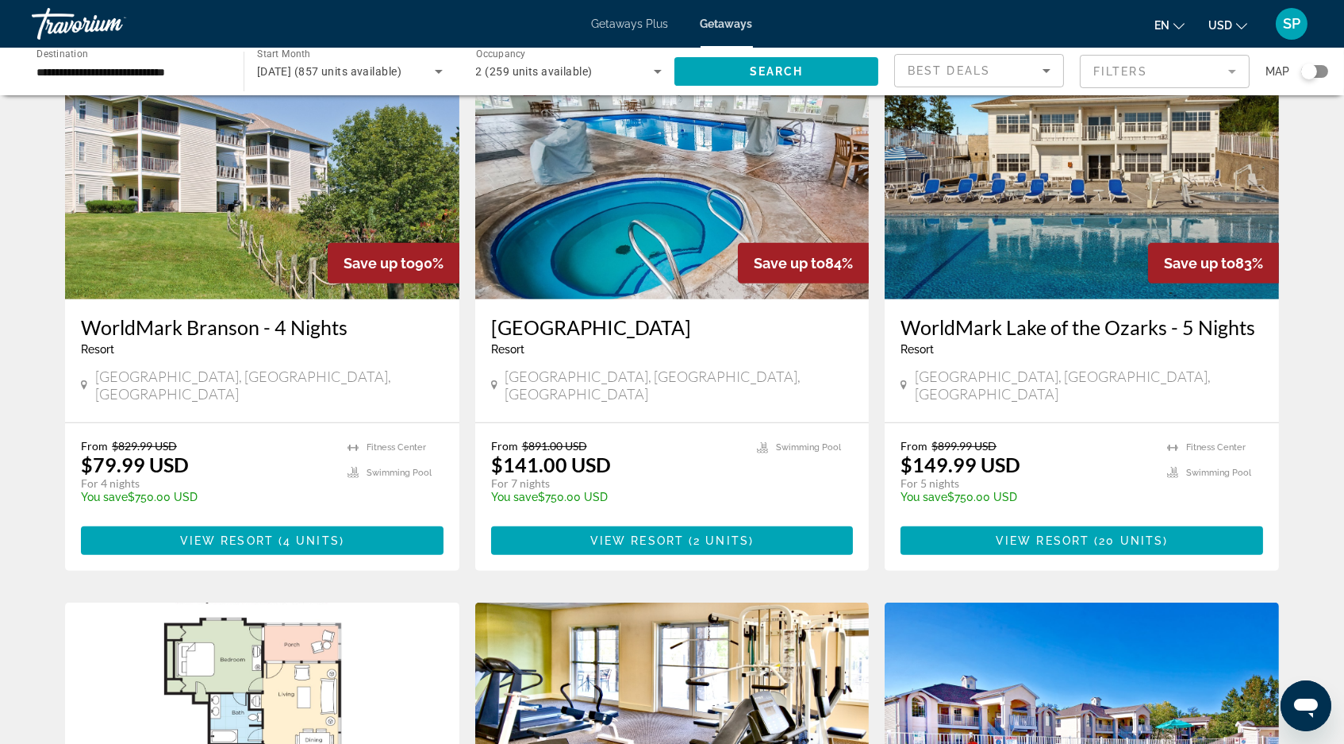
scroll to position [1263, 0]
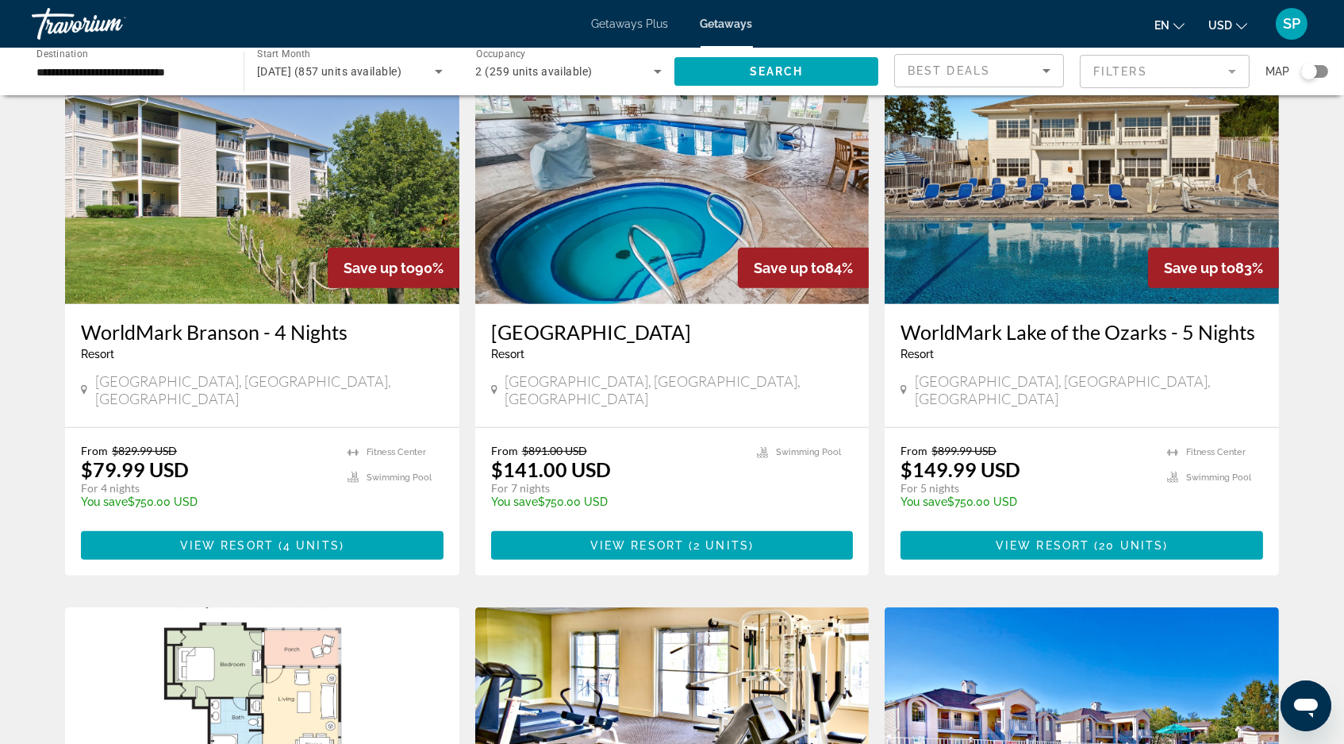
click at [1102, 219] on img "Main content" at bounding box center [1082, 177] width 394 height 254
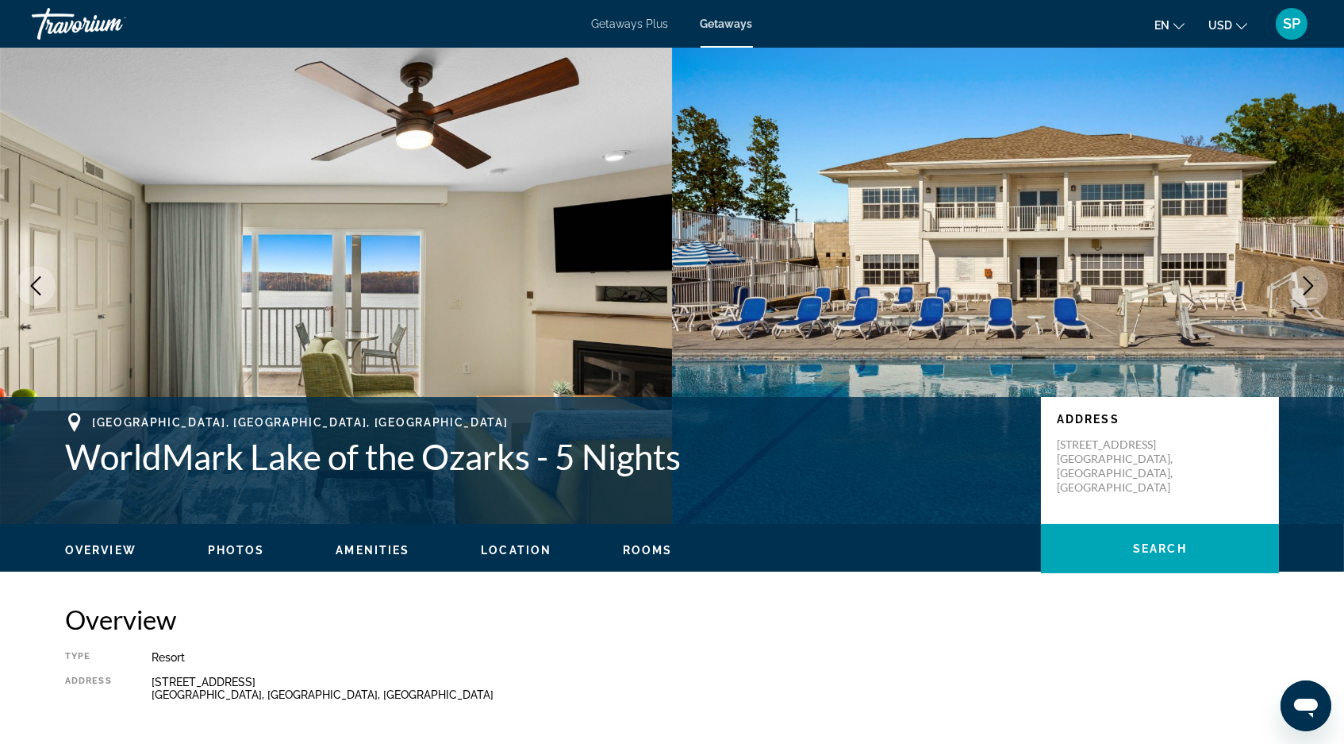
click at [1306, 295] on icon "Next image" at bounding box center [1308, 285] width 19 height 19
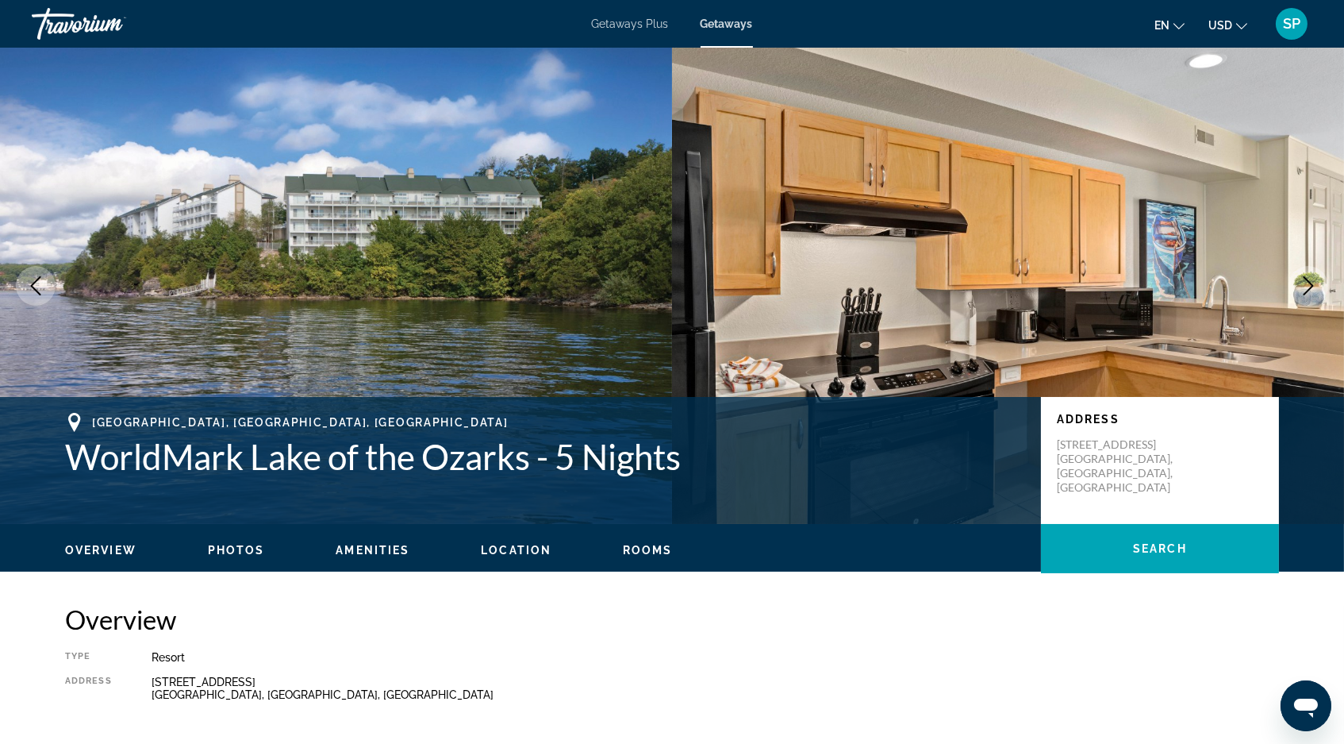
click at [1299, 295] on icon "Next image" at bounding box center [1308, 285] width 19 height 19
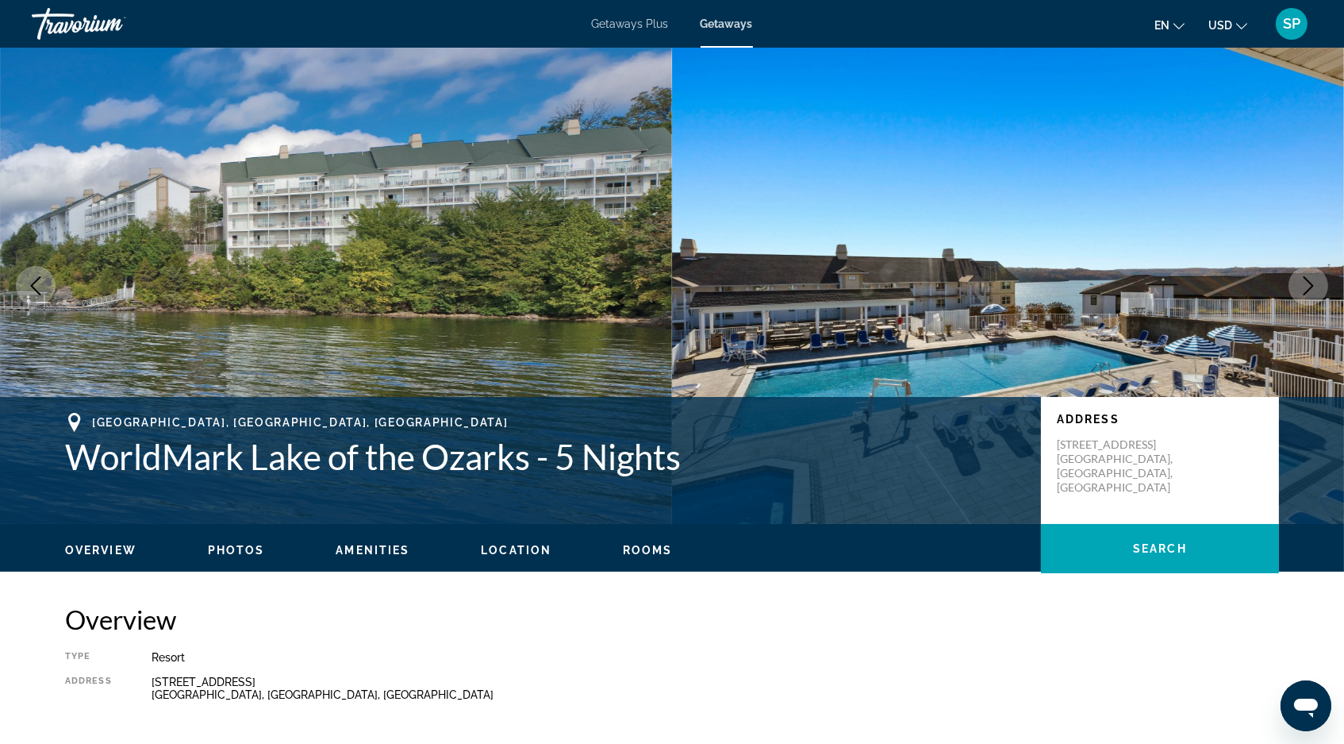
click at [1299, 295] on icon "Next image" at bounding box center [1308, 285] width 19 height 19
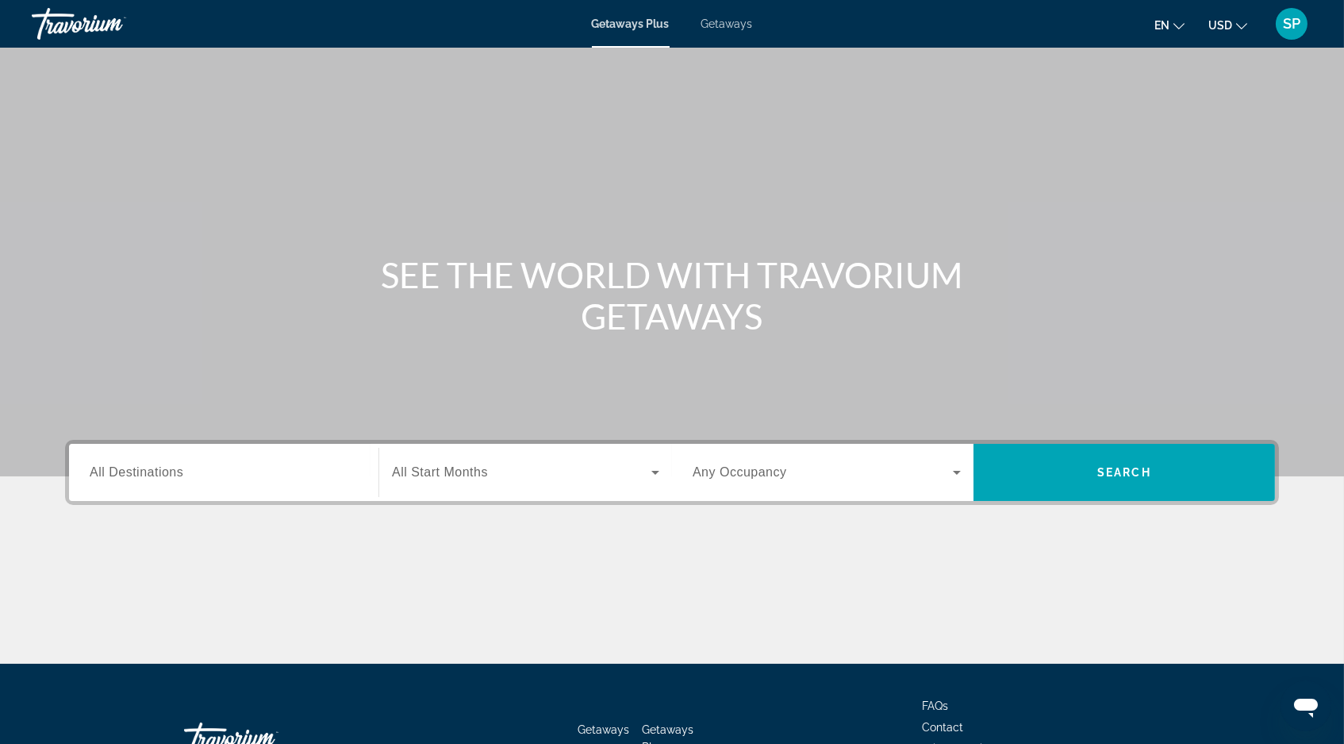
click at [103, 479] on span "All Destinations" at bounding box center [137, 471] width 94 height 13
click at [103, 483] on input "Destination All Destinations" at bounding box center [224, 472] width 268 height 19
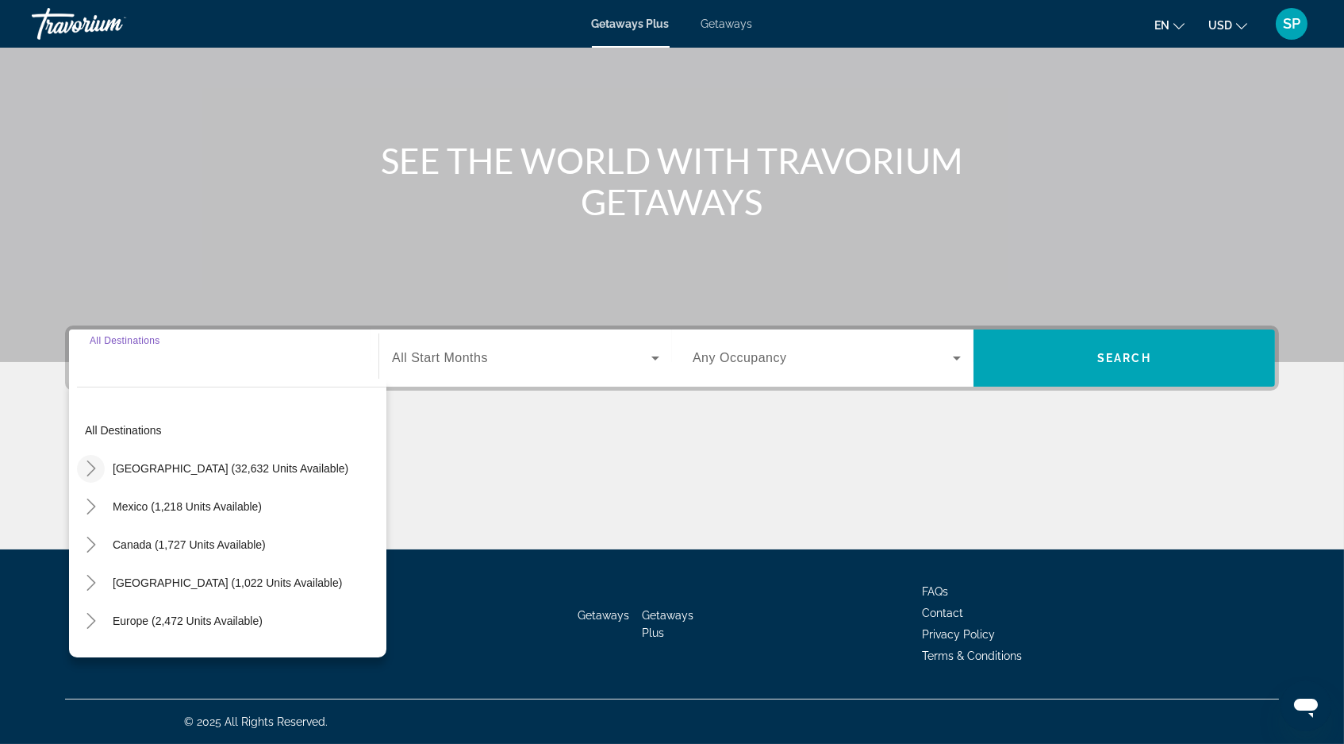
click at [83, 460] on icon "Toggle United States (32,632 units available)" at bounding box center [91, 468] width 16 height 16
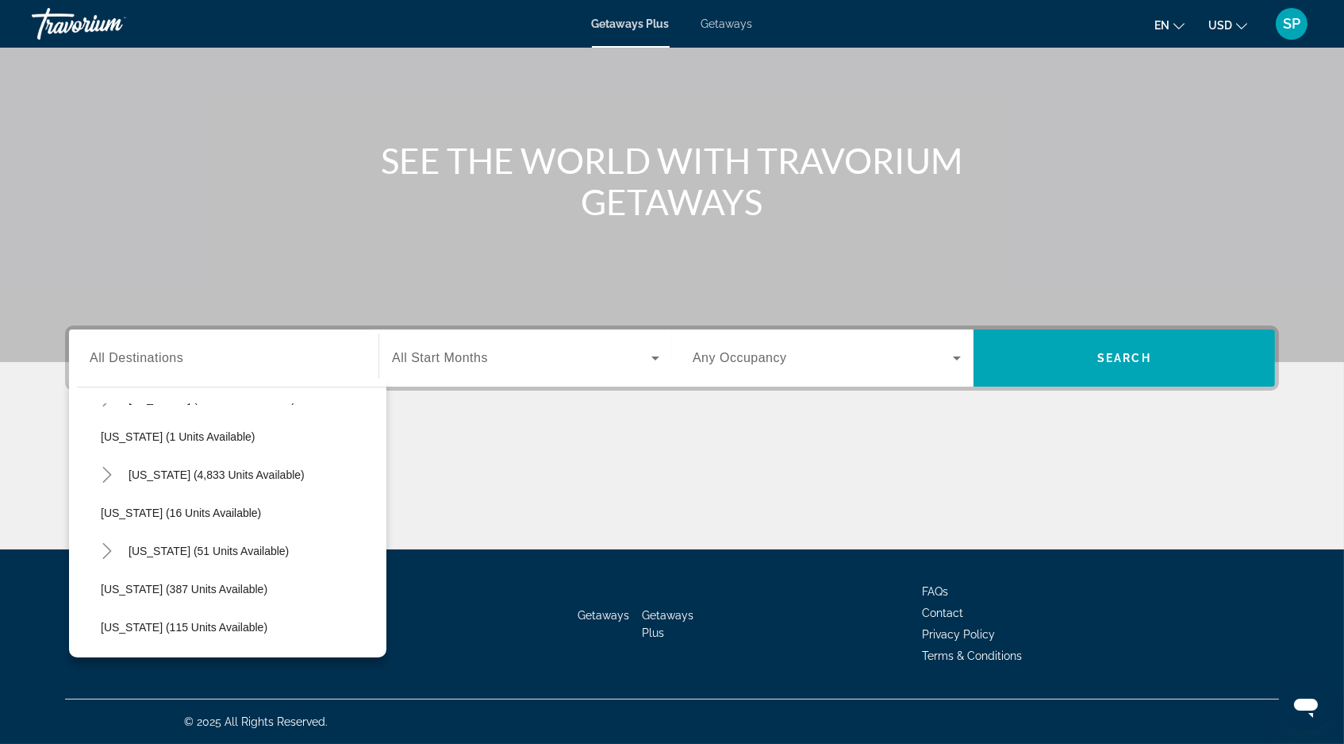
scroll to position [220, 0]
click at [102, 469] on icon "Toggle Florida (4,833 units available)" at bounding box center [106, 477] width 9 height 16
click at [129, 509] on span "Orlando & Disney Area (6,557 units available)" at bounding box center [231, 515] width 229 height 13
type input "**********"
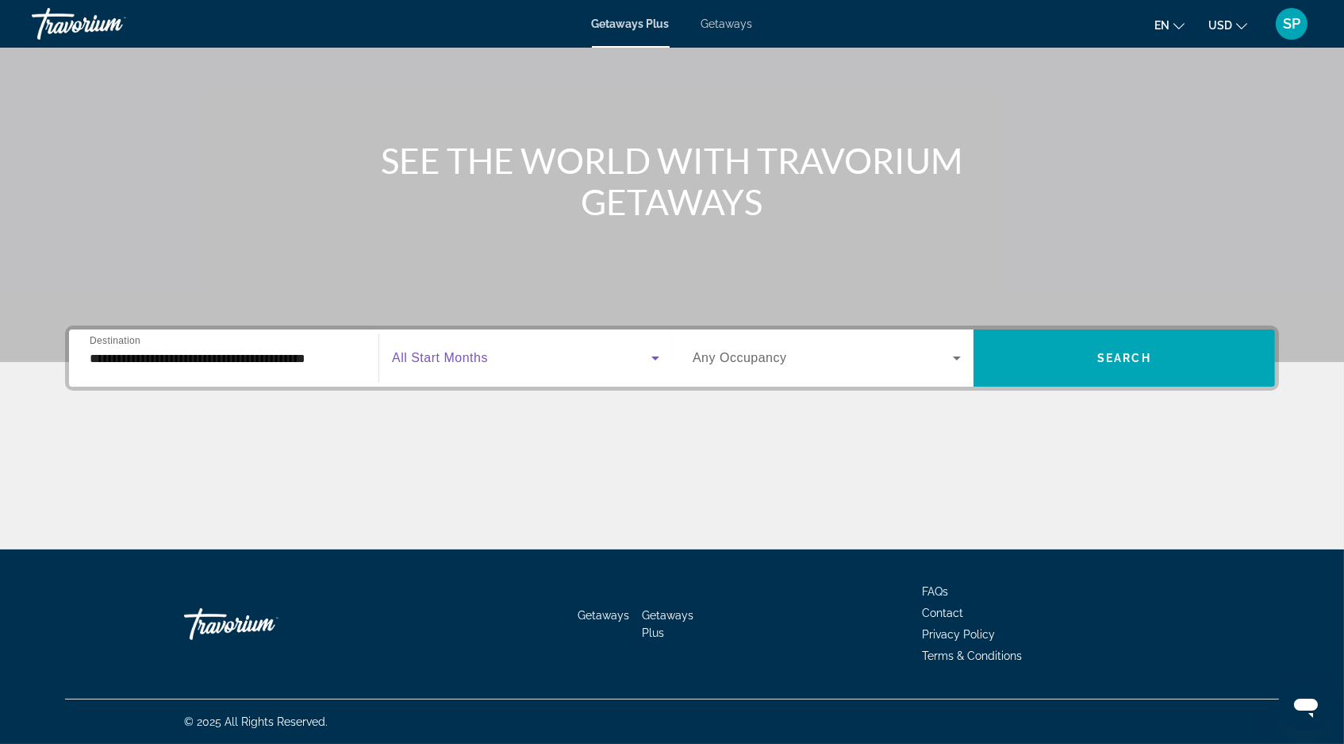
click at [421, 348] on span "Search widget" at bounding box center [522, 357] width 260 height 19
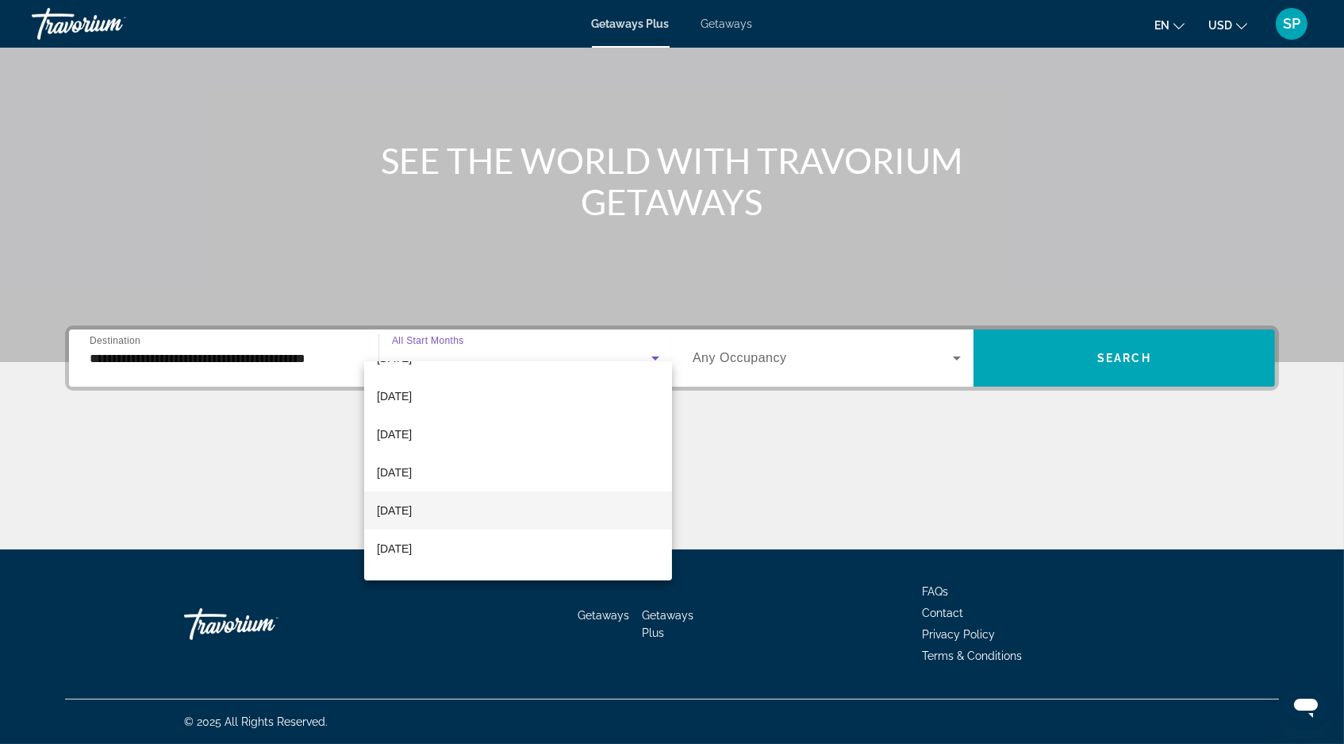
scroll to position [148, 0]
click at [477, 475] on mat-option "[DATE]" at bounding box center [518, 467] width 308 height 38
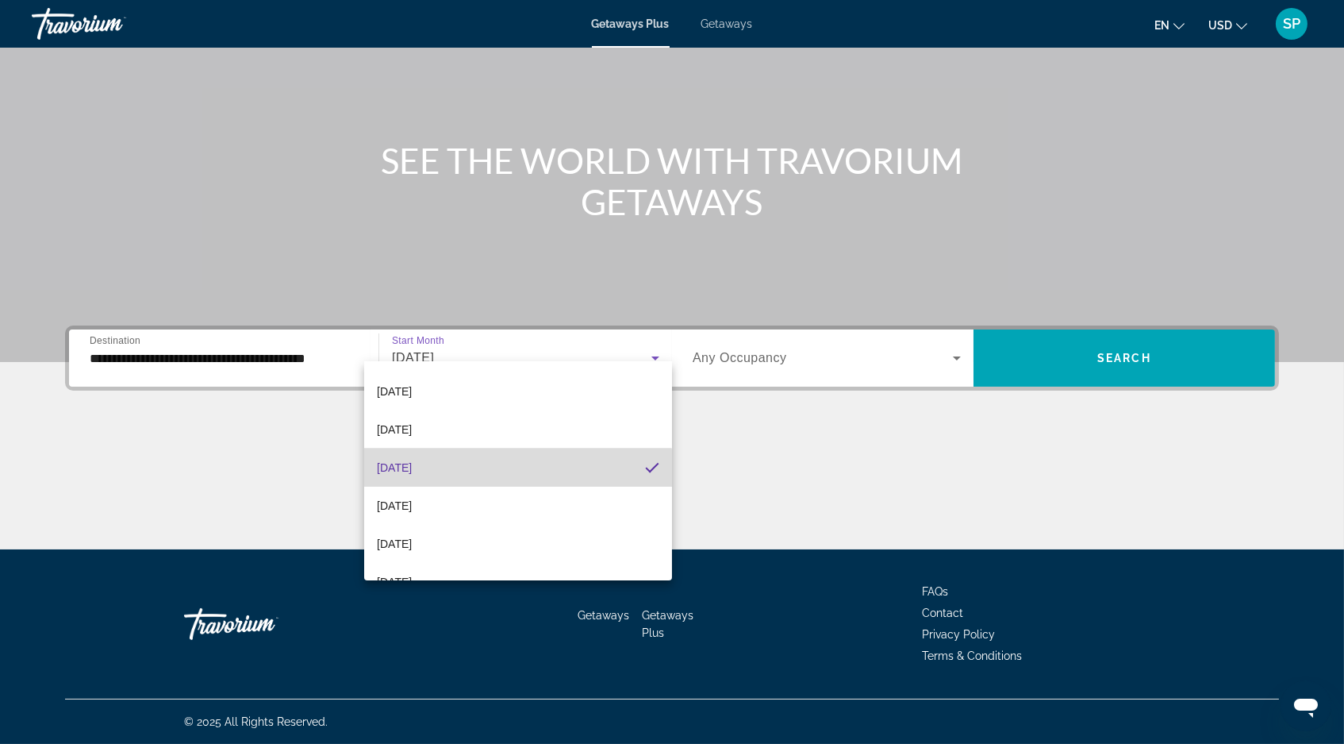
scroll to position [147, 0]
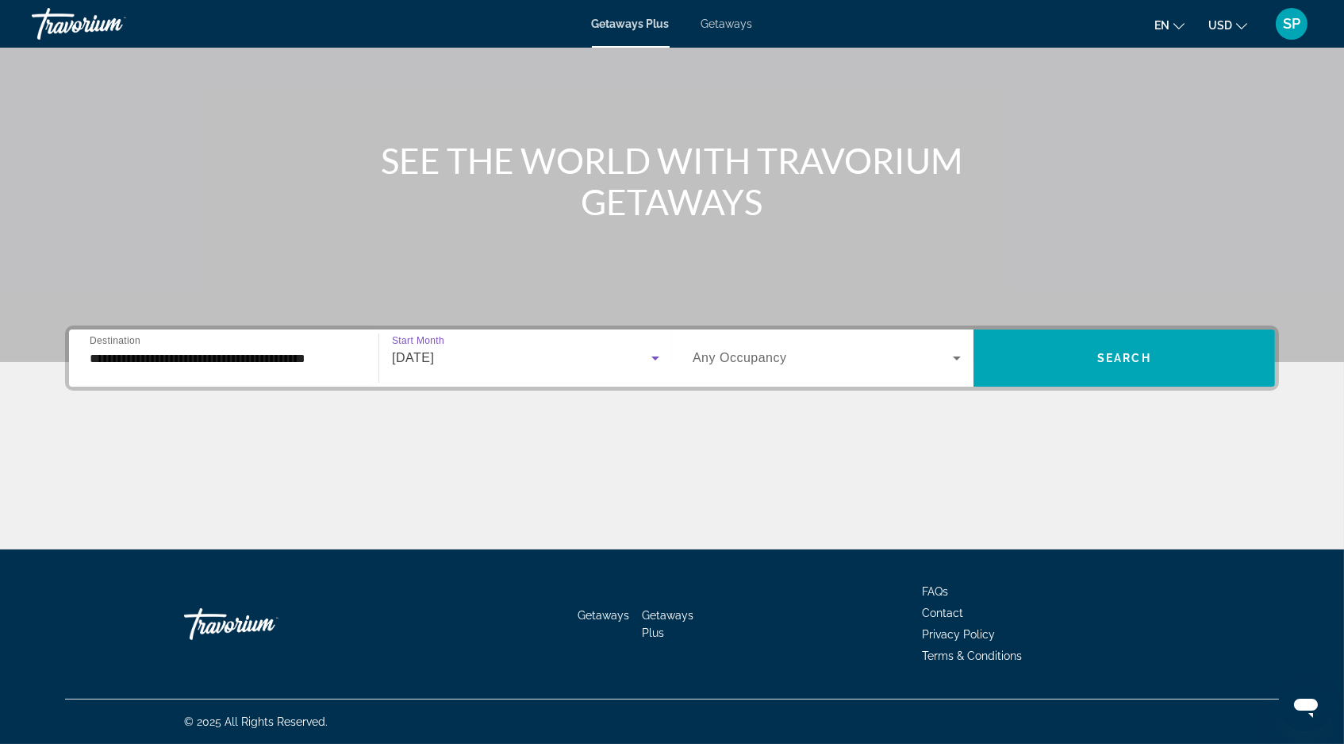
click at [781, 351] on span "Any Occupancy" at bounding box center [740, 357] width 94 height 13
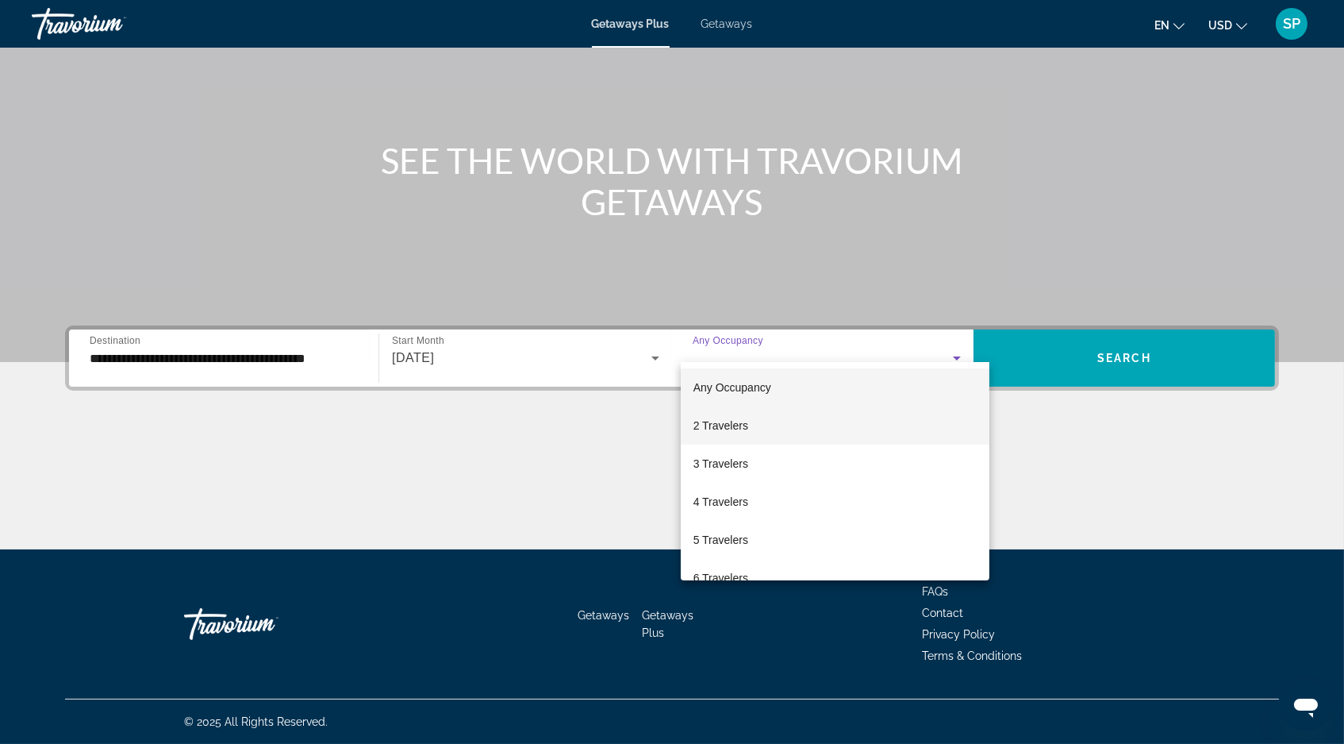
click at [758, 421] on mat-option "2 Travelers" at bounding box center [835, 425] width 309 height 38
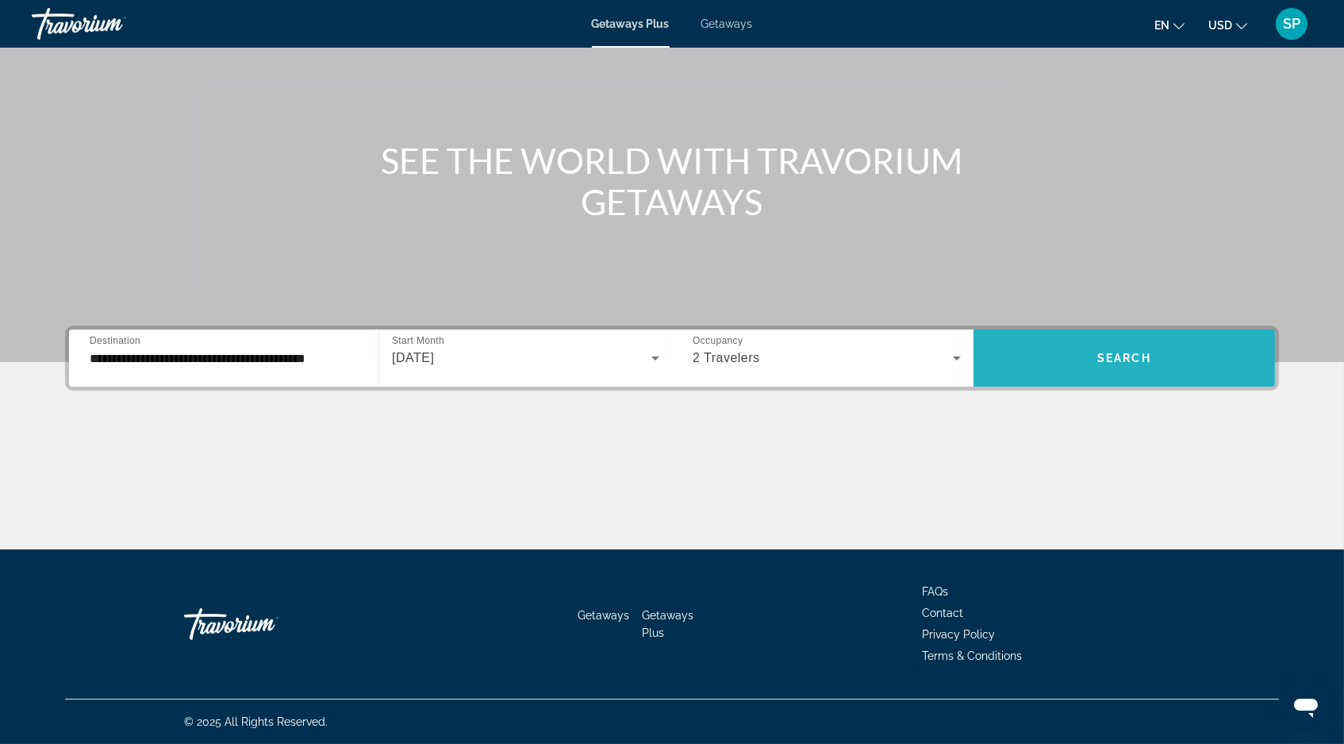
click at [1144, 352] on span "Search" at bounding box center [1125, 358] width 54 height 13
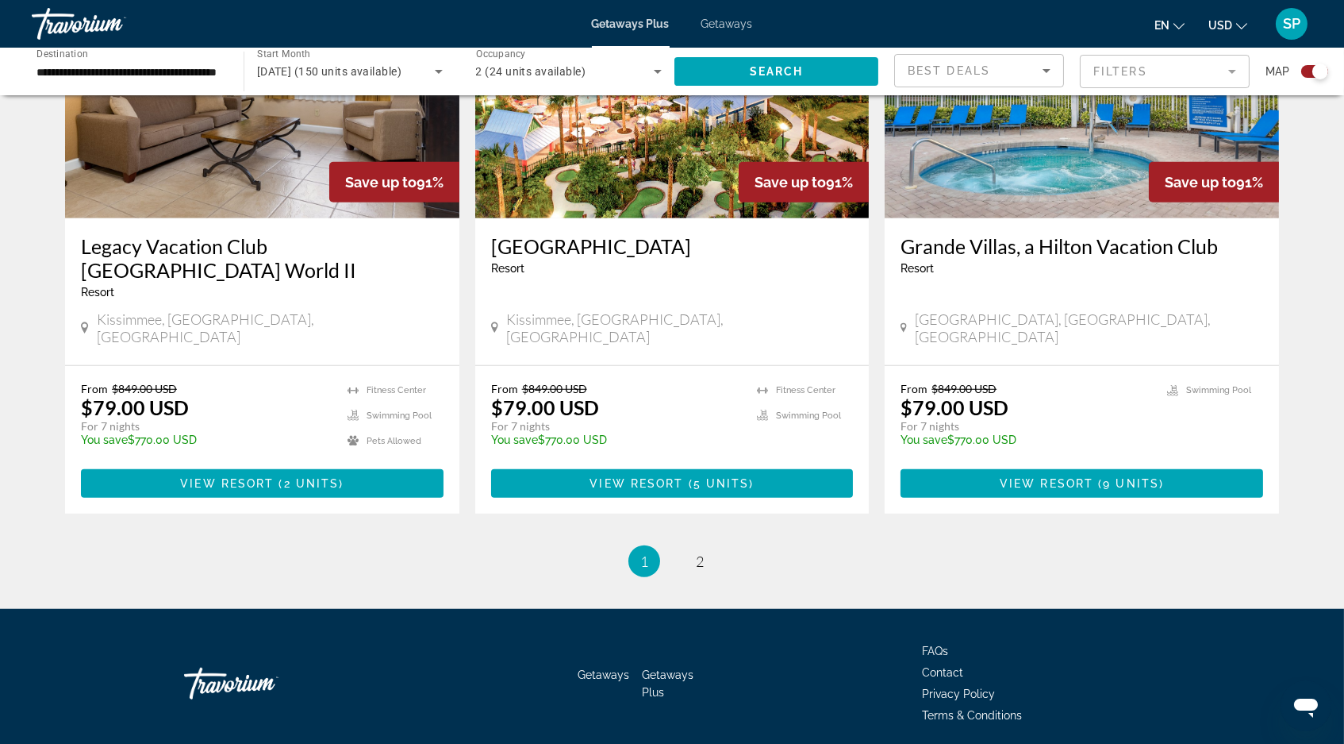
scroll to position [2460, 0]
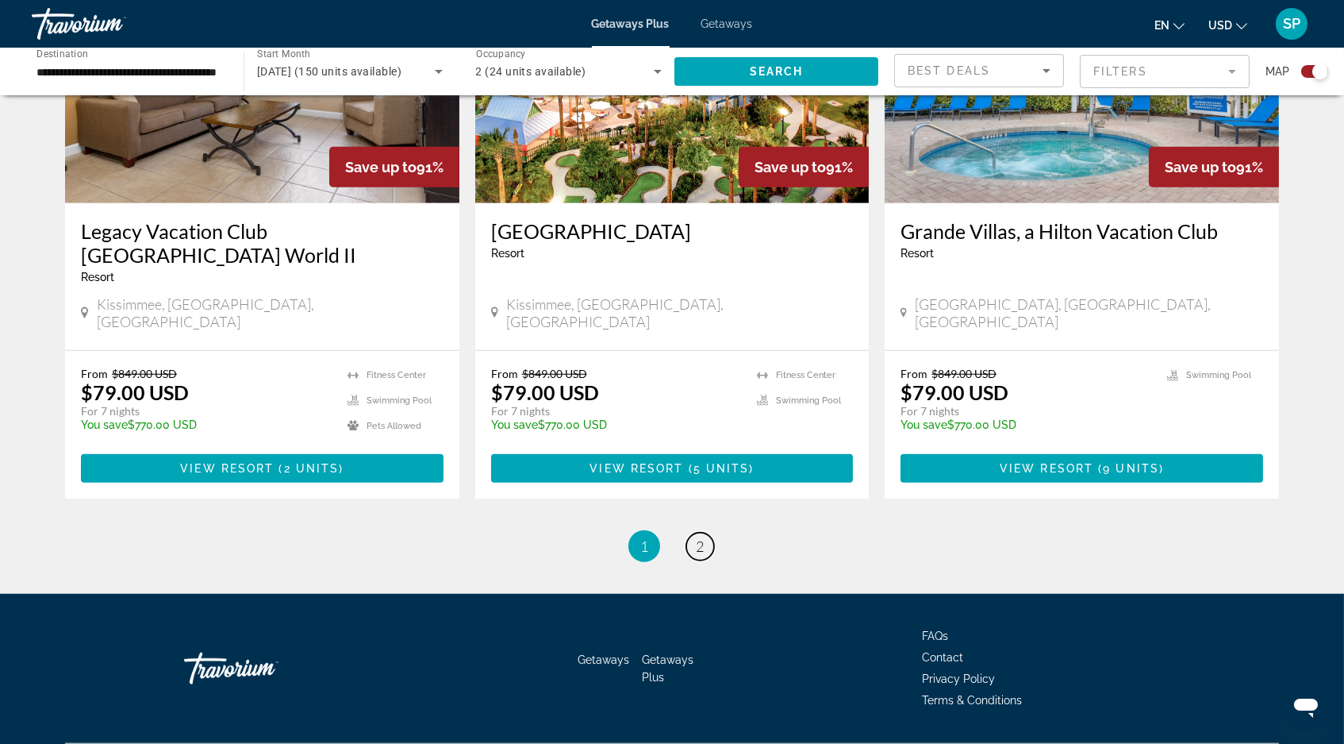
click at [704, 537] on span "2" at bounding box center [700, 545] width 8 height 17
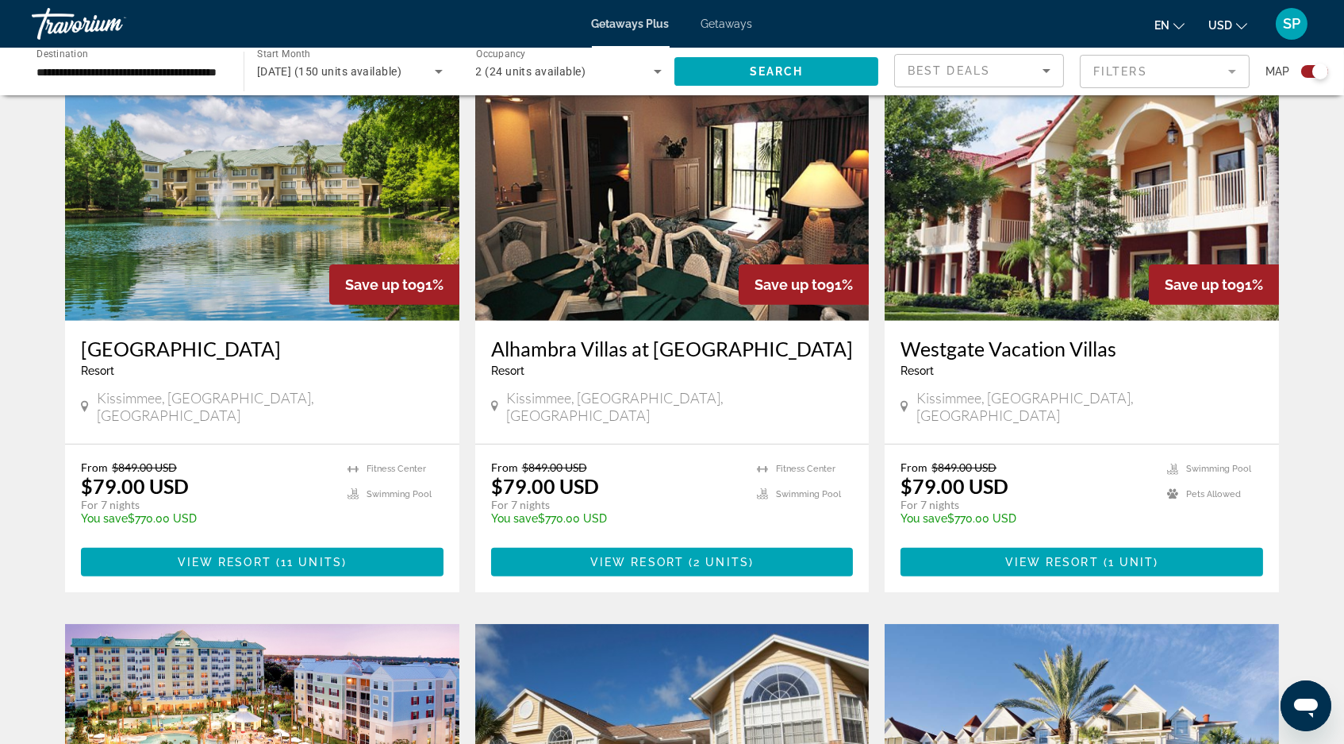
scroll to position [1152, 0]
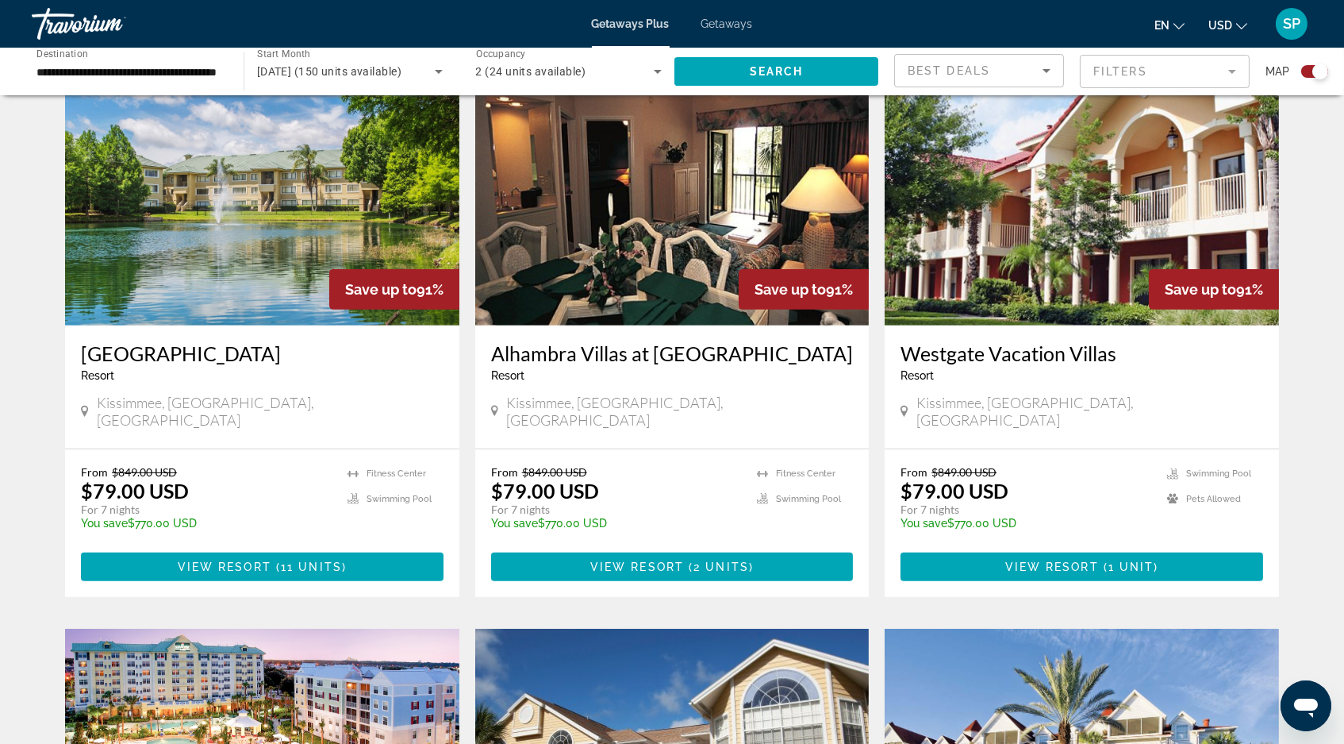
click at [240, 200] on img "Main content" at bounding box center [262, 198] width 394 height 254
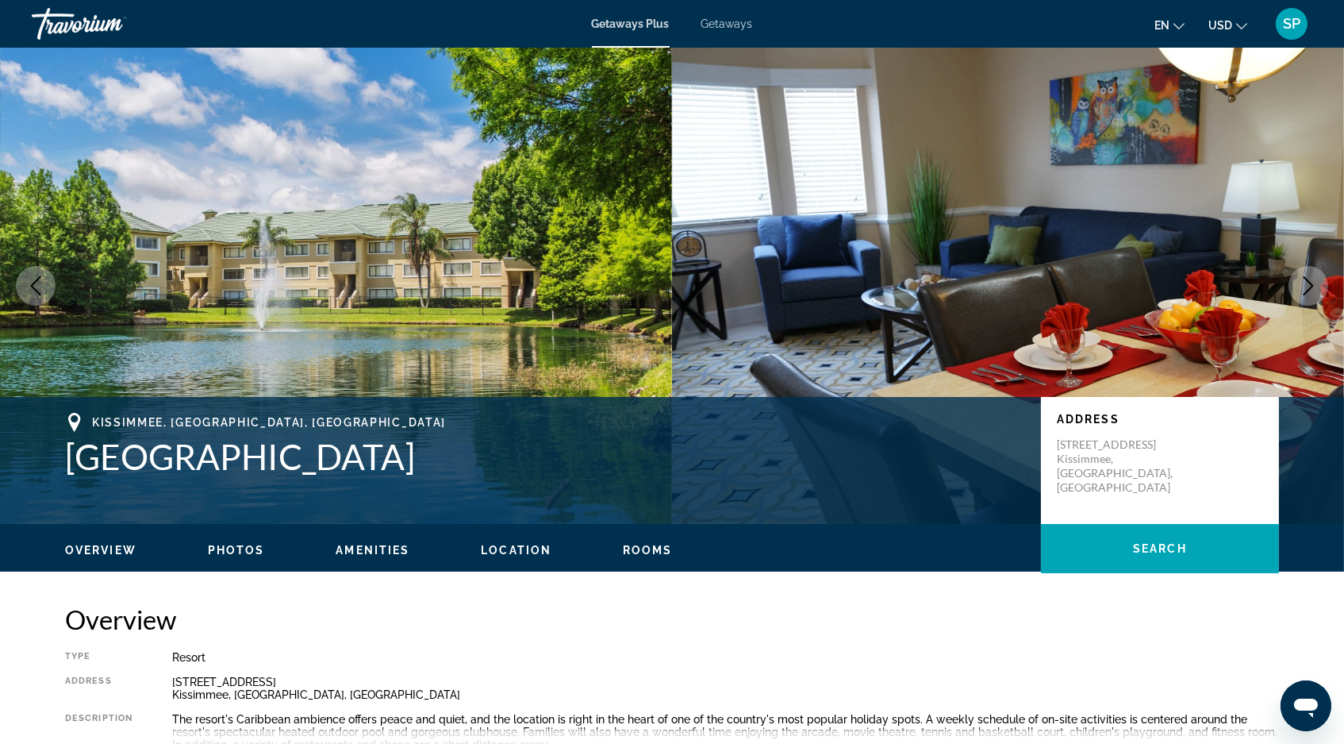
click at [1305, 295] on icon "Next image" at bounding box center [1308, 285] width 19 height 19
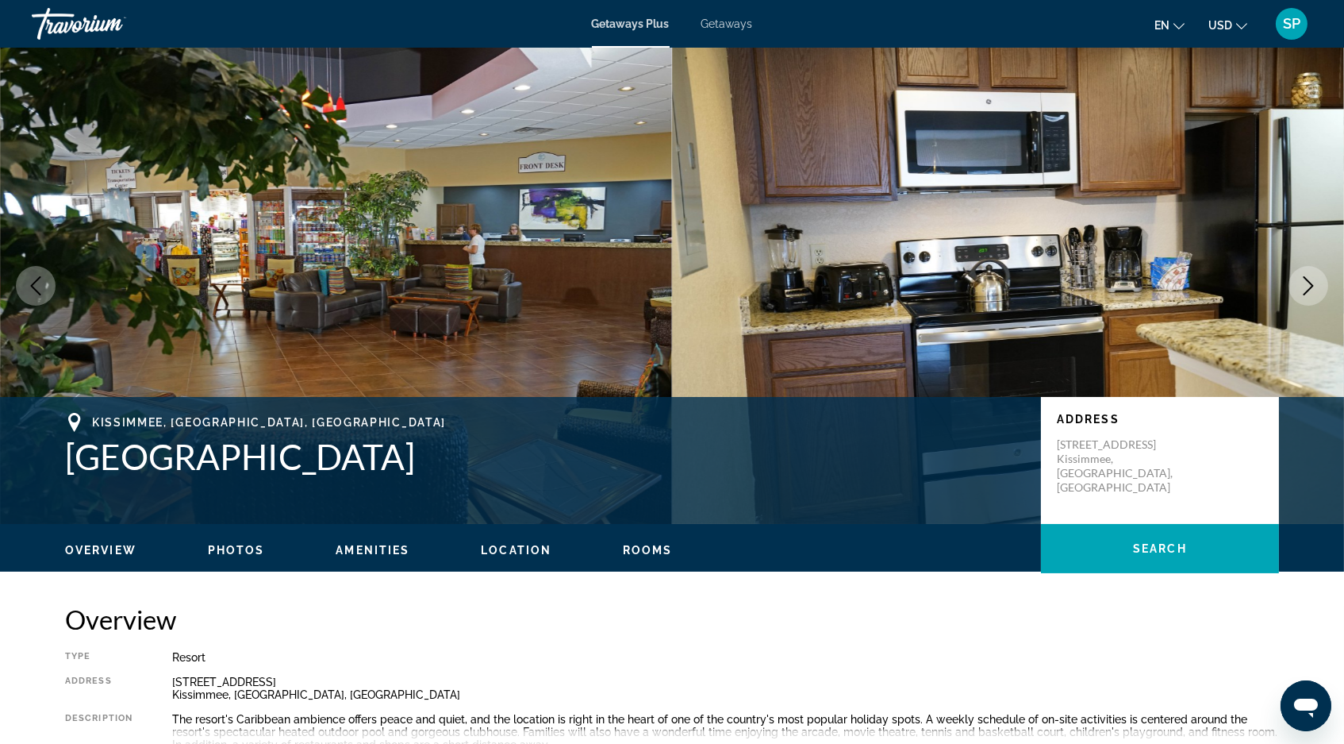
click at [1305, 295] on icon "Next image" at bounding box center [1308, 285] width 19 height 19
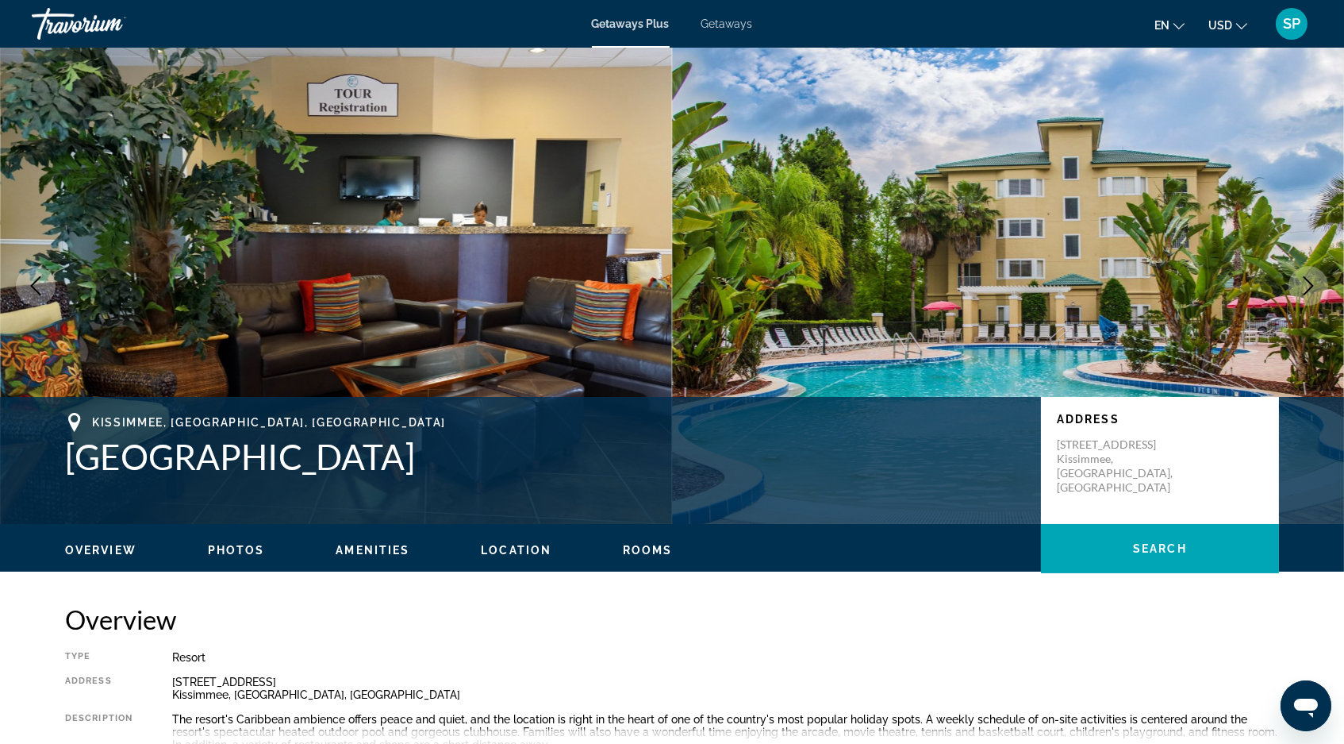
click at [1305, 295] on icon "Next image" at bounding box center [1308, 285] width 19 height 19
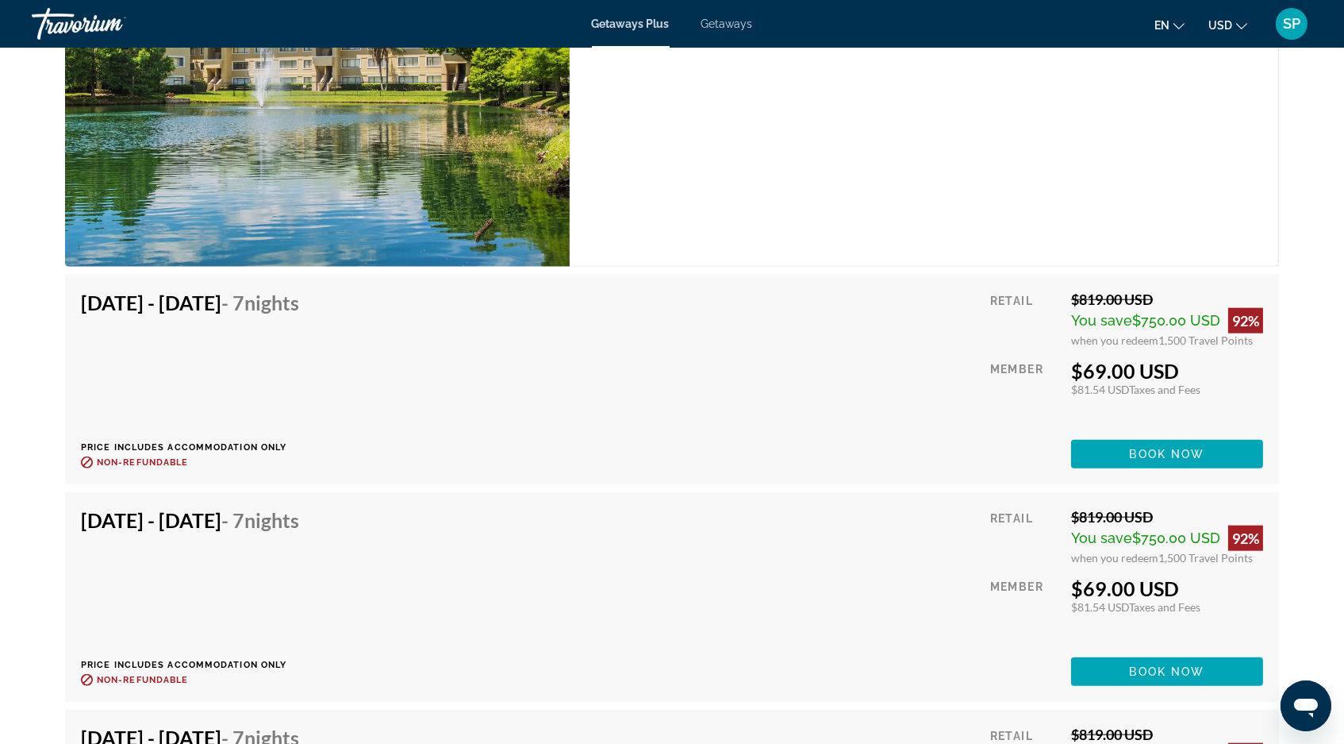
scroll to position [3441, 0]
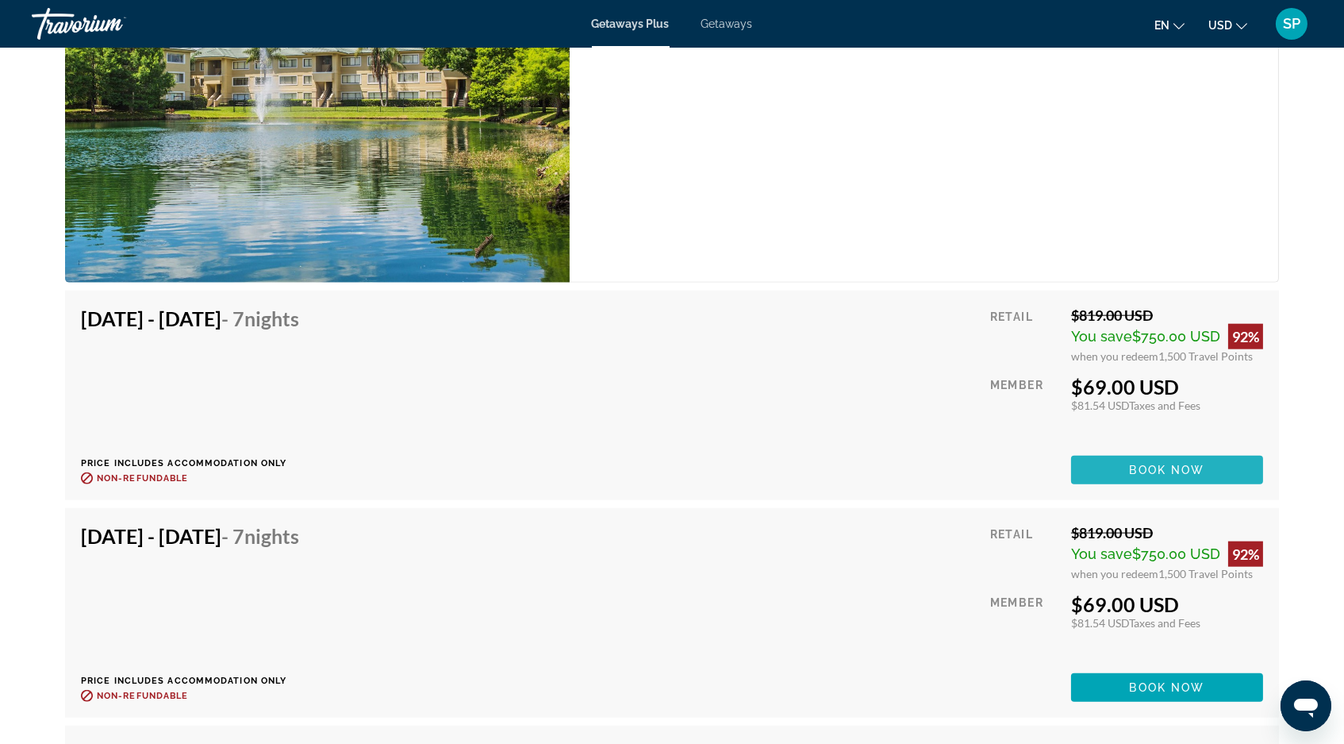
click at [1197, 476] on span "Book now" at bounding box center [1167, 469] width 75 height 13
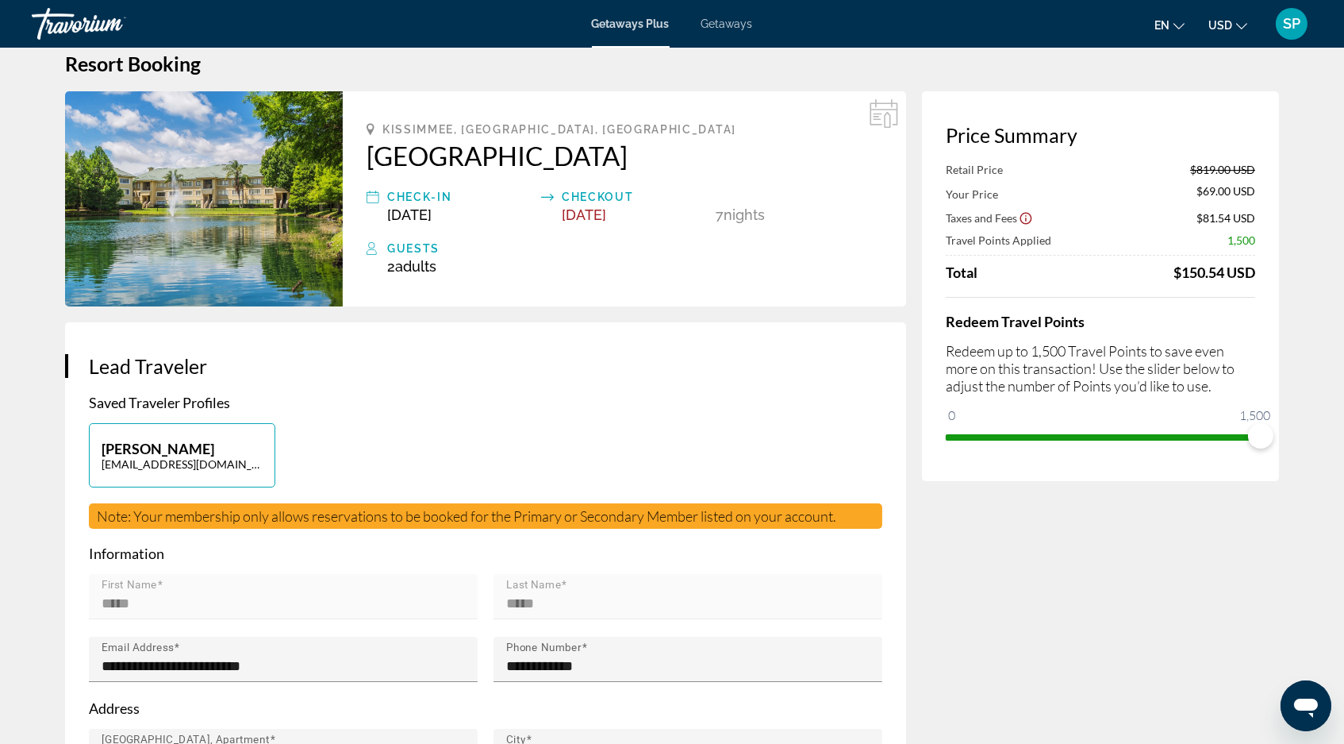
scroll to position [28, 0]
drag, startPoint x: 1267, startPoint y: 456, endPoint x: 1133, endPoint y: 459, distance: 134.1
click at [1133, 448] on span "ngx-slider" at bounding box center [1121, 435] width 25 height 25
